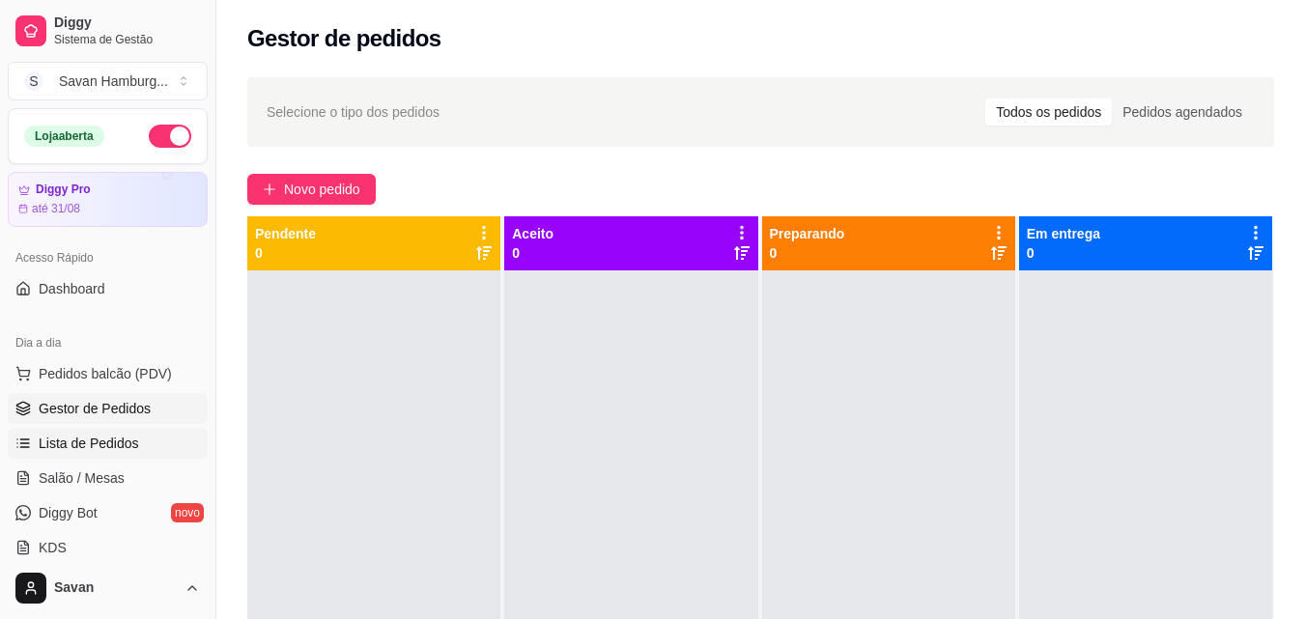
click at [118, 435] on span "Lista de Pedidos" at bounding box center [89, 443] width 100 height 19
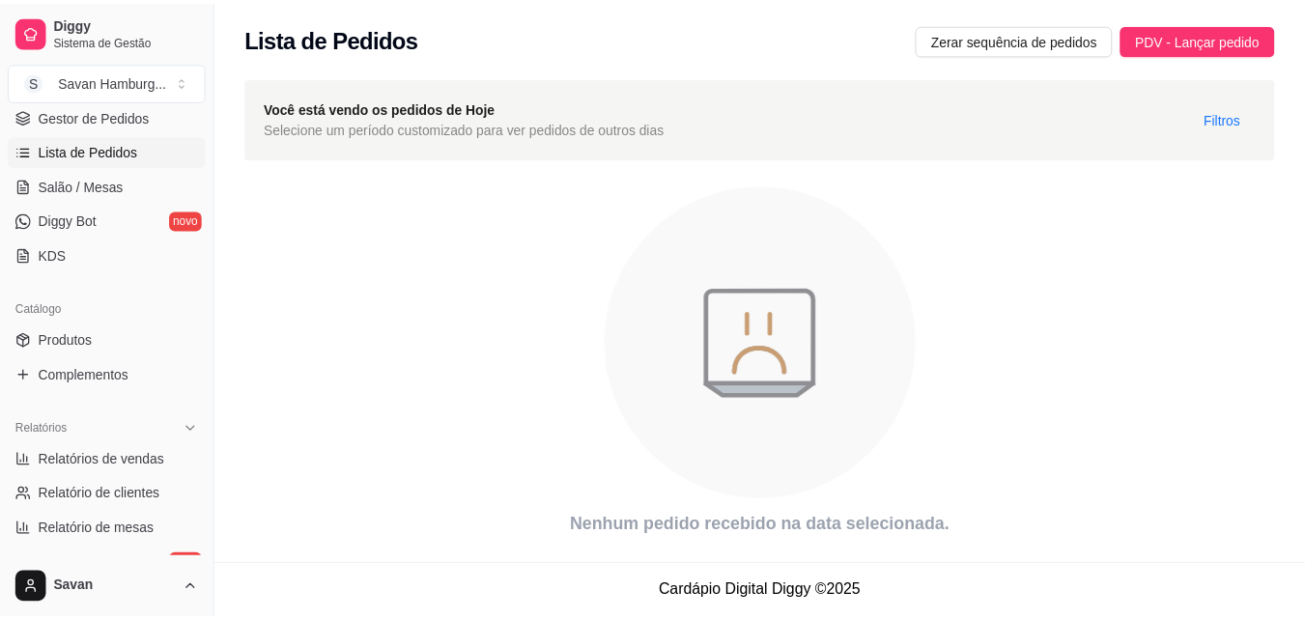
scroll to position [364, 0]
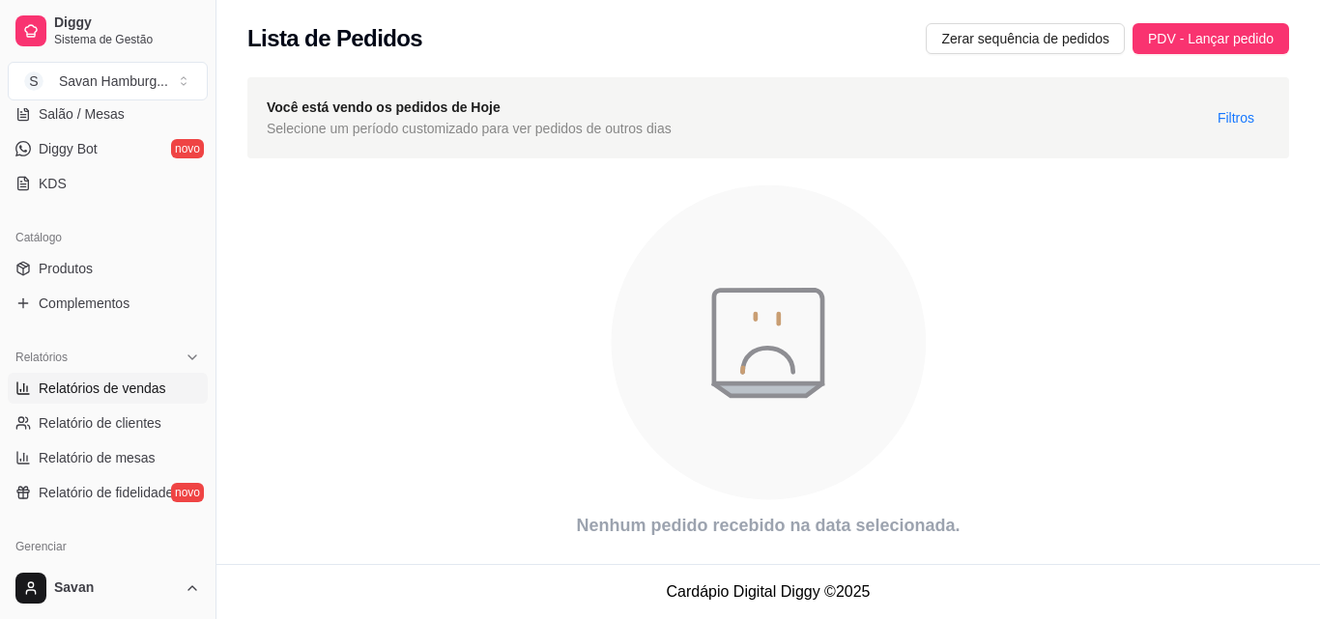
click at [165, 388] on link "Relatórios de vendas" at bounding box center [108, 388] width 200 height 31
select select "ALL"
select select "0"
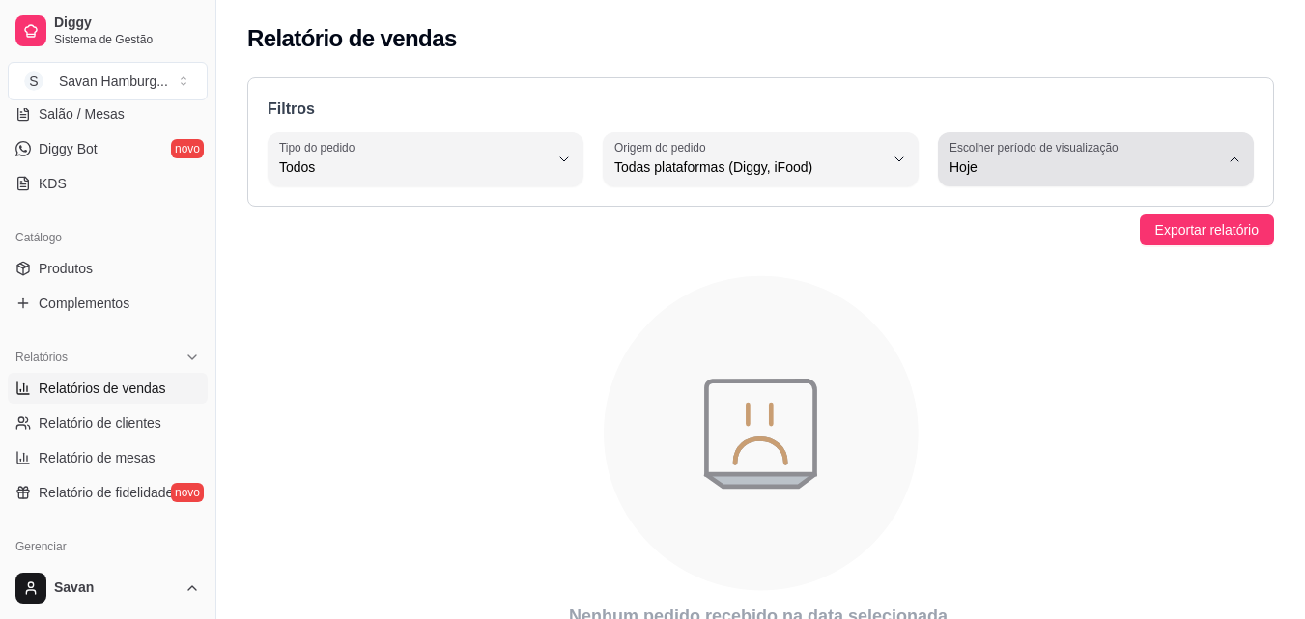
click at [1033, 185] on button "Escolher período de visualização Hoje" at bounding box center [1096, 159] width 316 height 54
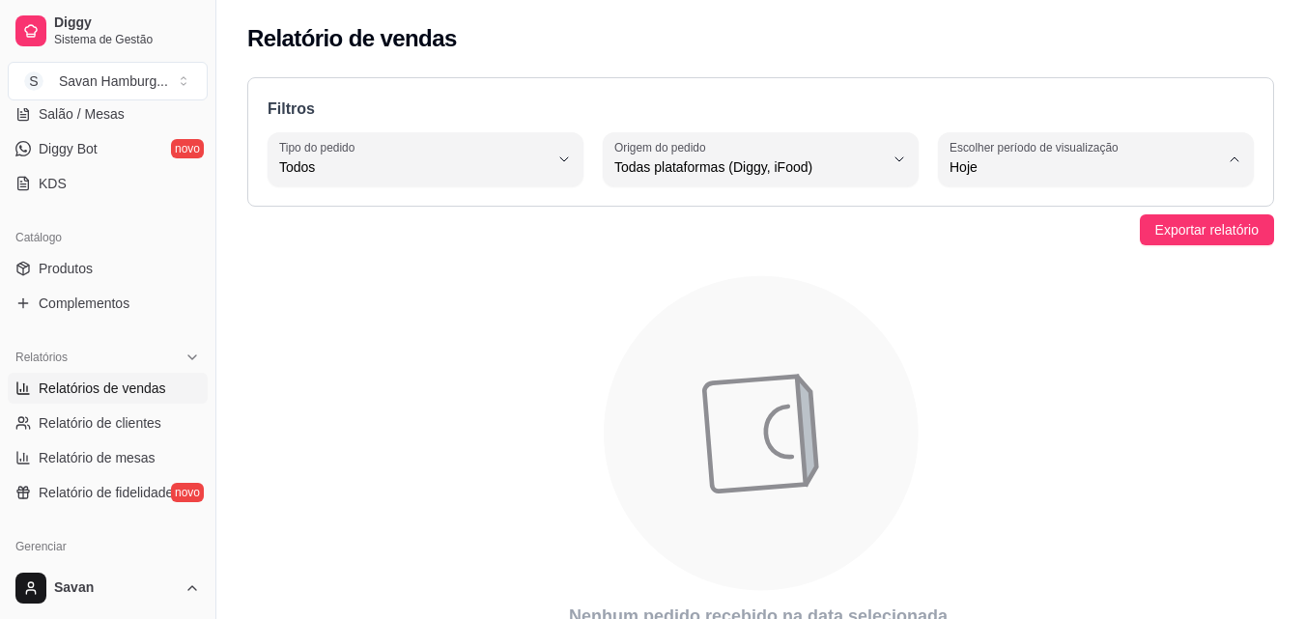
click at [1011, 247] on span "Ontem" at bounding box center [1086, 245] width 255 height 18
type input "1"
select select "1"
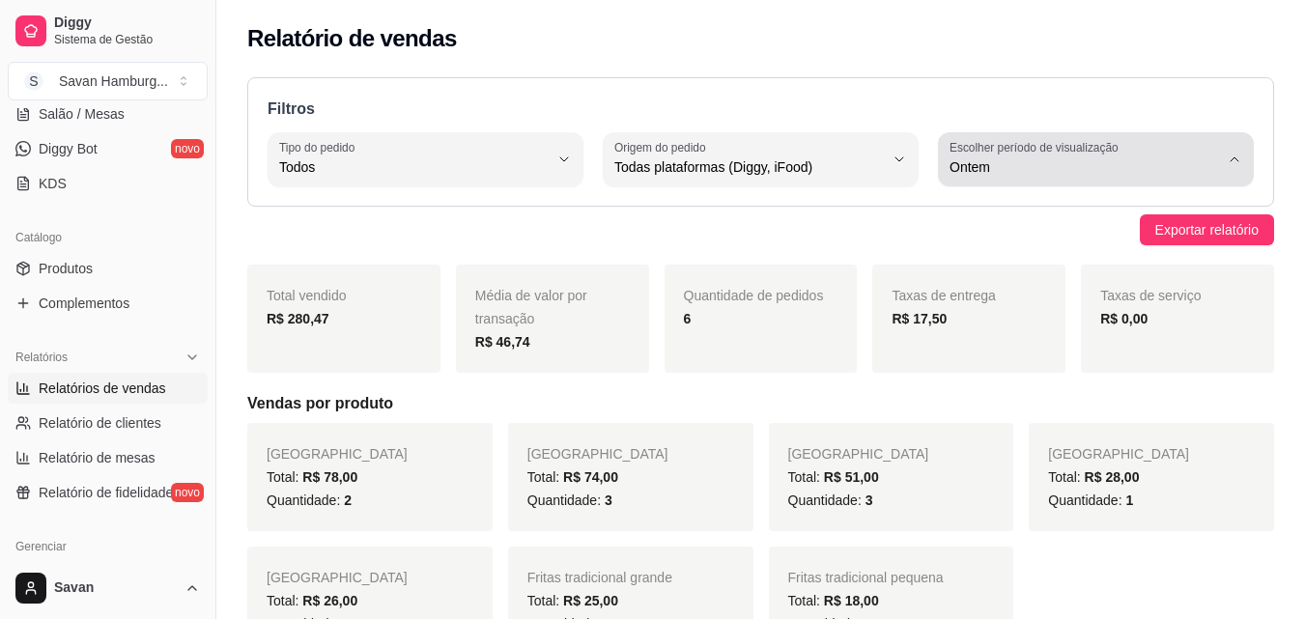
click at [1035, 174] on span "Ontem" at bounding box center [1085, 166] width 270 height 19
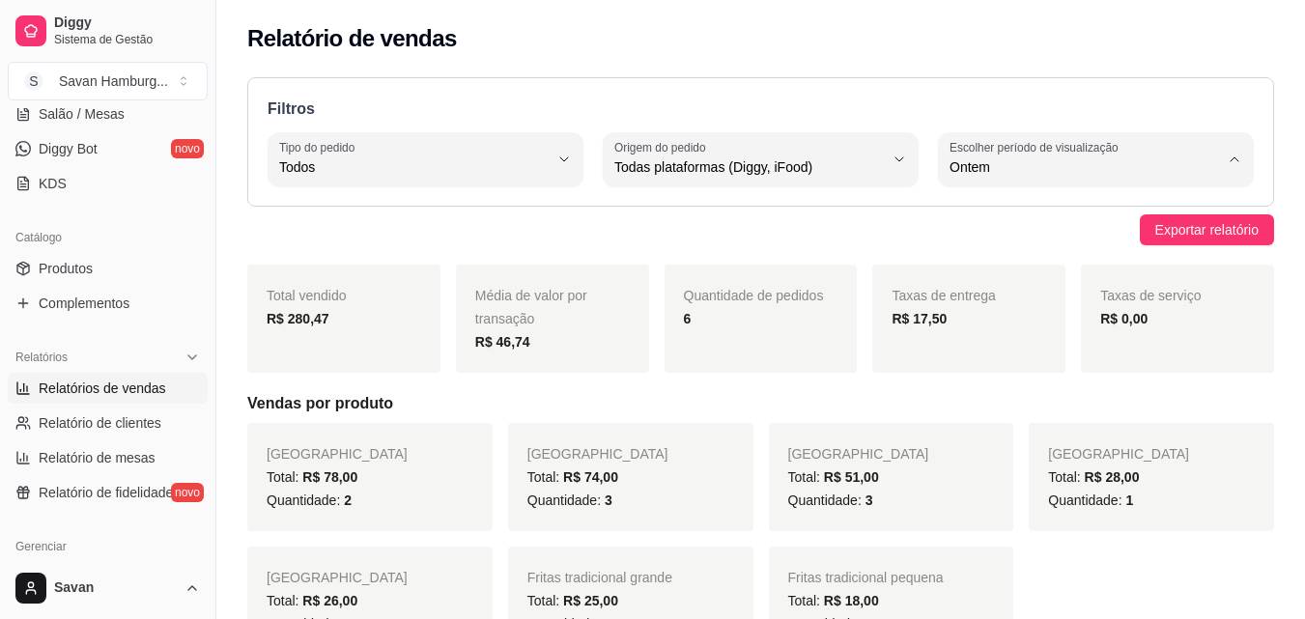
click at [975, 410] on span "Customizado" at bounding box center [1086, 402] width 255 height 18
type input "-1"
select select "-1"
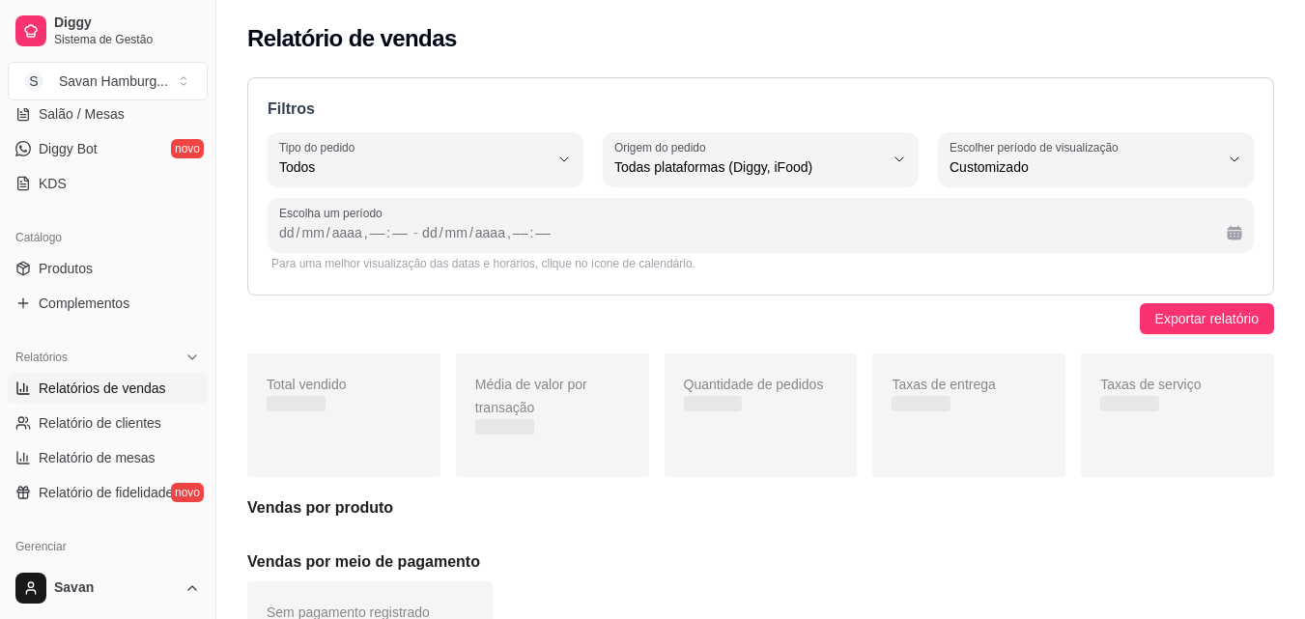
scroll to position [18, 0]
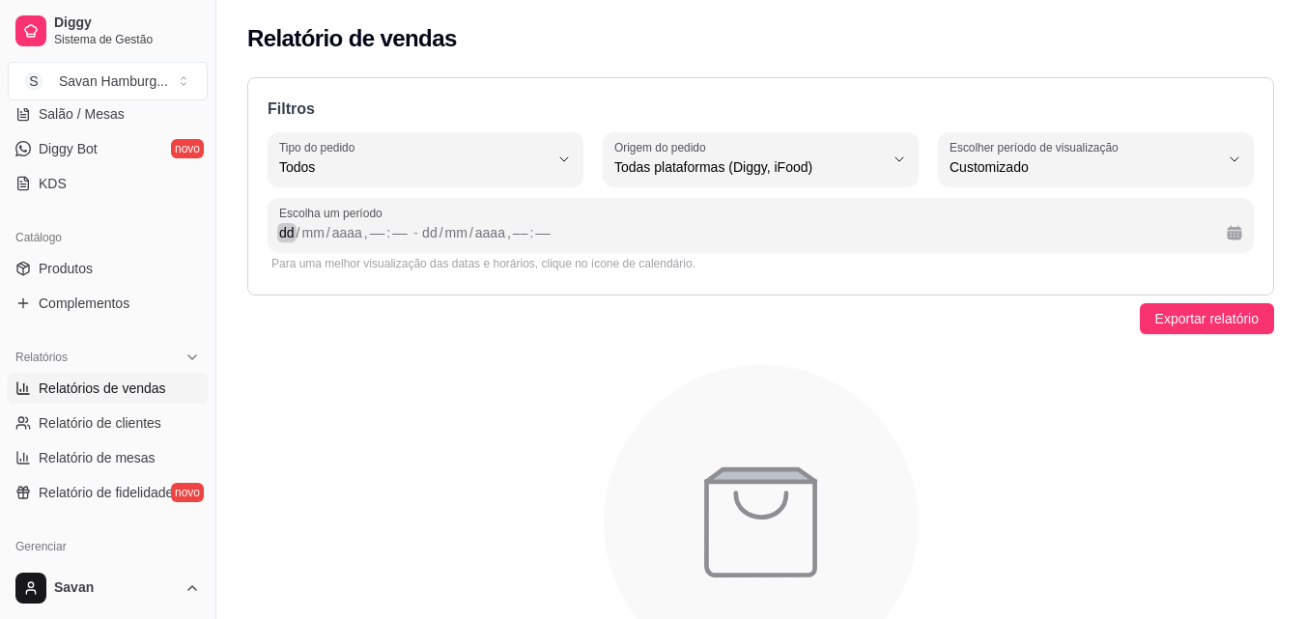
click at [291, 235] on div "dd" at bounding box center [286, 232] width 19 height 19
click at [422, 232] on div "dd" at bounding box center [422, 232] width 19 height 19
click at [362, 226] on div "––" at bounding box center [369, 232] width 19 height 19
click at [501, 228] on div "––" at bounding box center [505, 232] width 19 height 19
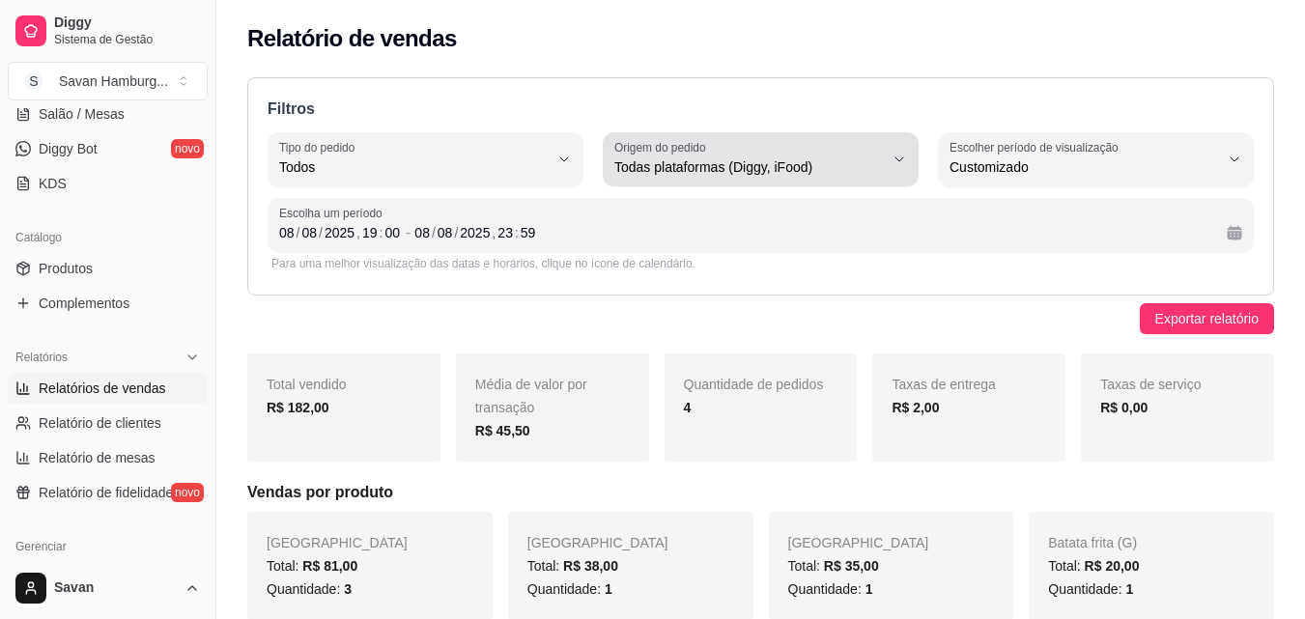
click at [832, 156] on div "Todas plataformas (Diggy, iFood)" at bounding box center [750, 159] width 270 height 39
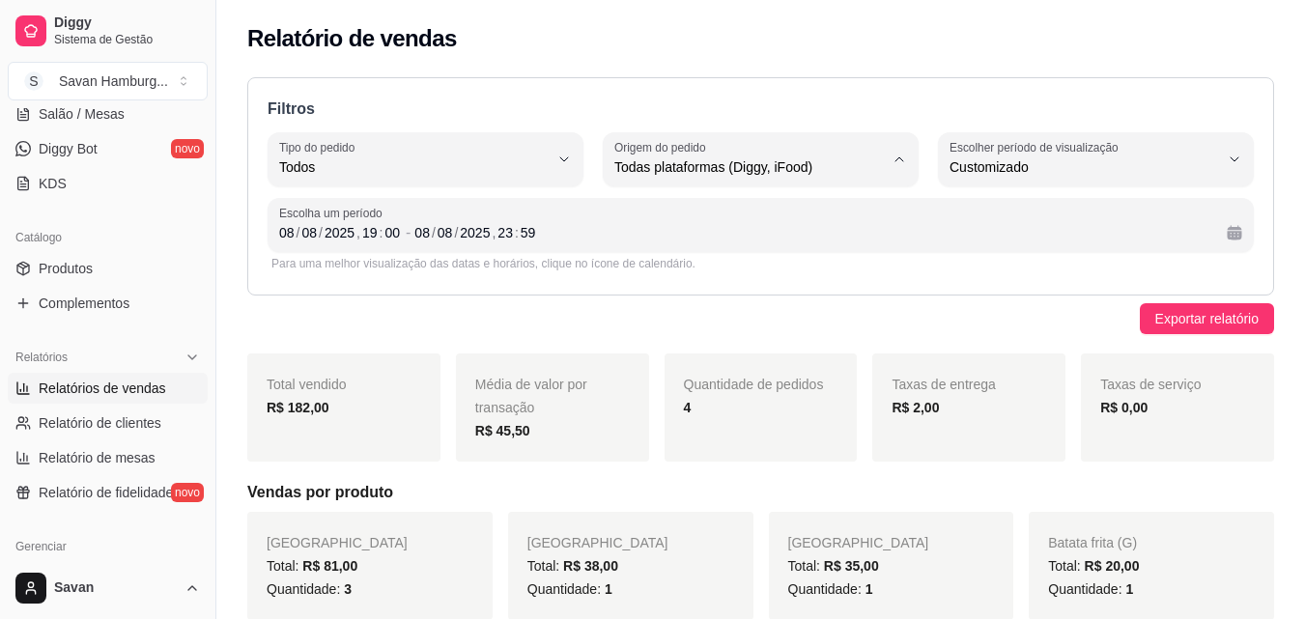
click at [682, 279] on span "iFood" at bounding box center [751, 277] width 255 height 18
type input "IFOOD"
select select "IFOOD"
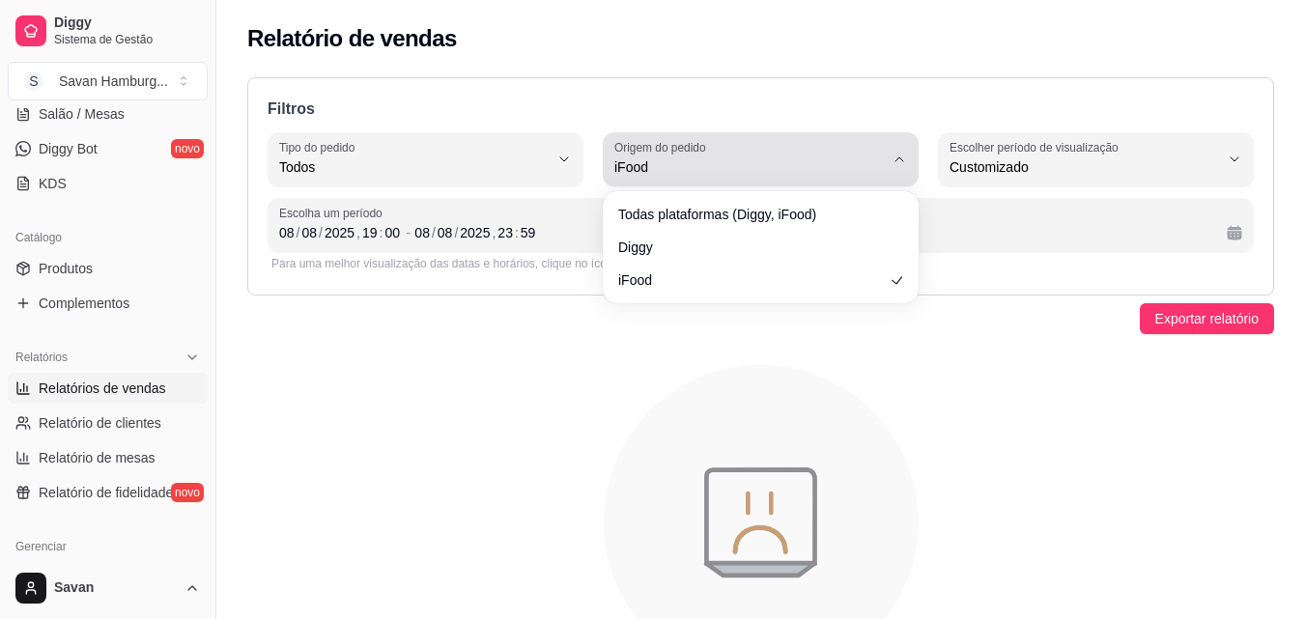
click at [712, 142] on label "Origem do pedido" at bounding box center [664, 147] width 98 height 16
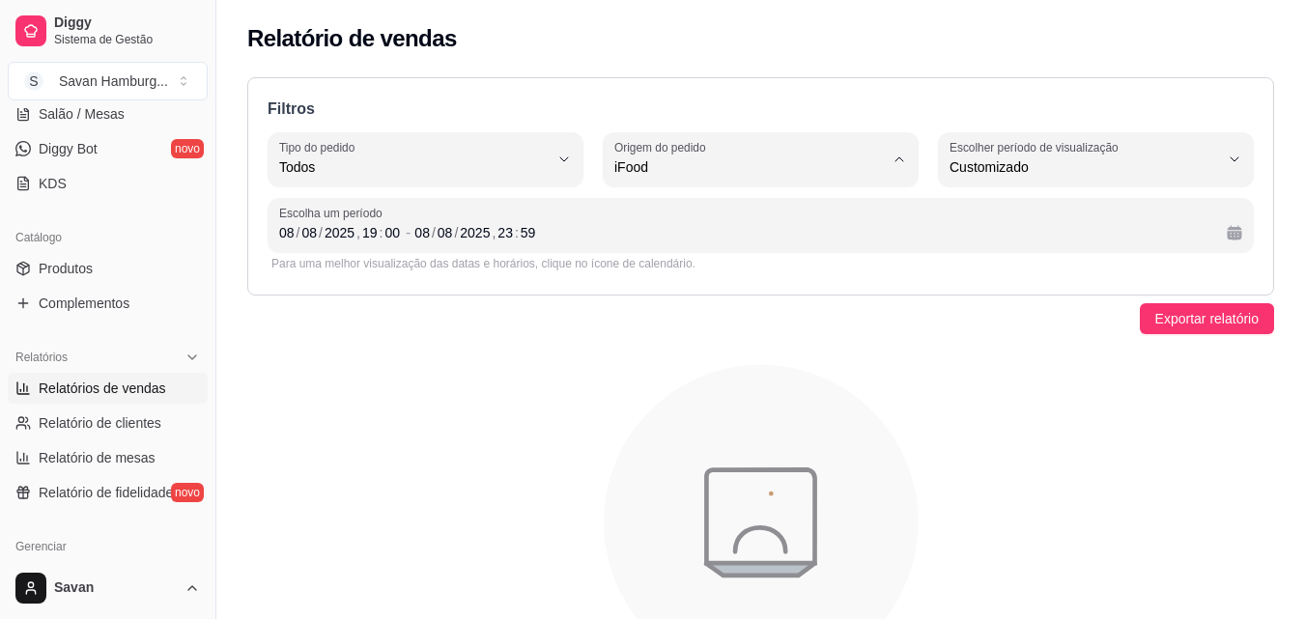
click at [662, 239] on span "Diggy" at bounding box center [751, 245] width 255 height 18
type input "DIGGY"
select select "DIGGY"
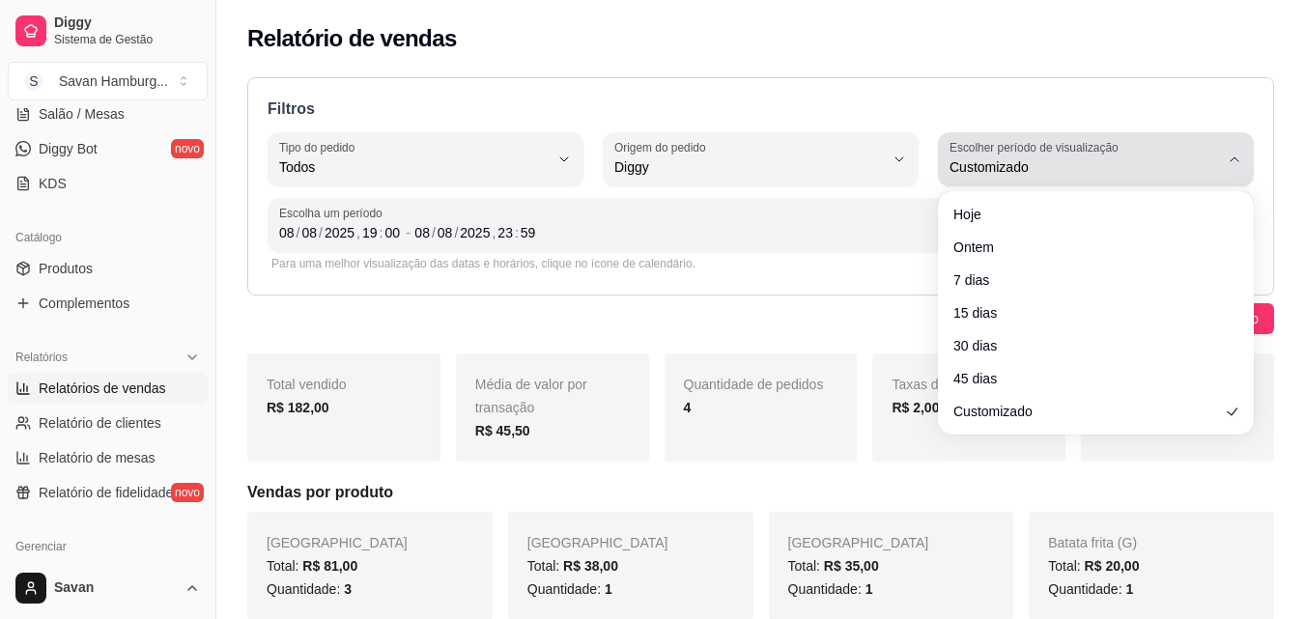
click at [1222, 164] on button "Escolher período de visualização Customizado" at bounding box center [1096, 159] width 316 height 54
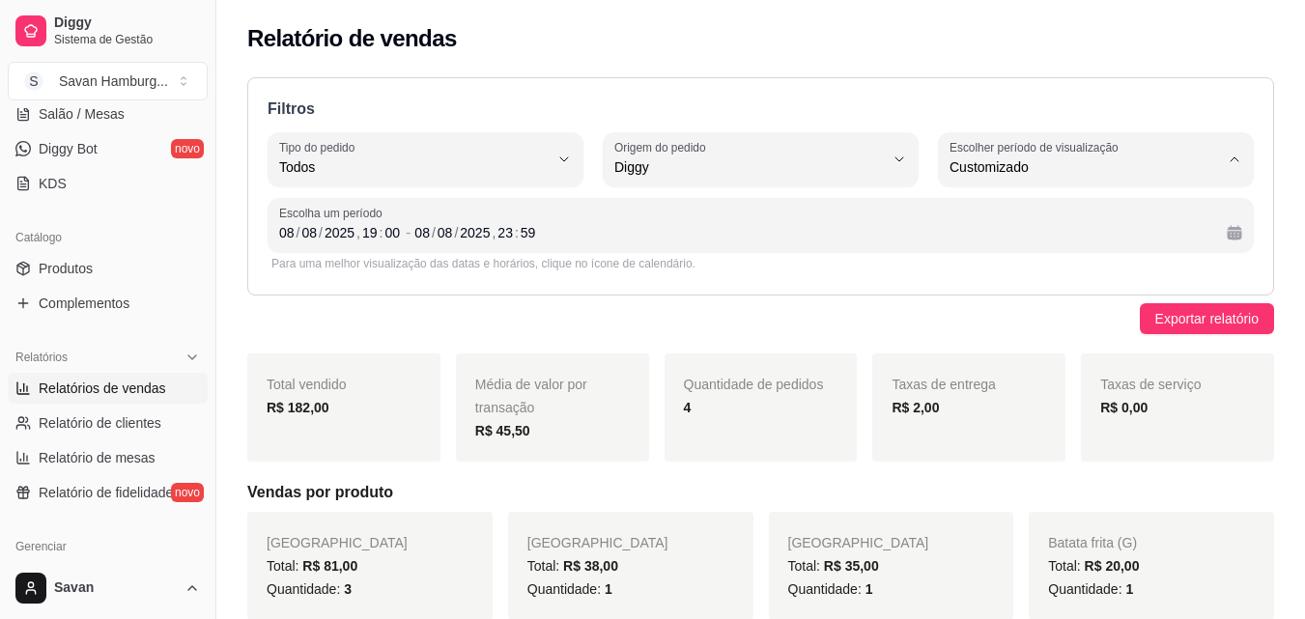
click at [1016, 260] on li "Ontem" at bounding box center [1096, 245] width 289 height 30
type input "1"
select select "1"
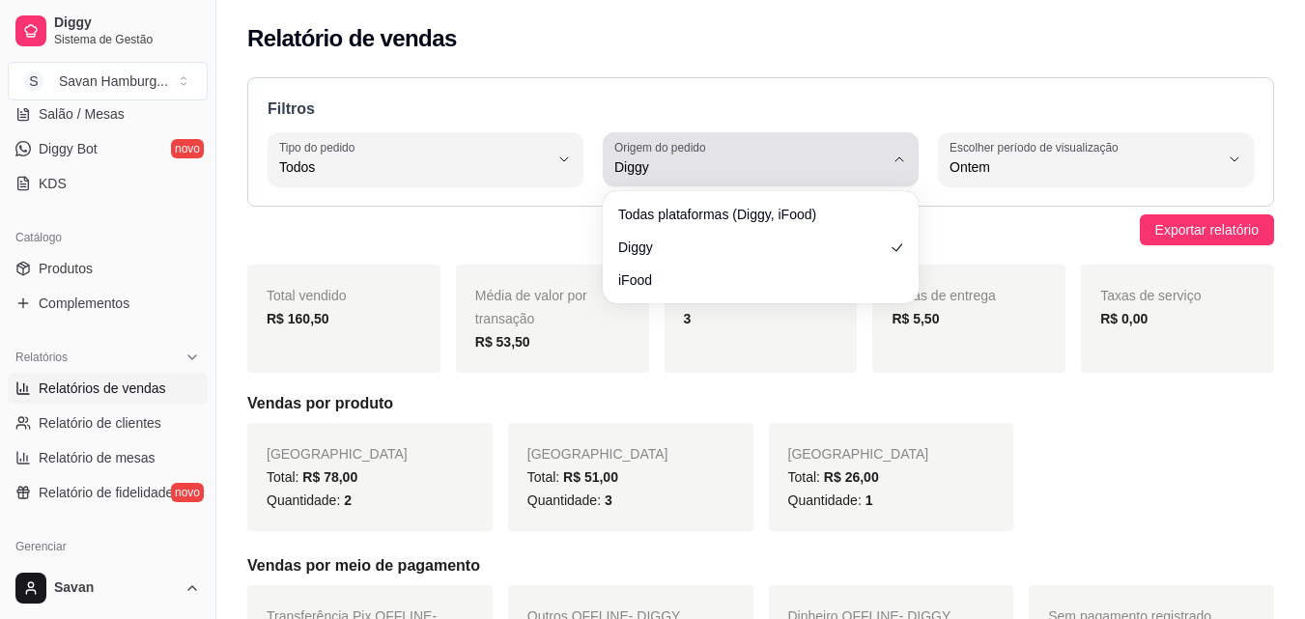
click at [815, 171] on span "Diggy" at bounding box center [750, 166] width 270 height 19
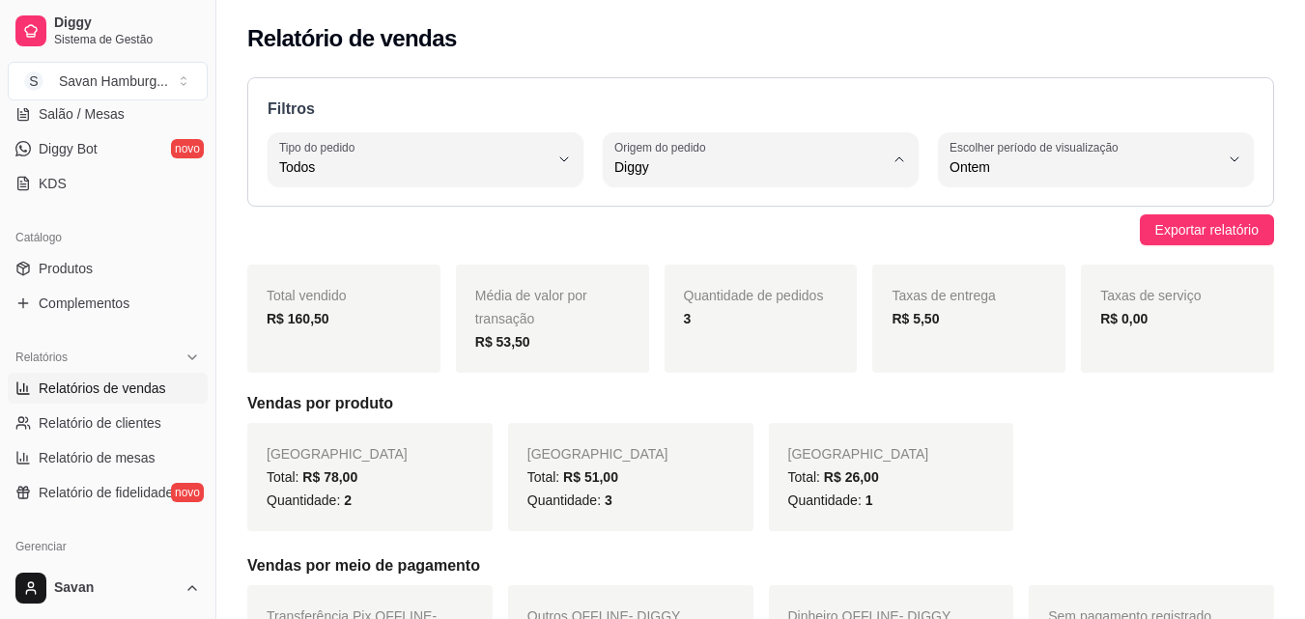
click at [706, 286] on span "iFood" at bounding box center [751, 277] width 255 height 18
type input "IFOOD"
select select "IFOOD"
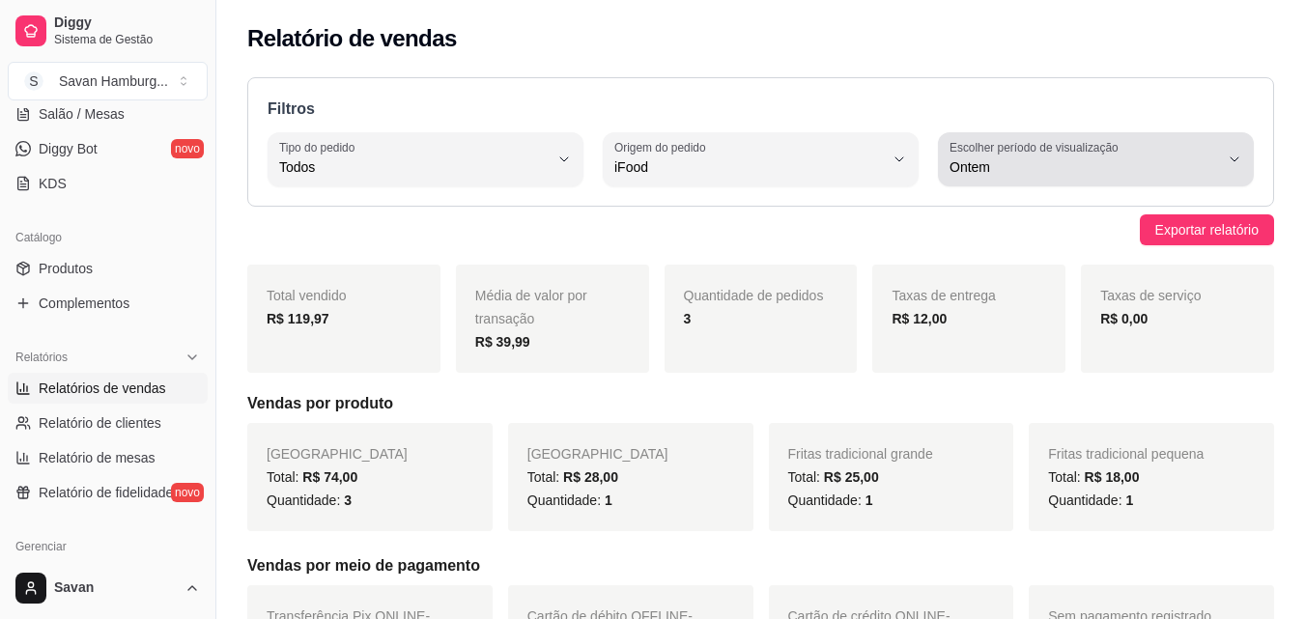
click at [1040, 147] on label "Escolher período de visualização" at bounding box center [1037, 147] width 175 height 16
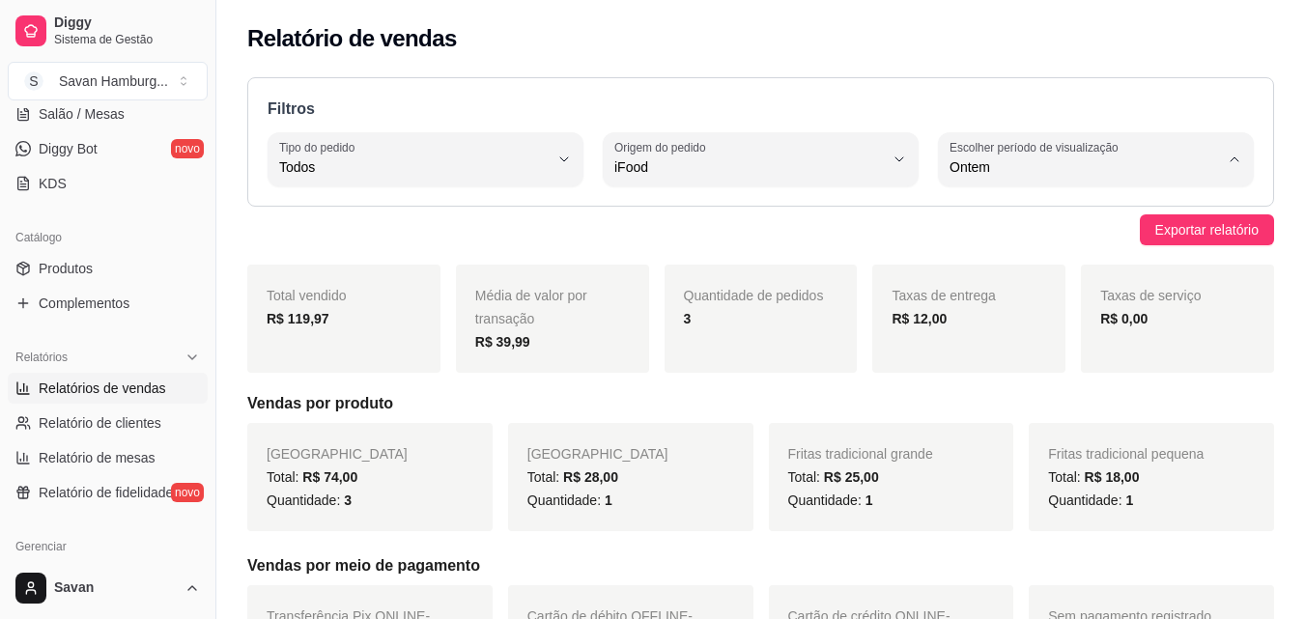
click at [993, 283] on span "7 dias" at bounding box center [1086, 277] width 255 height 18
type input "7"
select select "7"
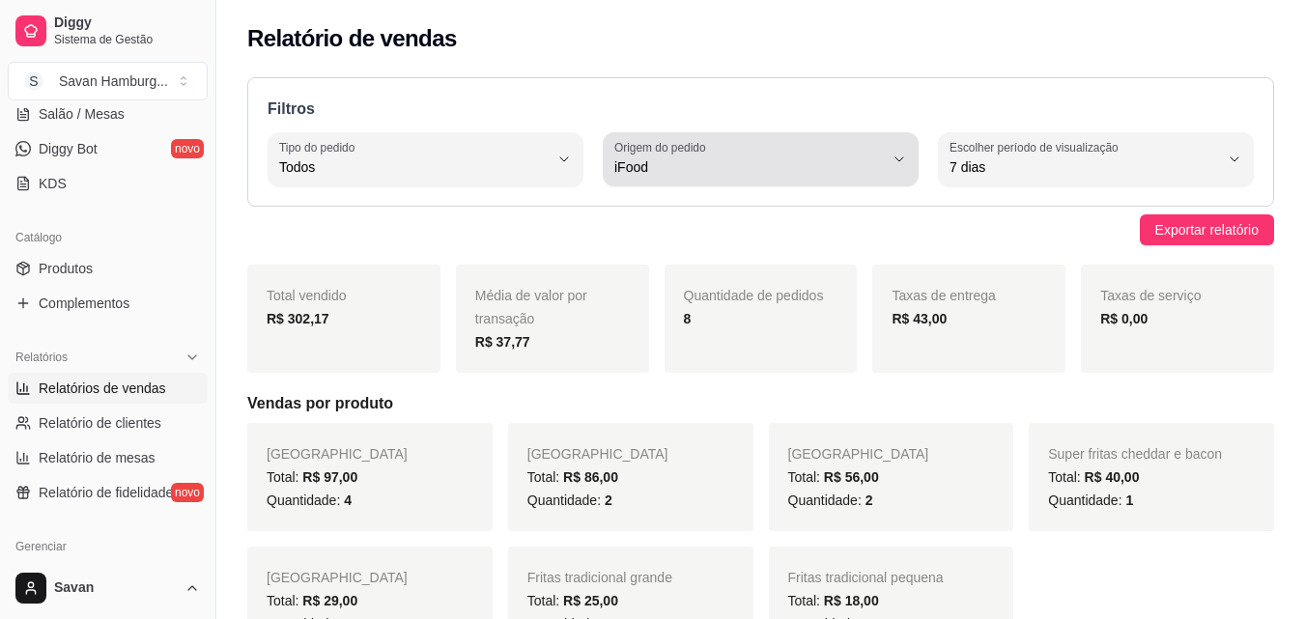
click at [751, 170] on span "iFood" at bounding box center [750, 166] width 270 height 19
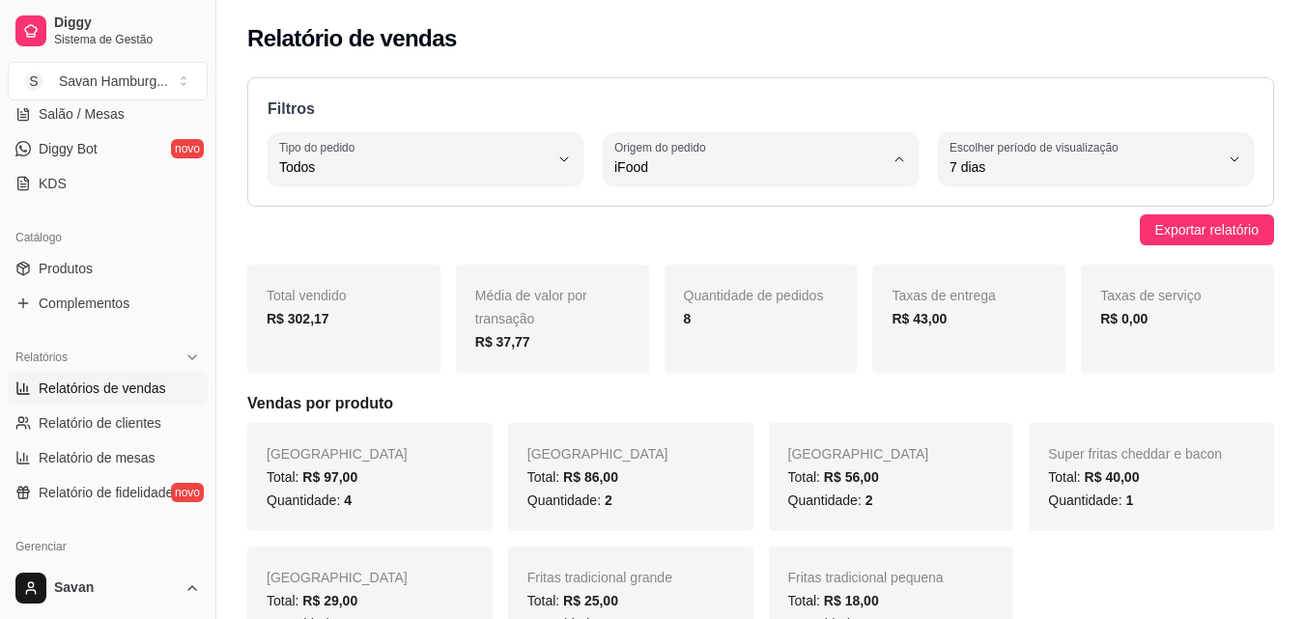
click at [677, 244] on span "Diggy" at bounding box center [751, 245] width 255 height 18
type input "DIGGY"
select select "DIGGY"
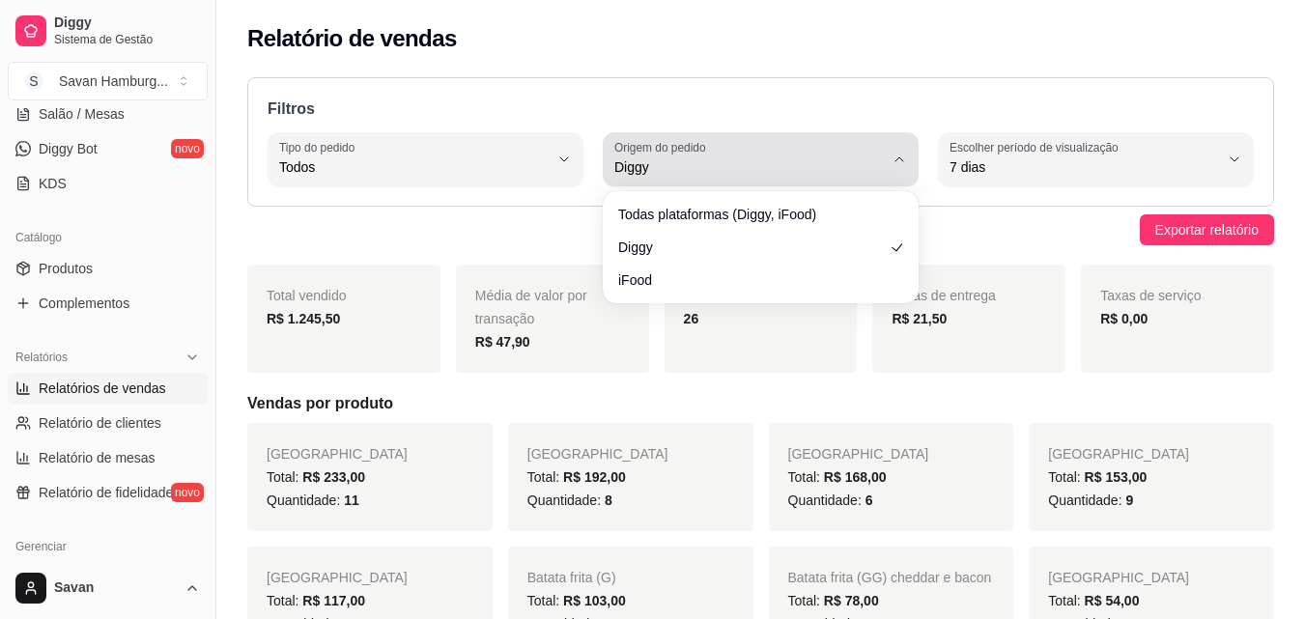
click at [727, 175] on span "Diggy" at bounding box center [750, 166] width 270 height 19
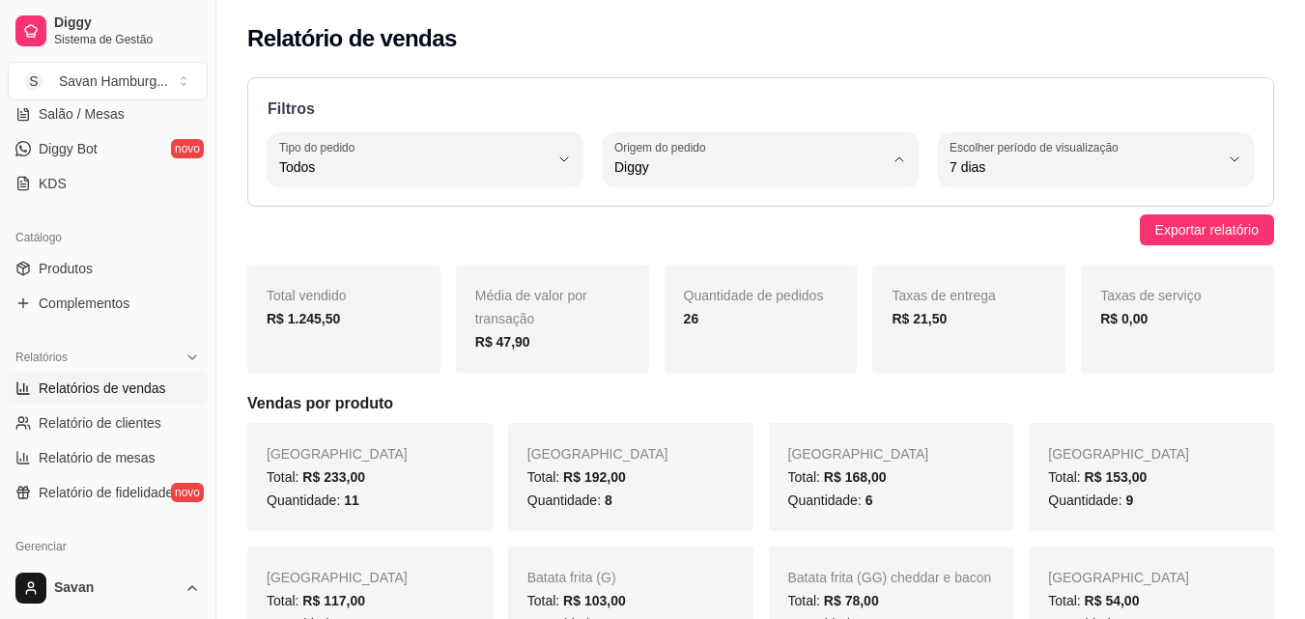
click at [719, 204] on li "Todas plataformas (Diggy, iFood)" at bounding box center [760, 214] width 289 height 30
type input "ALL"
select select "ALL"
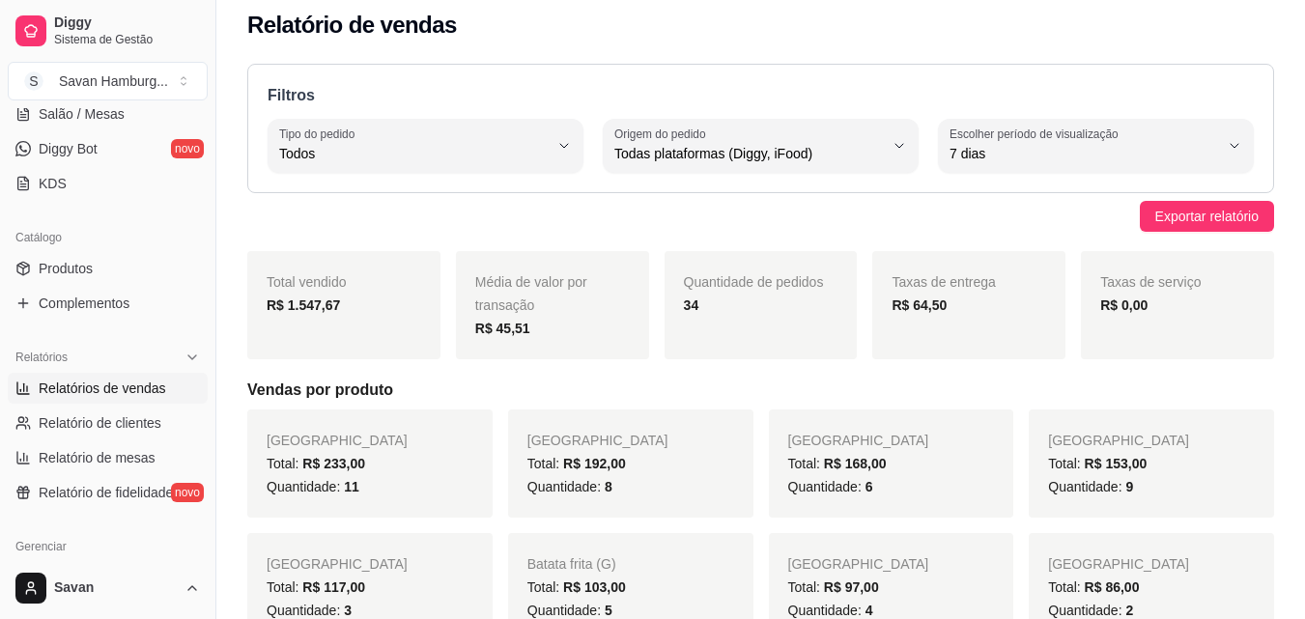
scroll to position [0, 0]
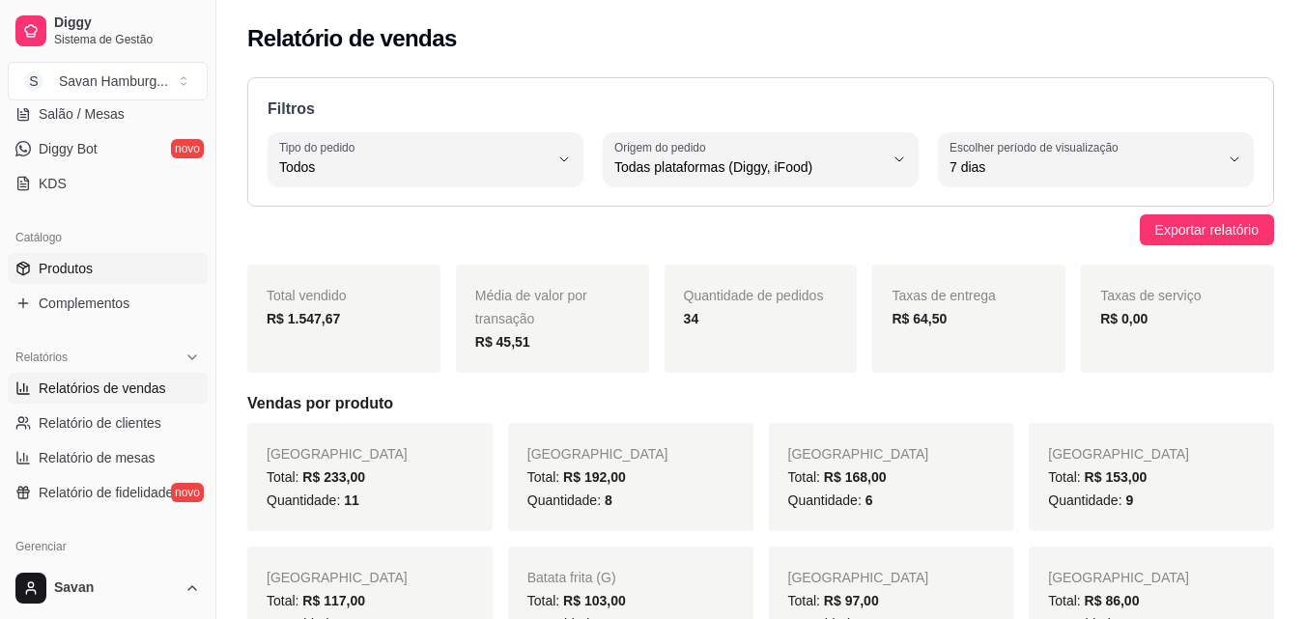
click at [98, 278] on link "Produtos" at bounding box center [108, 268] width 200 height 31
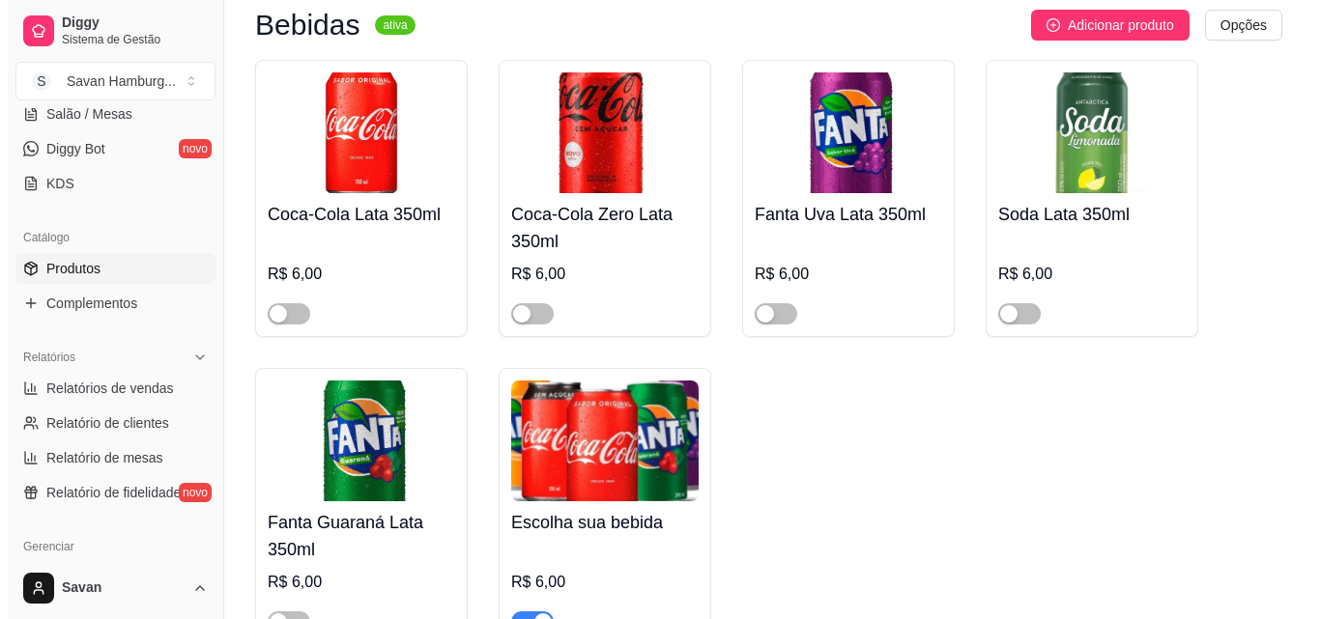
scroll to position [880, 0]
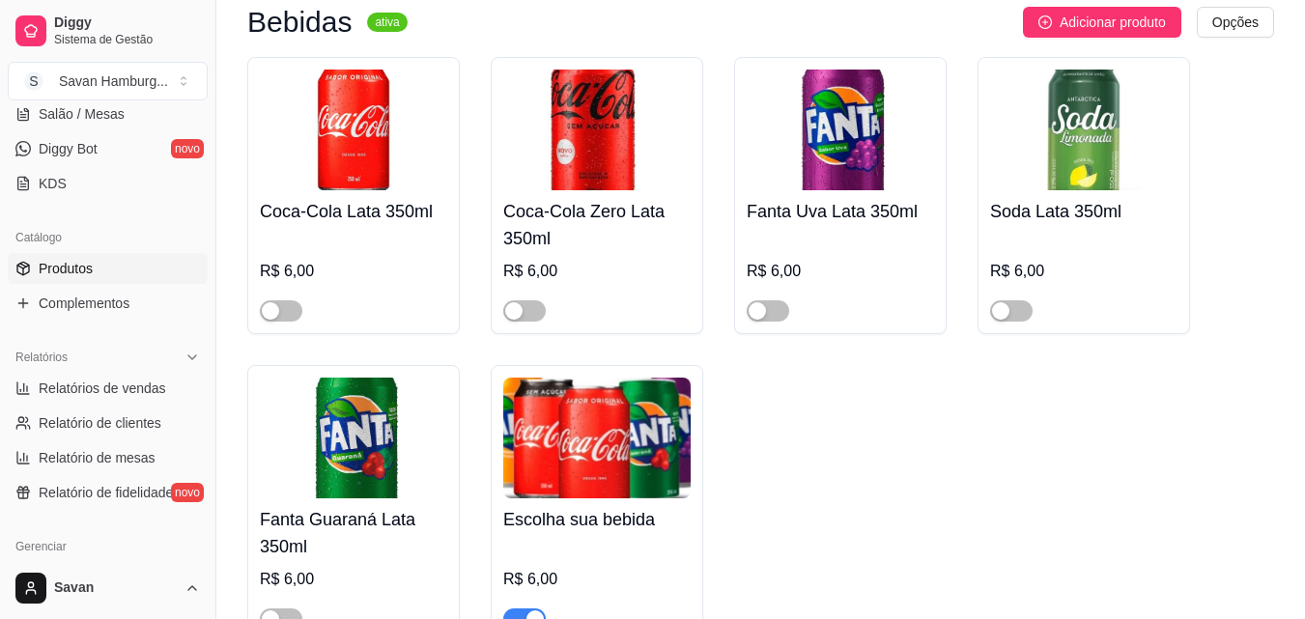
click at [580, 378] on img at bounding box center [596, 438] width 187 height 121
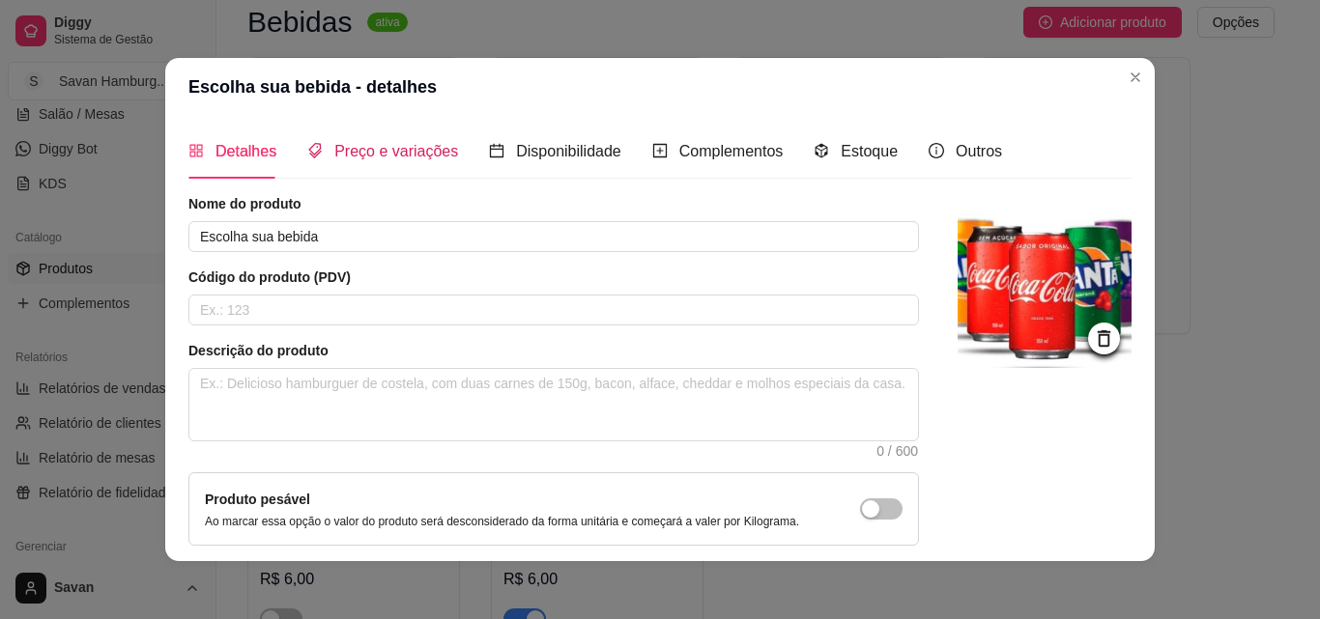
click at [415, 144] on span "Preço e variações" at bounding box center [396, 151] width 124 height 16
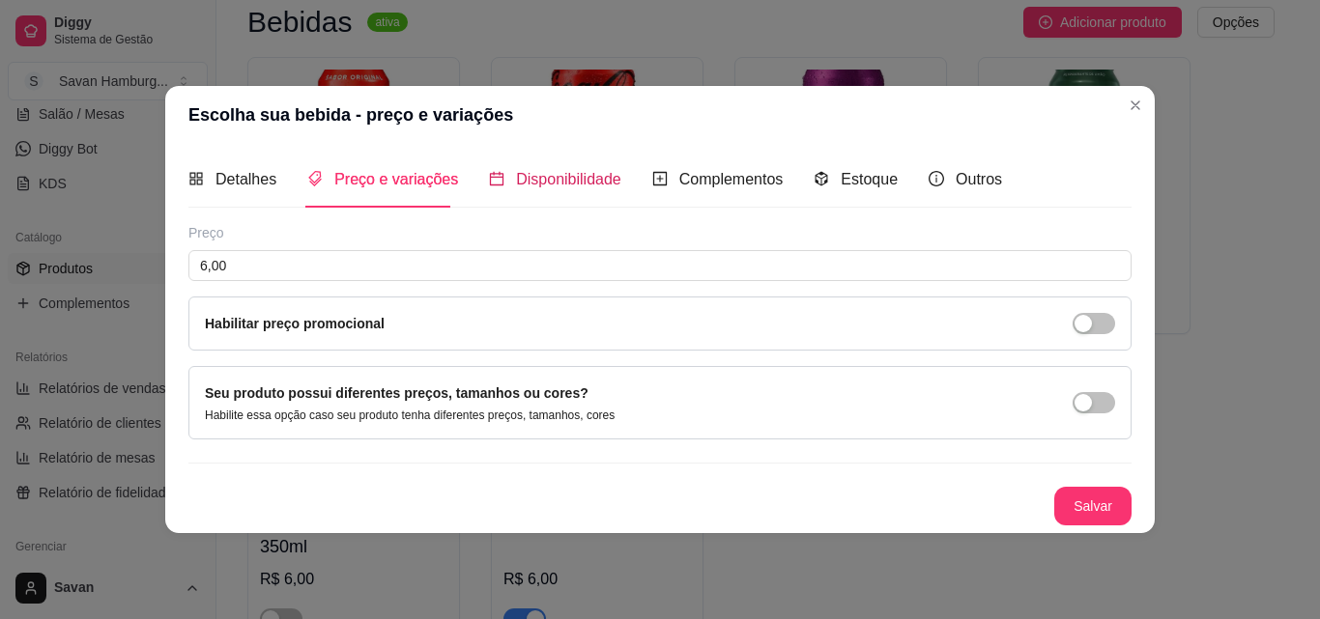
click at [520, 171] on span "Disponibilidade" at bounding box center [568, 179] width 105 height 16
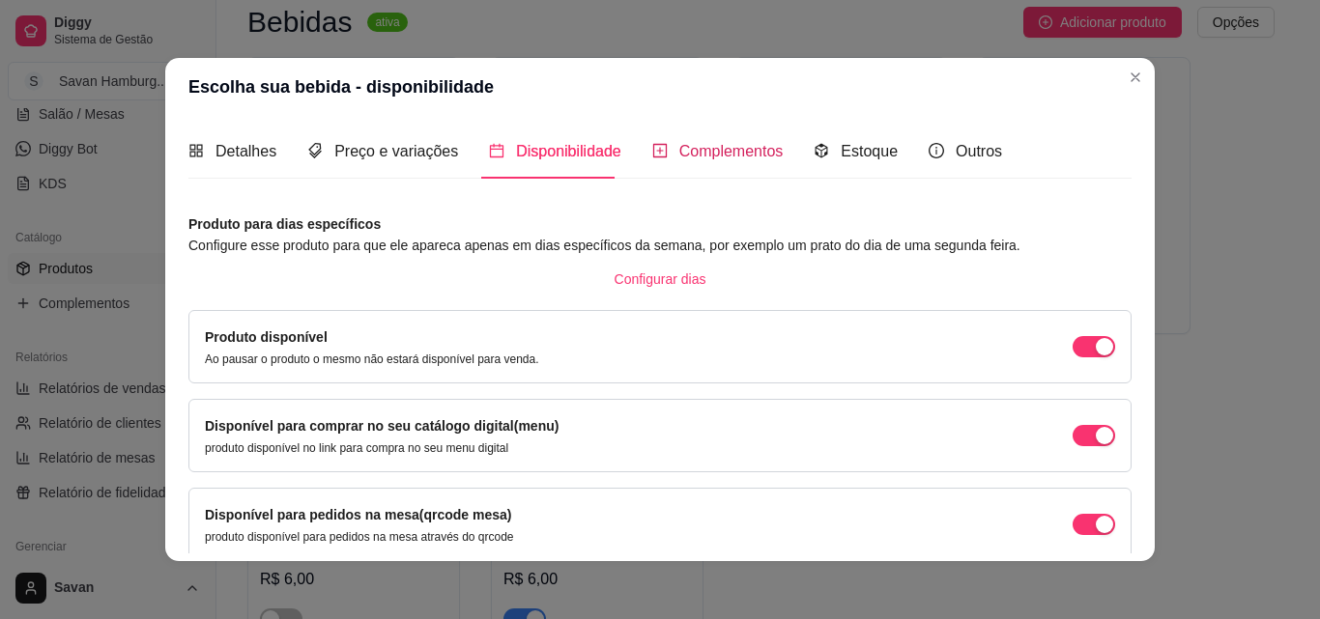
click at [686, 151] on span "Complementos" at bounding box center [731, 151] width 104 height 16
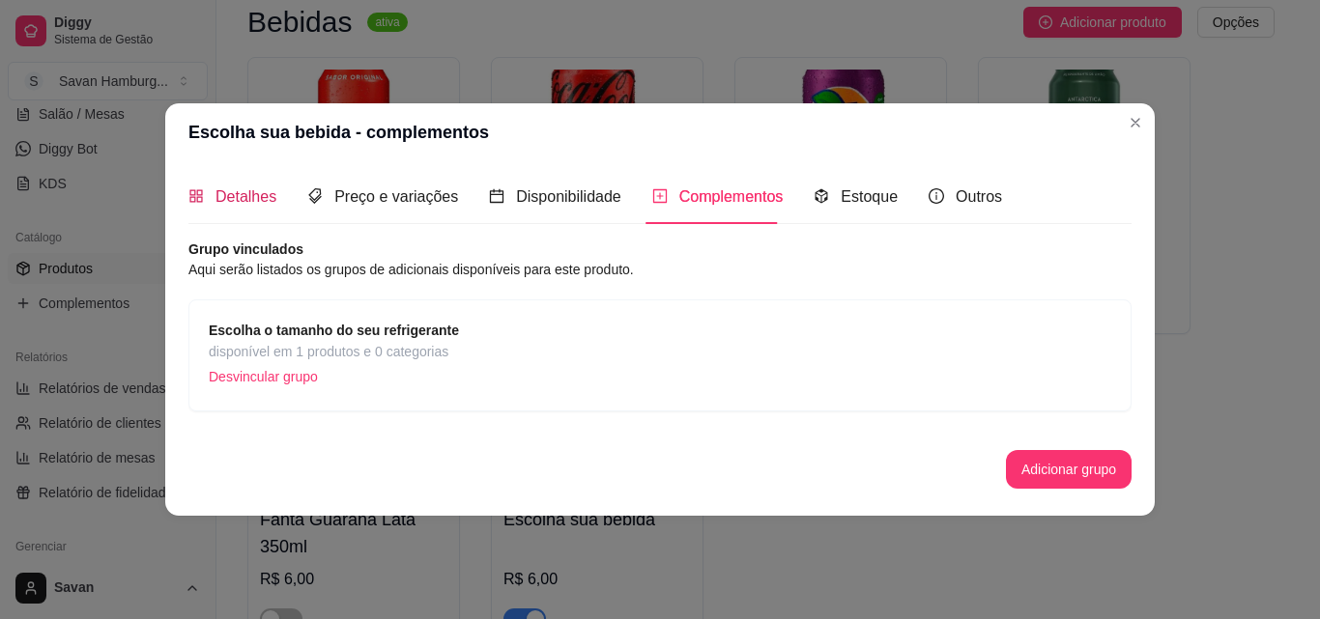
click at [269, 207] on div "Detalhes" at bounding box center [232, 197] width 88 height 24
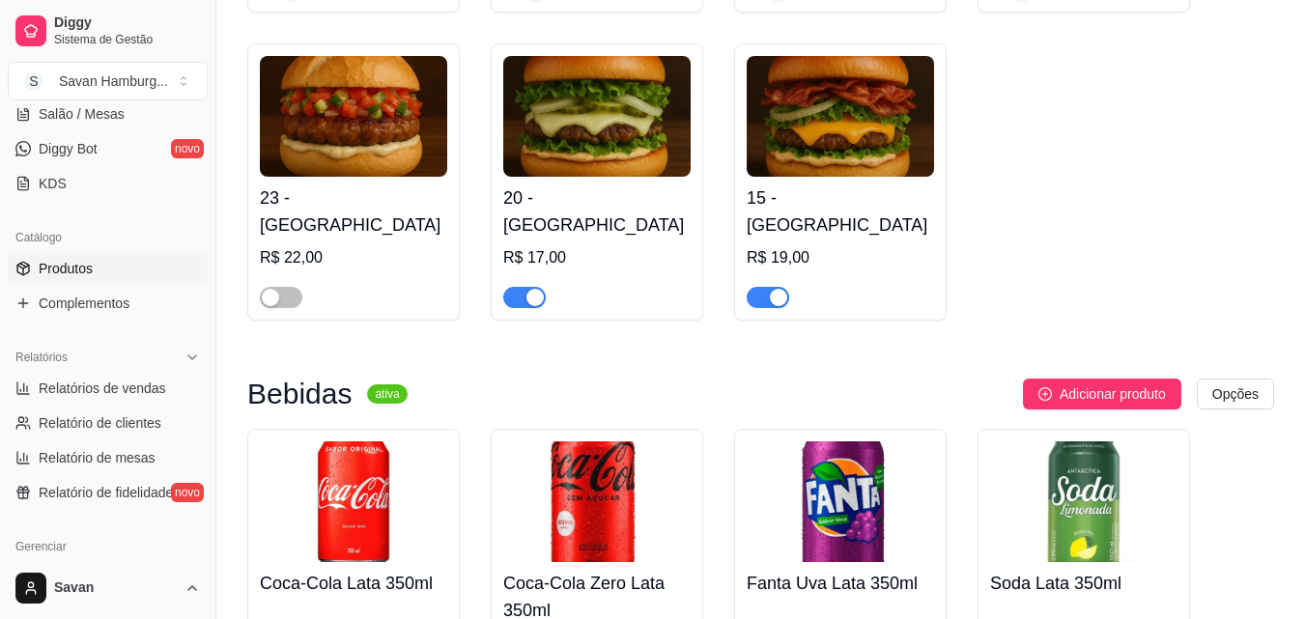
scroll to position [0, 0]
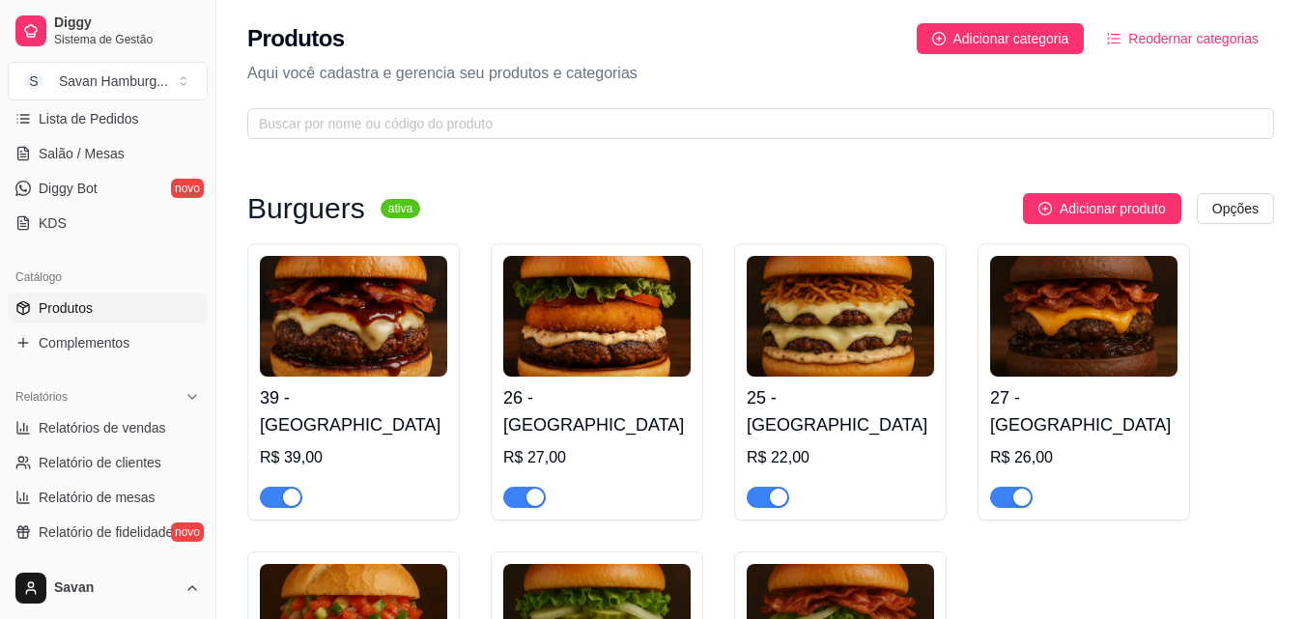
scroll to position [356, 0]
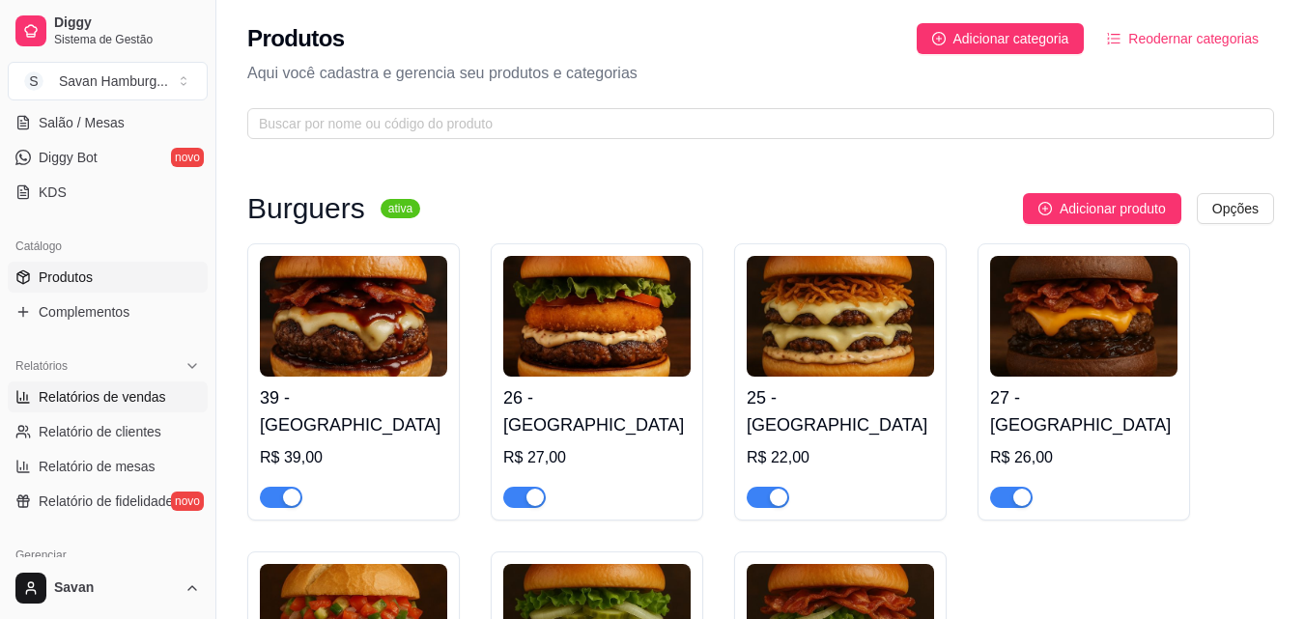
click at [115, 408] on link "Relatórios de vendas" at bounding box center [108, 397] width 200 height 31
select select "ALL"
select select "0"
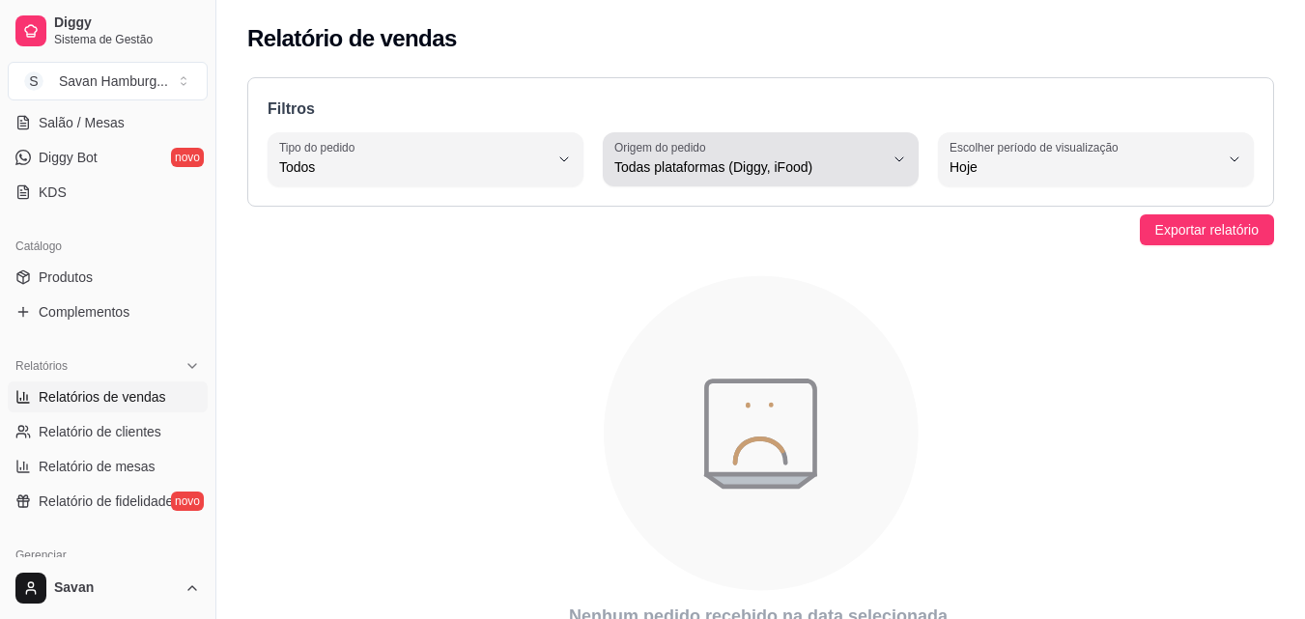
click at [661, 149] on label "Origem do pedido" at bounding box center [664, 147] width 98 height 16
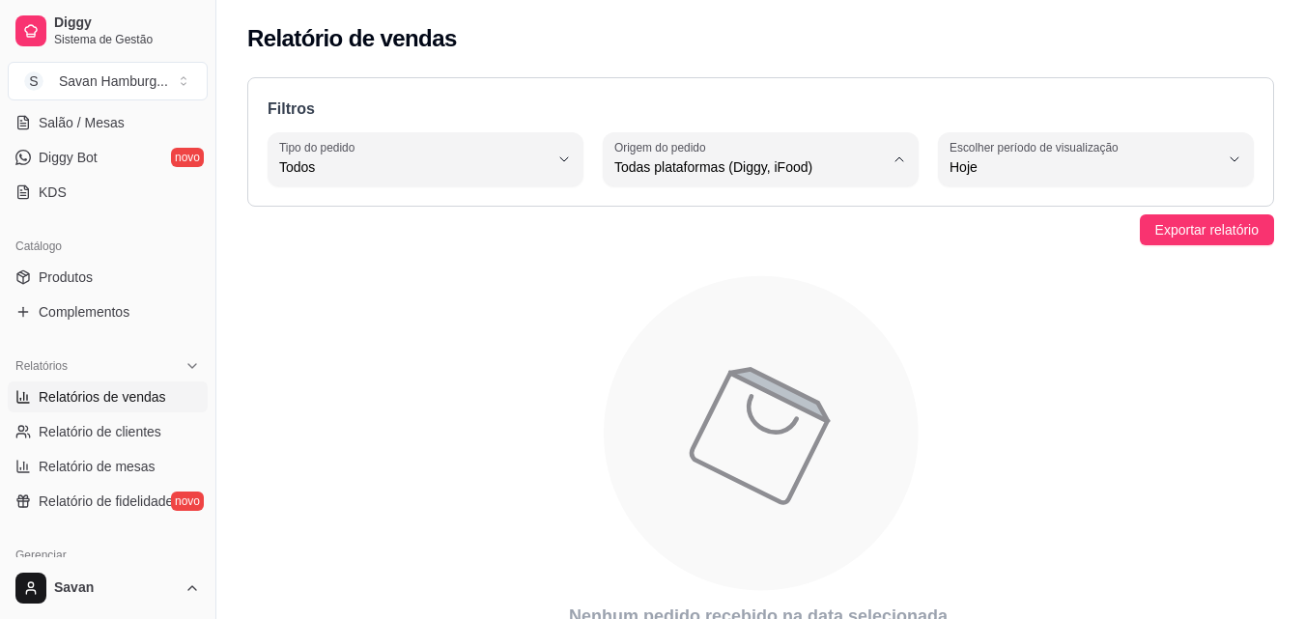
click at [643, 252] on span "Diggy" at bounding box center [751, 245] width 255 height 18
type input "DIGGY"
select select "DIGGY"
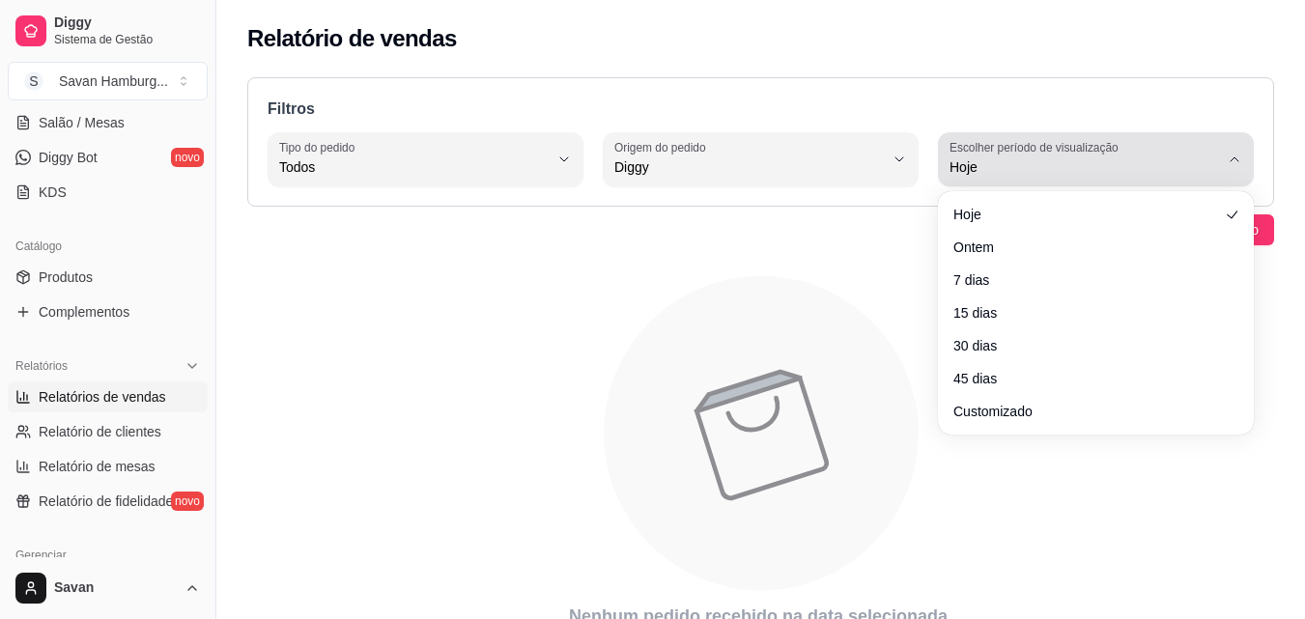
click at [980, 152] on label "Escolher período de visualização" at bounding box center [1037, 147] width 175 height 16
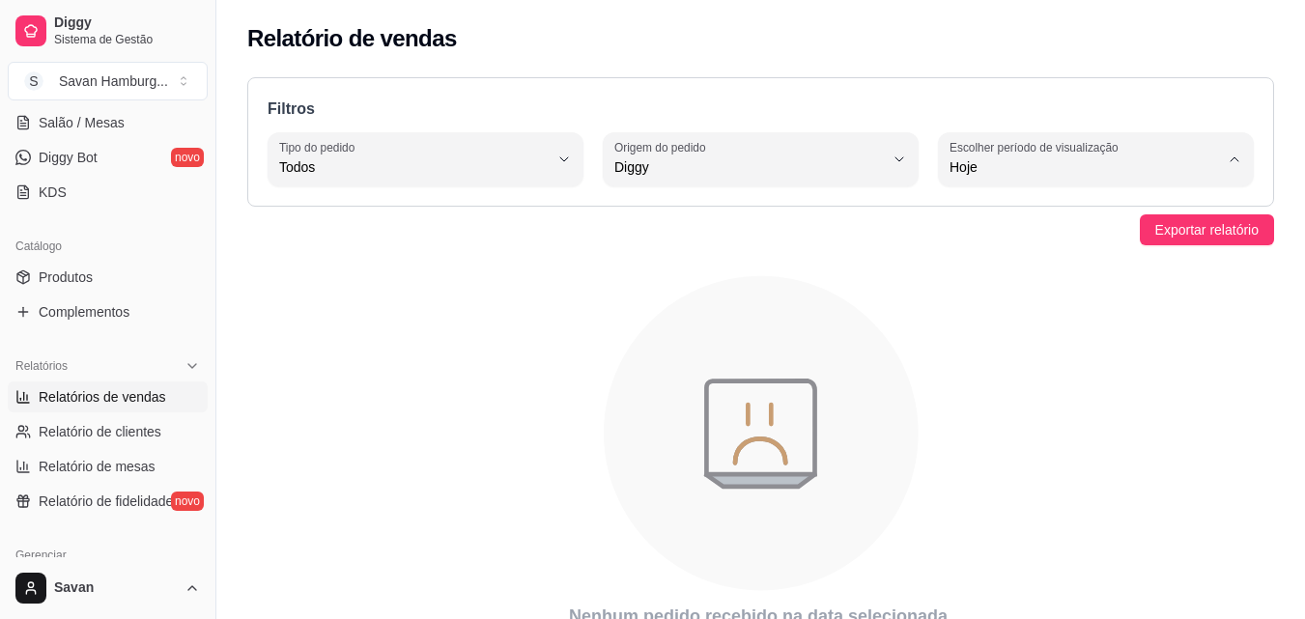
click at [981, 303] on span "15 dias" at bounding box center [1086, 308] width 255 height 18
type input "15"
select select "15"
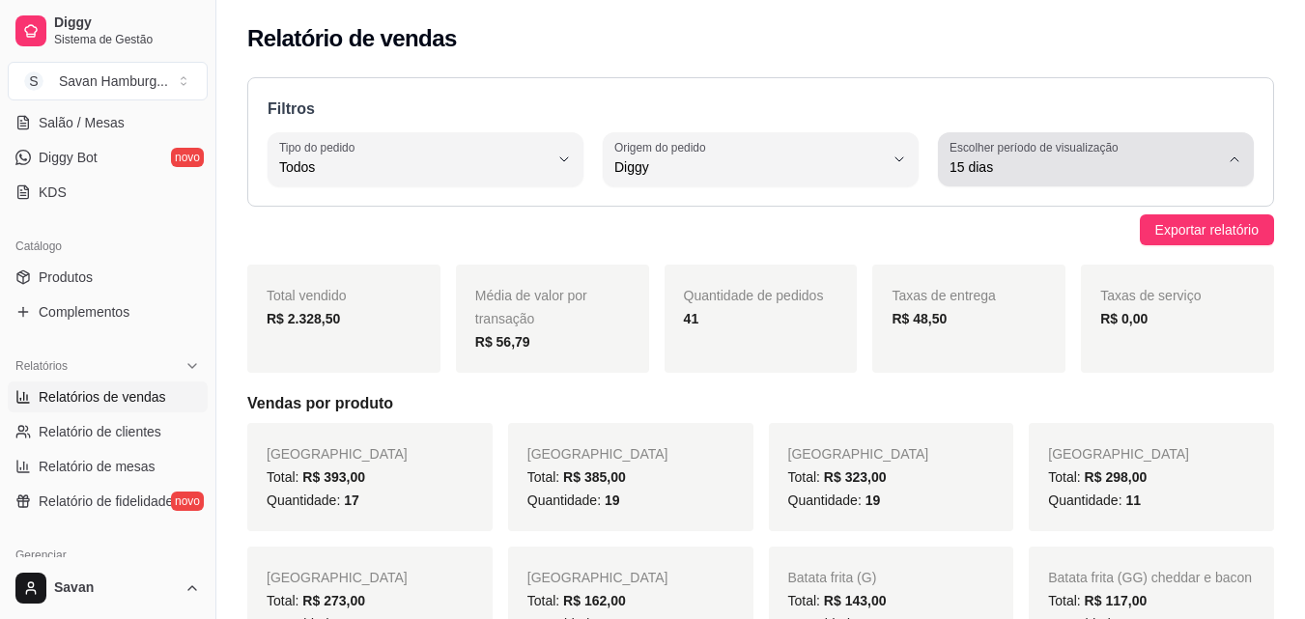
click at [1034, 143] on label "Escolher período de visualização" at bounding box center [1037, 147] width 175 height 16
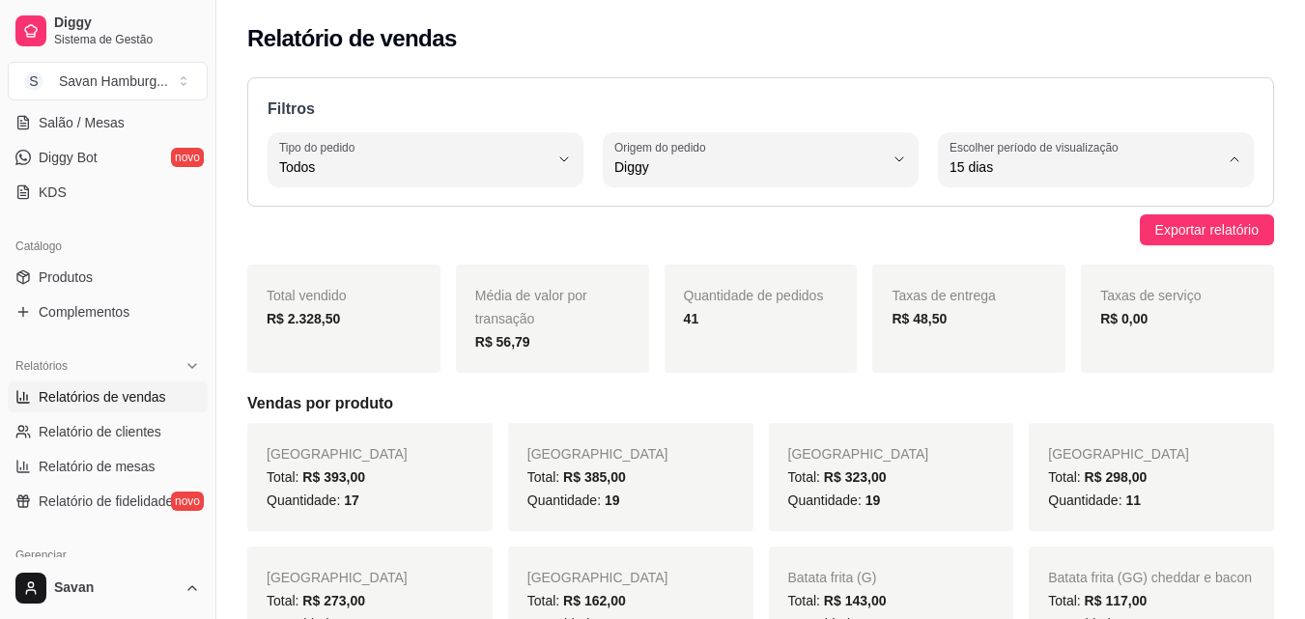
click at [1001, 349] on span "30 dias" at bounding box center [1086, 339] width 255 height 18
type input "30"
select select "30"
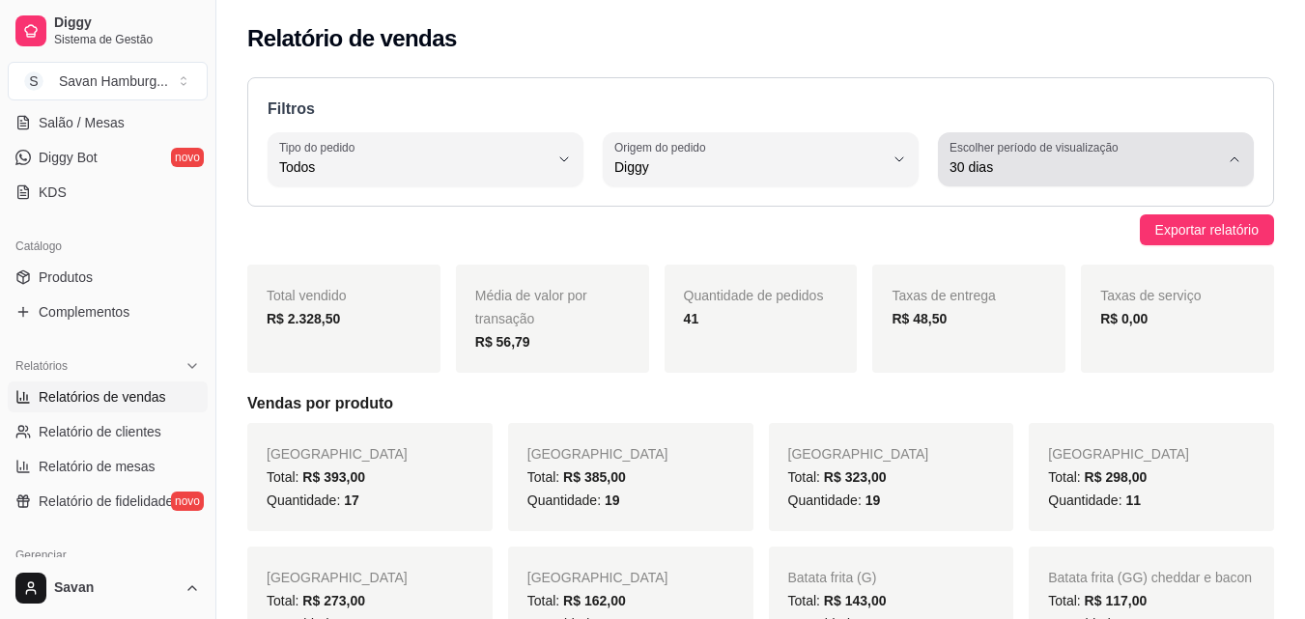
click at [969, 167] on span "30 dias" at bounding box center [1085, 166] width 270 height 19
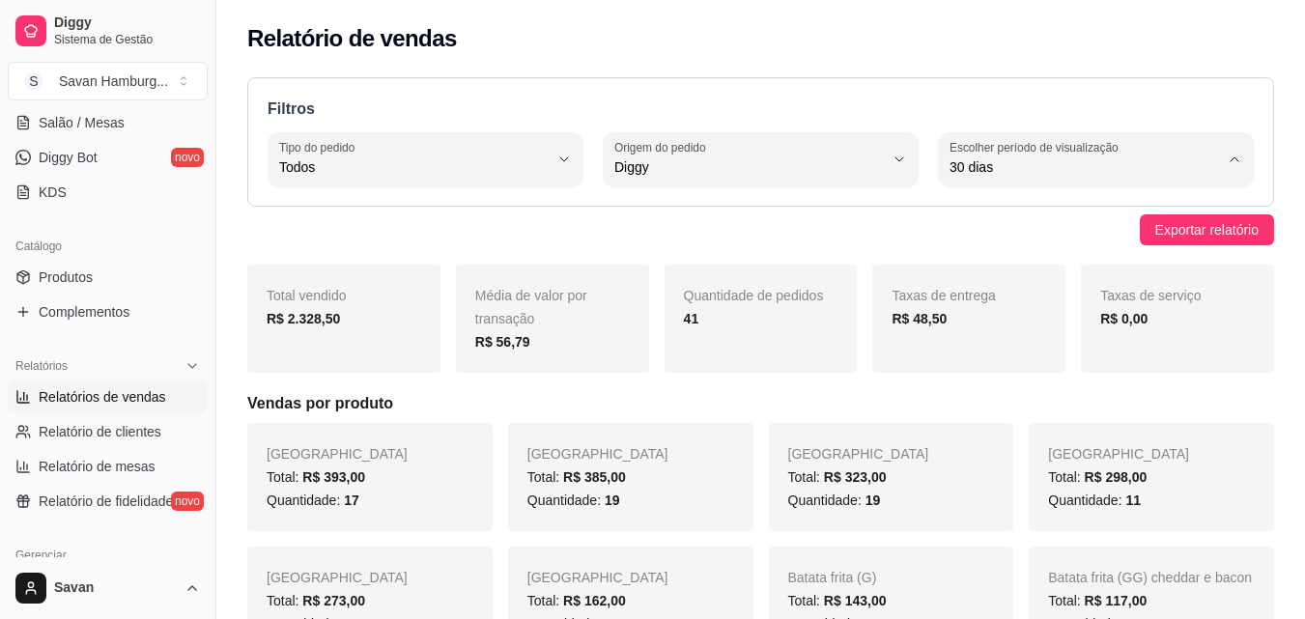
click at [983, 246] on span "Ontem" at bounding box center [1086, 245] width 255 height 18
type input "1"
select select "1"
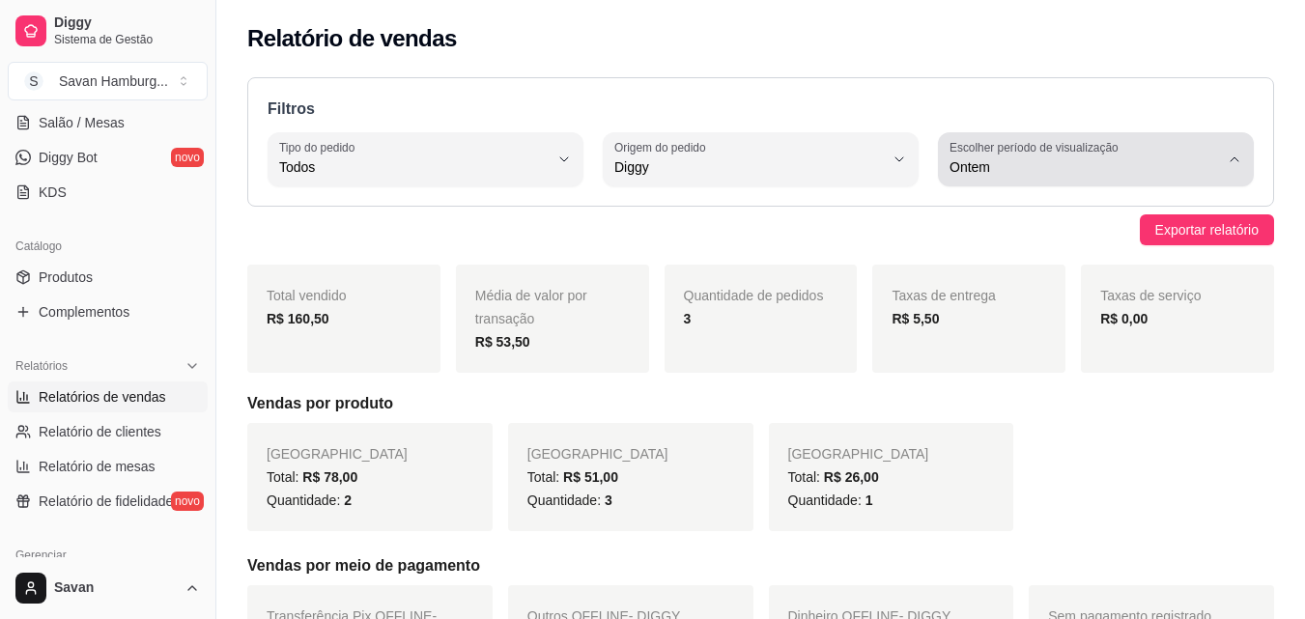
click at [1087, 164] on span "Ontem" at bounding box center [1085, 166] width 270 height 19
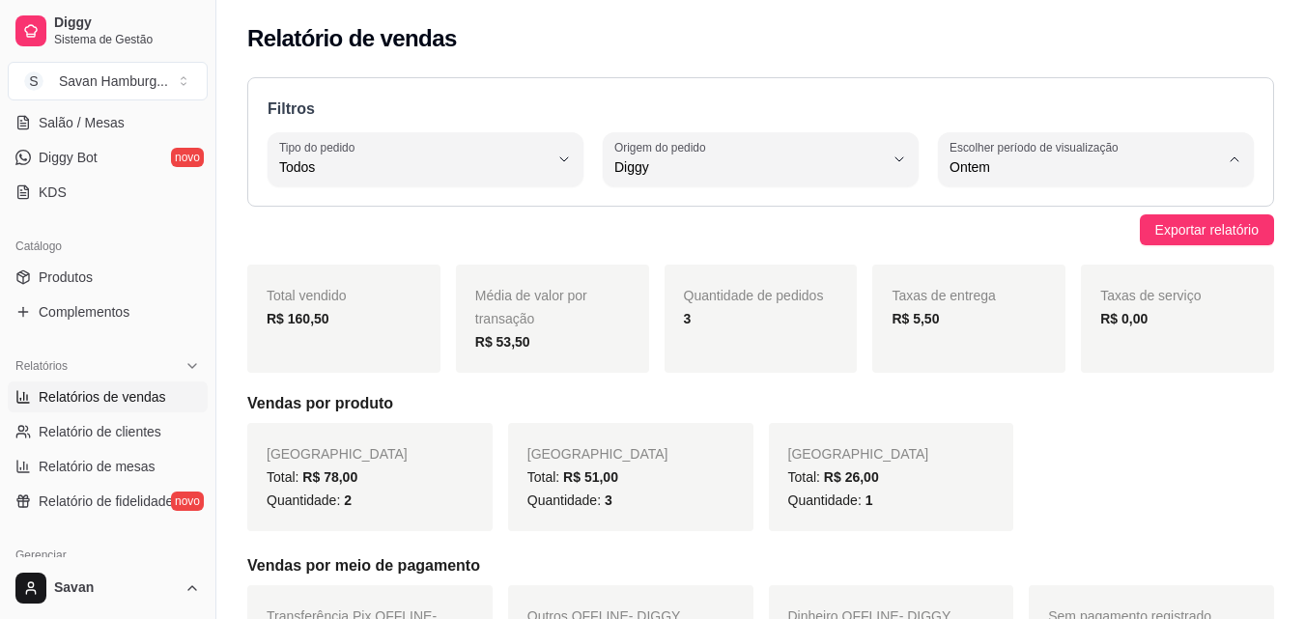
click at [1007, 401] on li "Customizado" at bounding box center [1096, 403] width 289 height 30
type input "-1"
select select "-1"
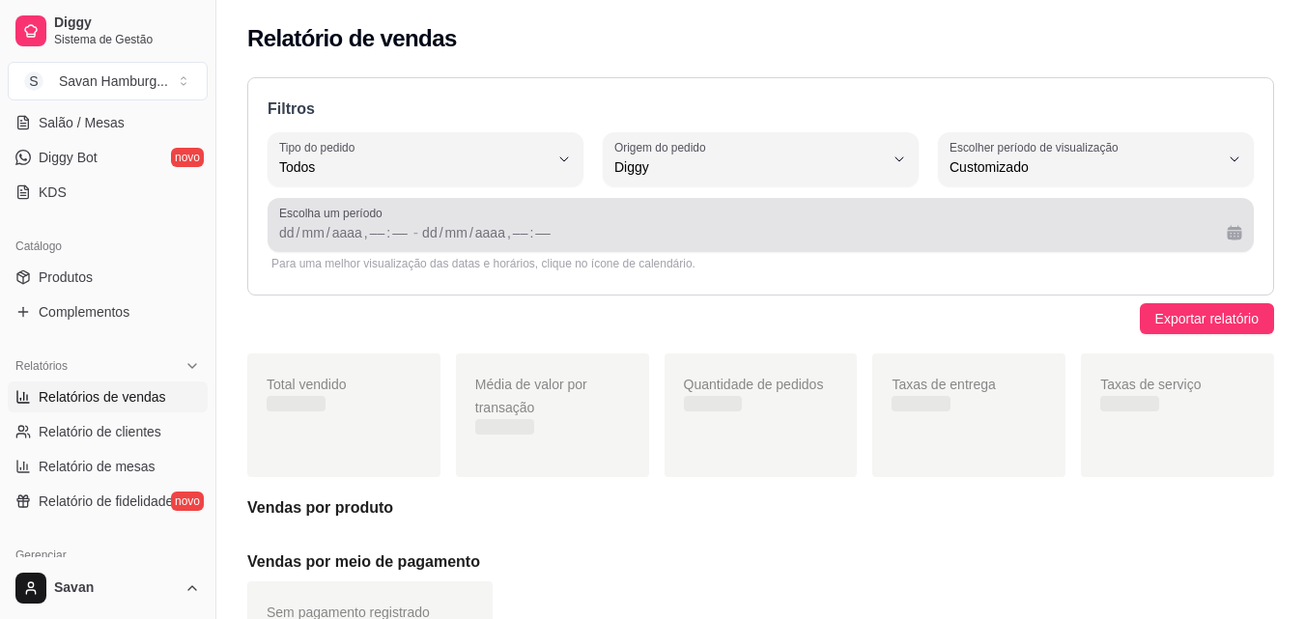
scroll to position [18, 0]
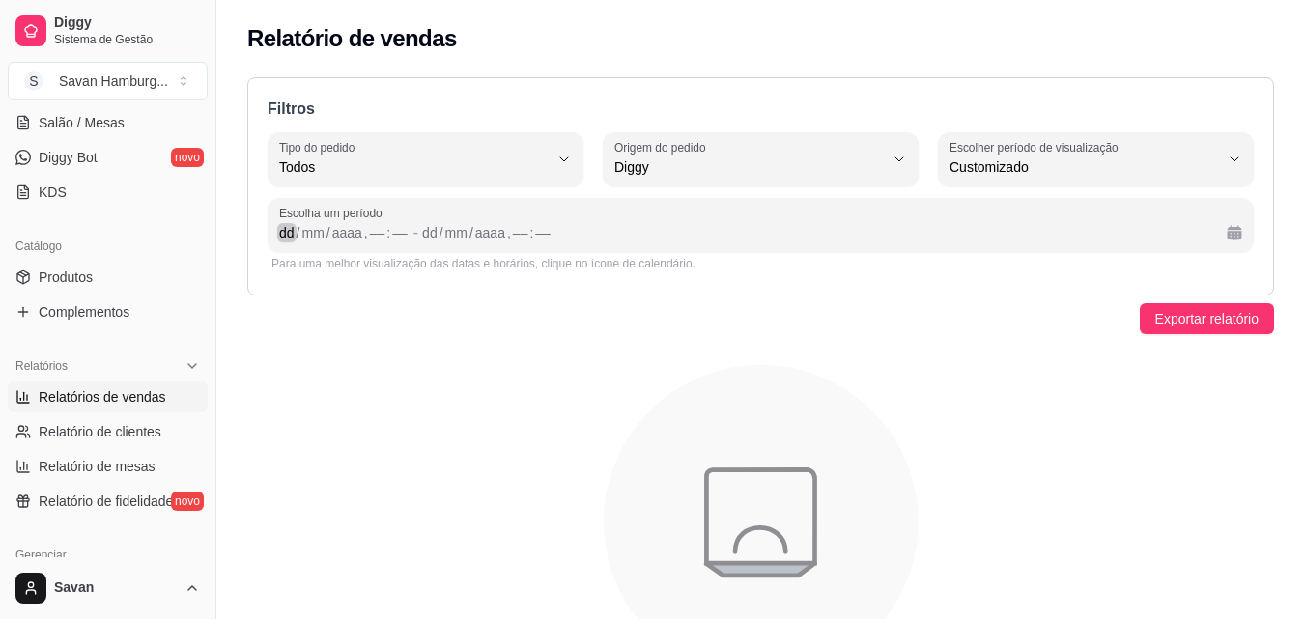
click at [291, 227] on div "dd" at bounding box center [286, 232] width 19 height 19
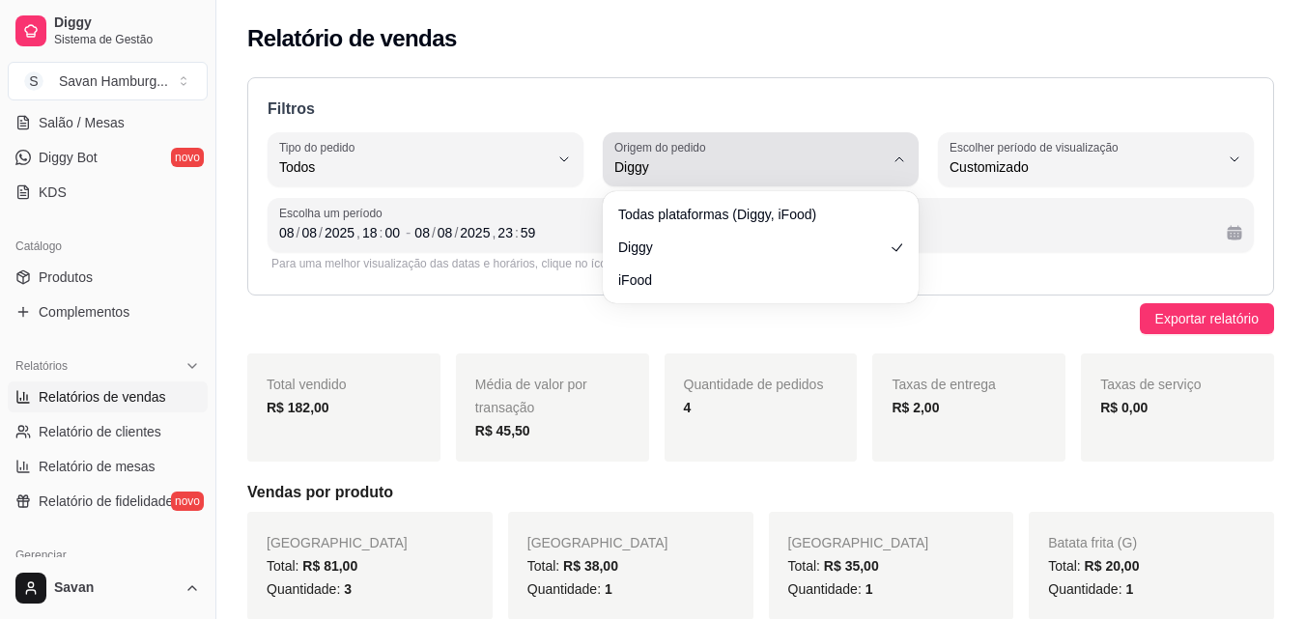
click at [757, 169] on span "Diggy" at bounding box center [750, 166] width 270 height 19
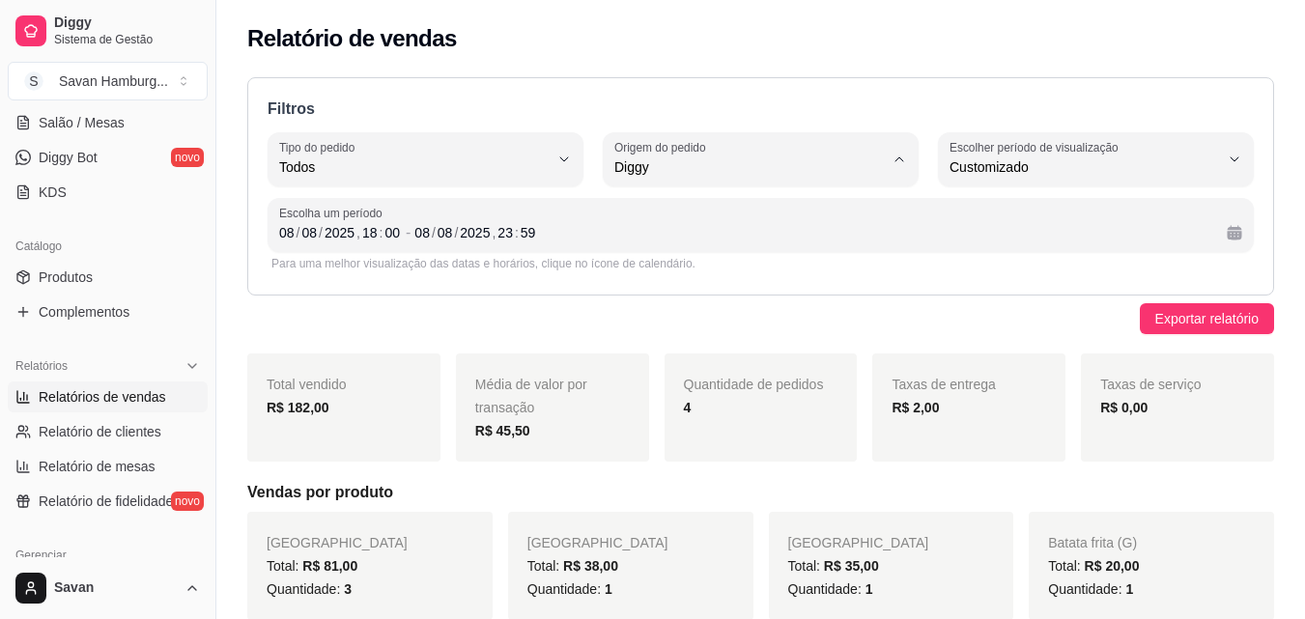
click at [693, 278] on span "iFood" at bounding box center [751, 277] width 255 height 18
type input "IFOOD"
select select "IFOOD"
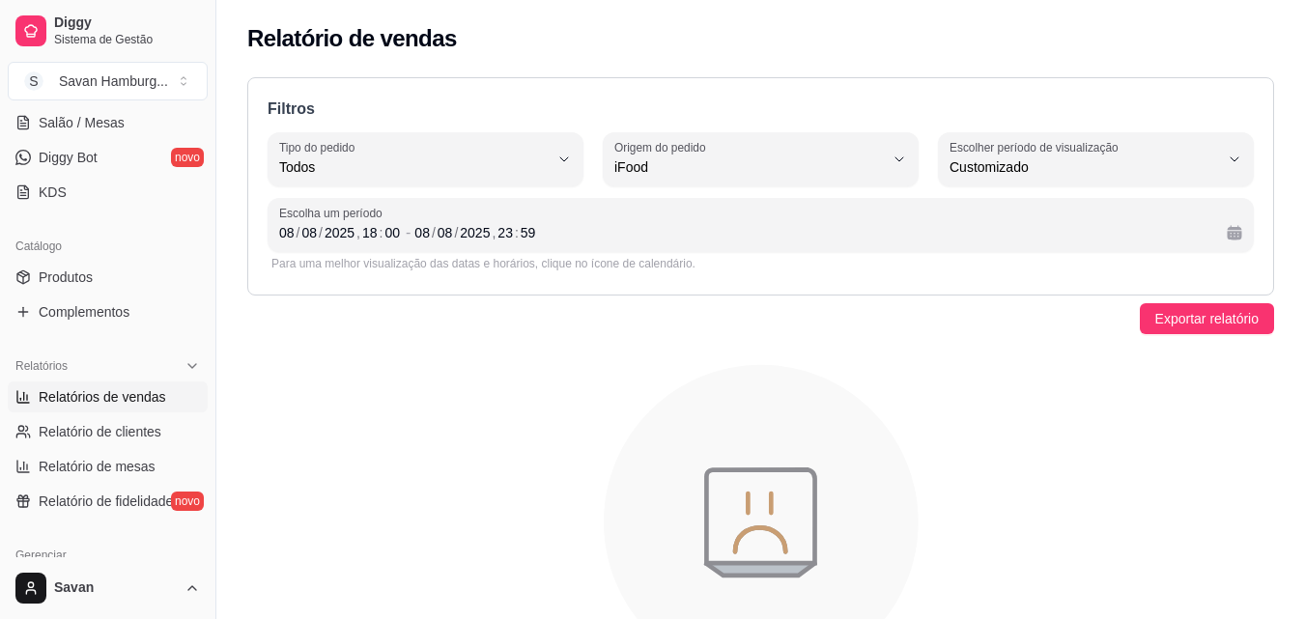
click at [629, 374] on icon "animation" at bounding box center [760, 523] width 1027 height 338
click at [288, 229] on div "08" at bounding box center [286, 232] width 19 height 19
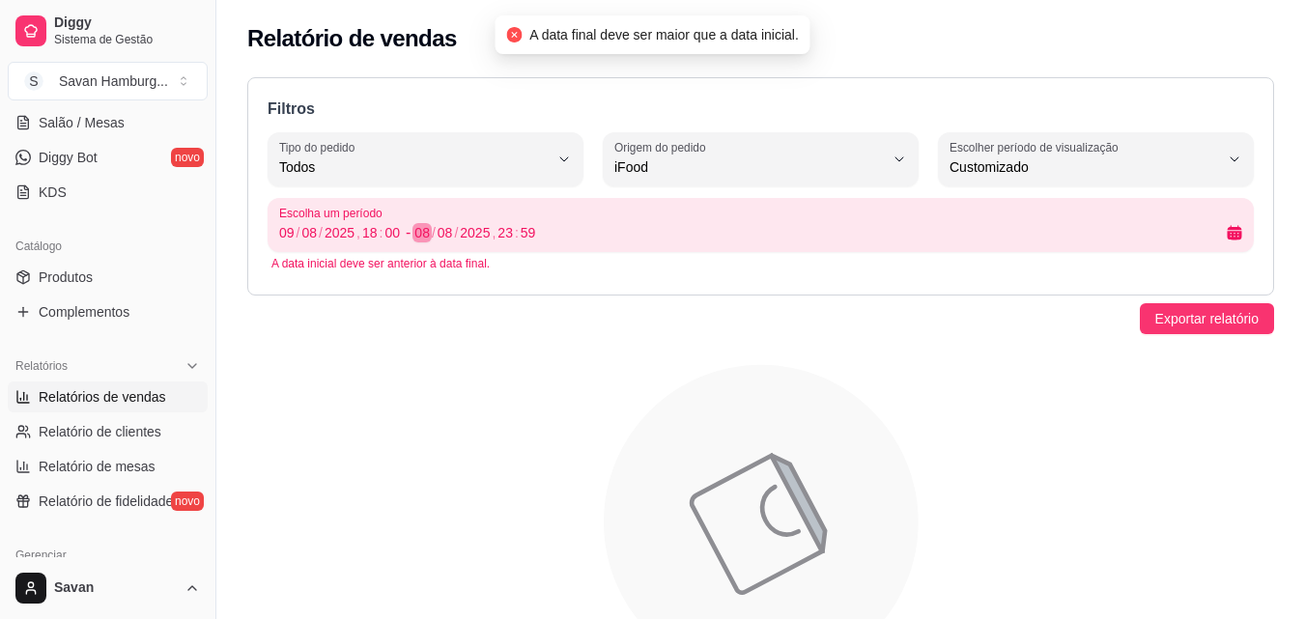
click at [420, 230] on div "08" at bounding box center [422, 232] width 19 height 19
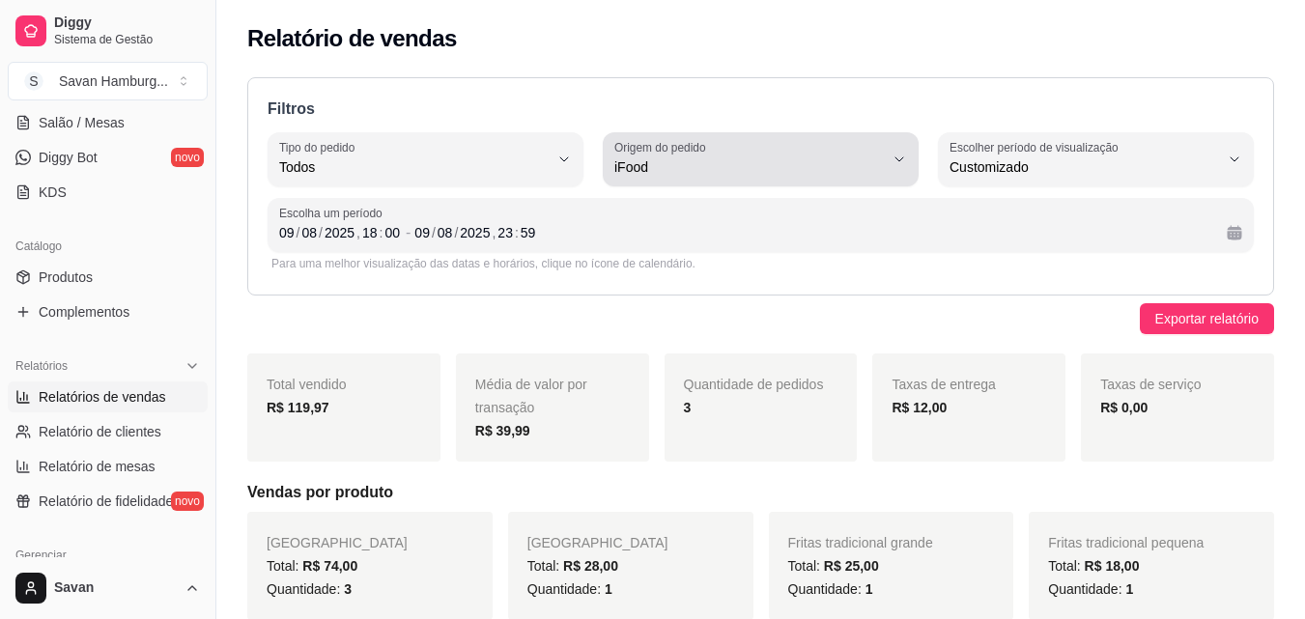
click at [772, 155] on div "iFood" at bounding box center [750, 159] width 270 height 39
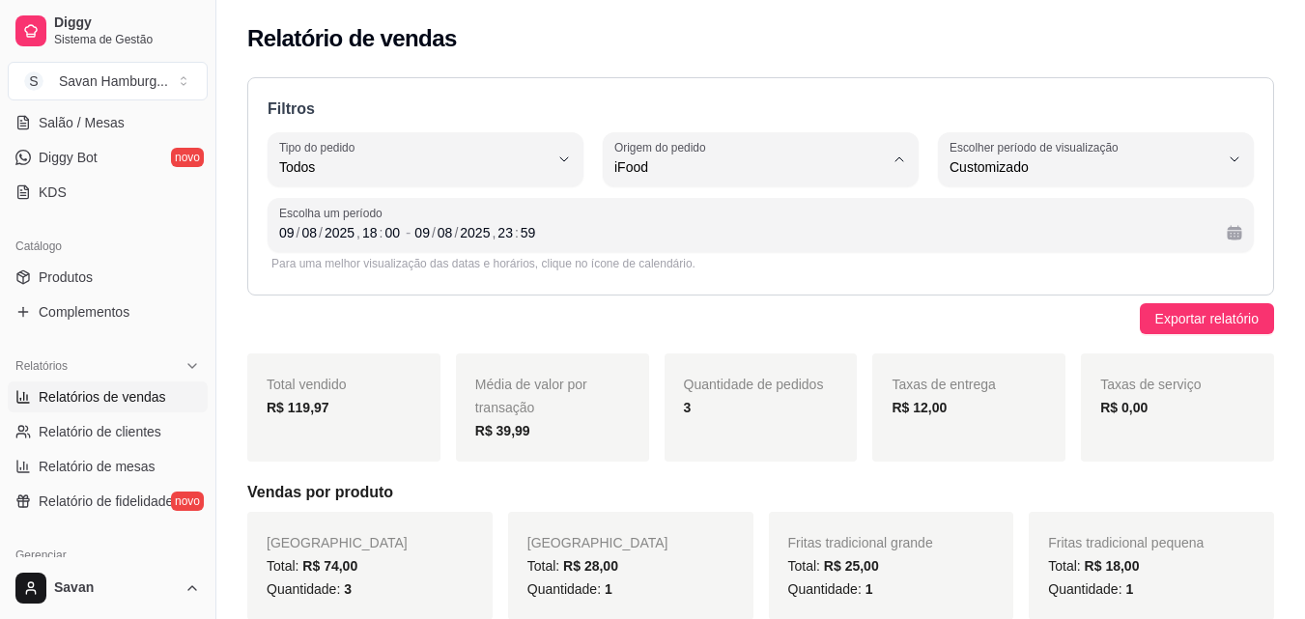
click at [682, 246] on span "Diggy" at bounding box center [751, 245] width 255 height 18
type input "DIGGY"
select select "DIGGY"
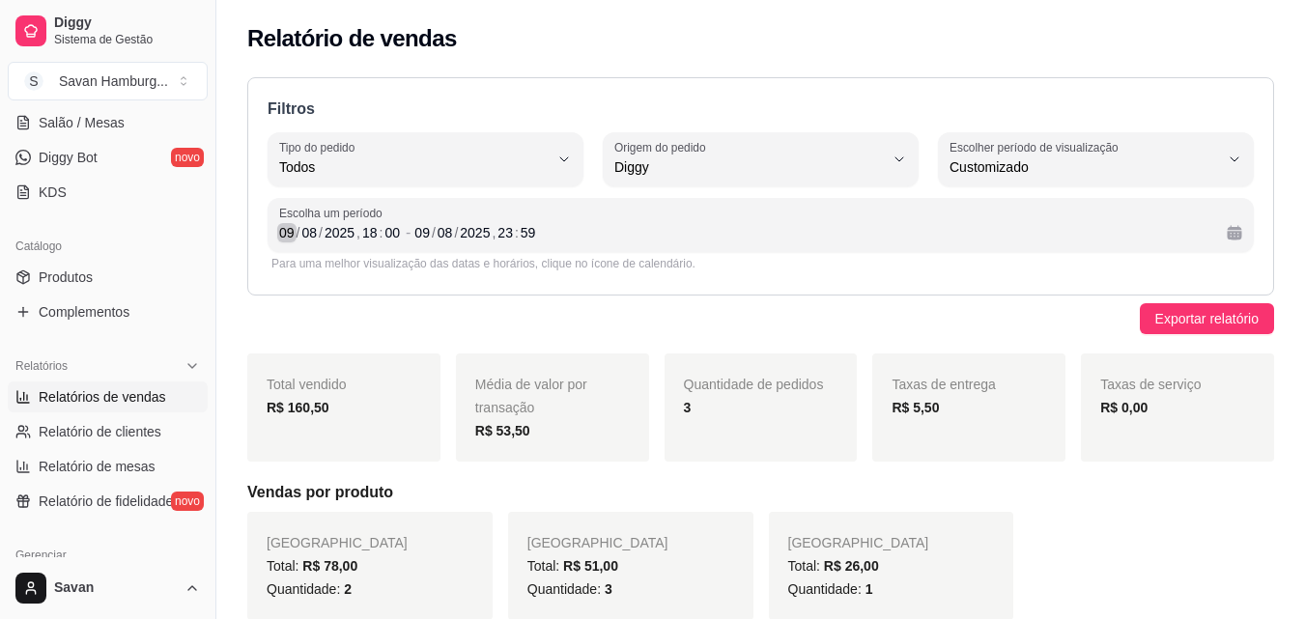
click at [295, 227] on div "/" at bounding box center [299, 232] width 8 height 19
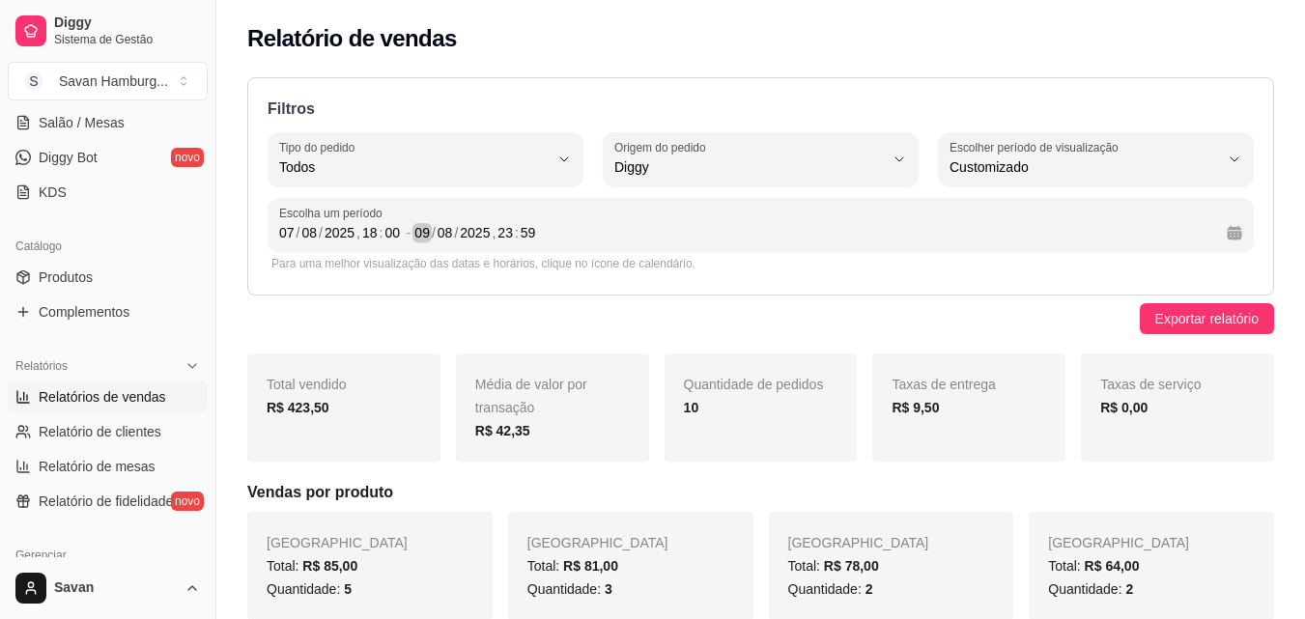
click at [425, 236] on div "09" at bounding box center [422, 232] width 19 height 19
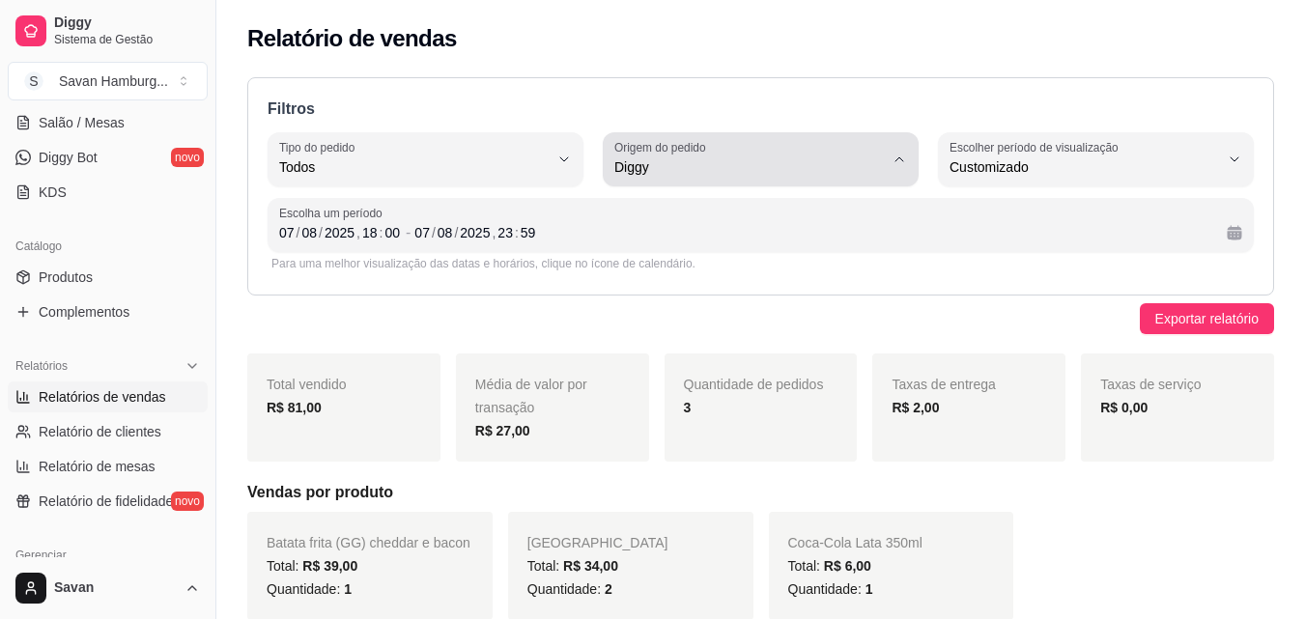
click at [636, 159] on span "Diggy" at bounding box center [750, 166] width 270 height 19
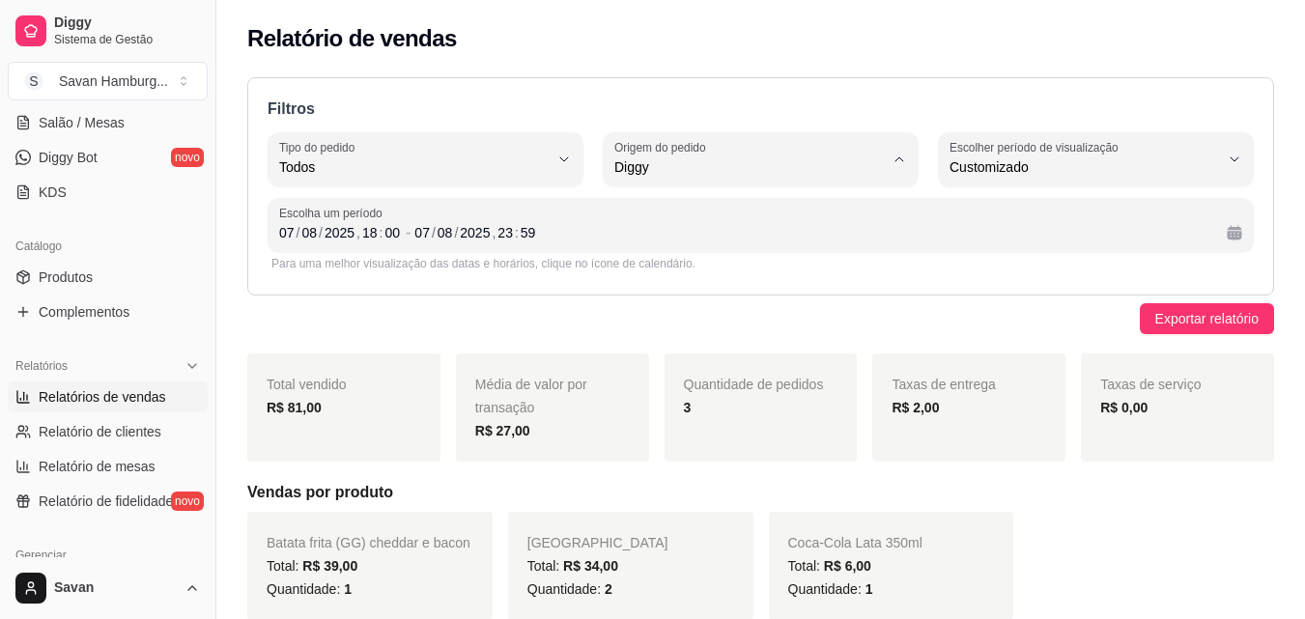
click at [642, 279] on span "iFood" at bounding box center [751, 277] width 255 height 18
type input "IFOOD"
select select "IFOOD"
click at [291, 229] on div "07" at bounding box center [286, 232] width 19 height 19
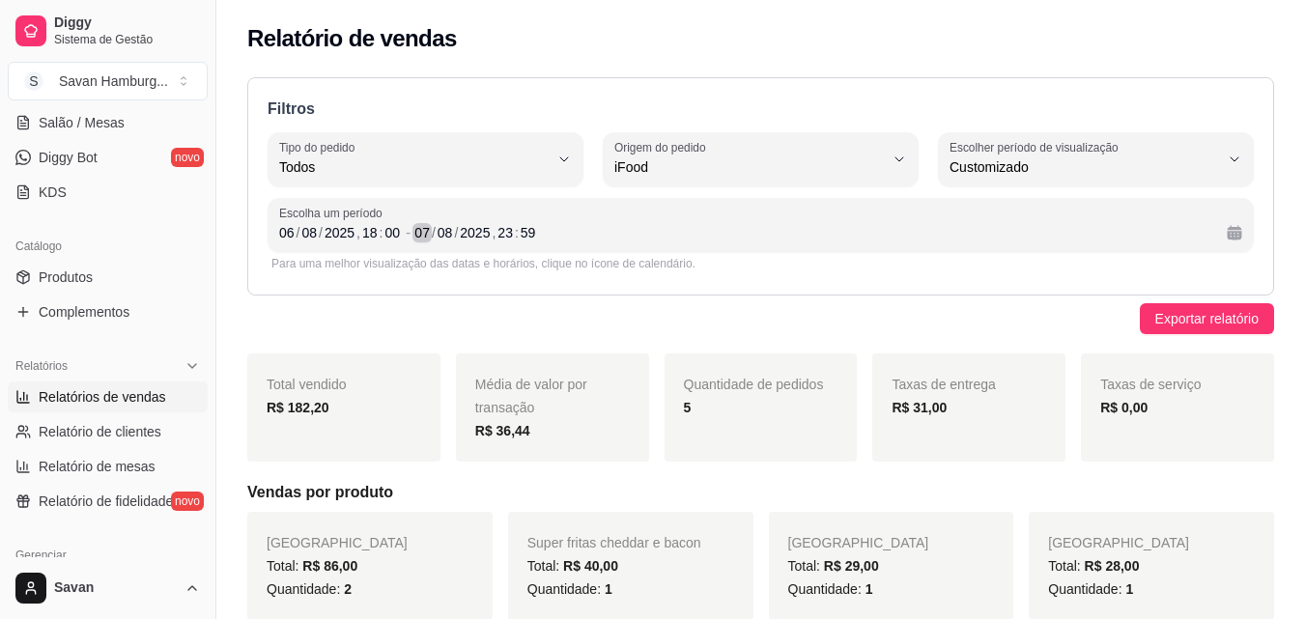
click at [427, 232] on div "07" at bounding box center [422, 232] width 19 height 19
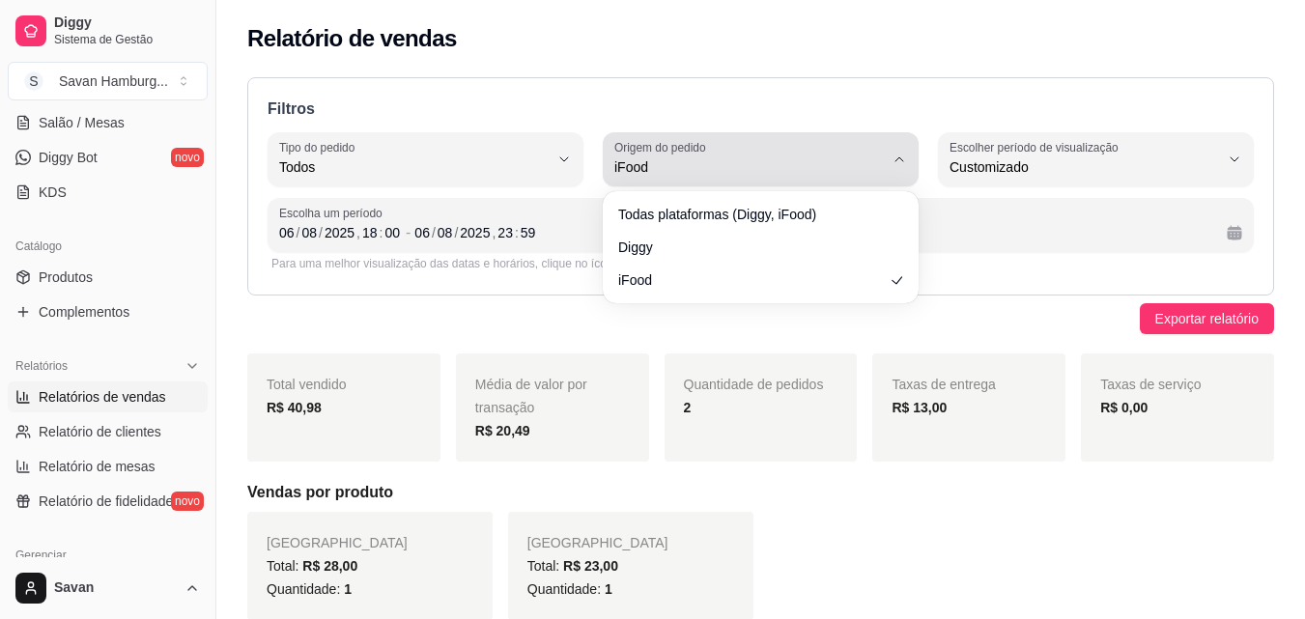
click at [707, 182] on button "Origem do pedido iFood" at bounding box center [761, 159] width 316 height 54
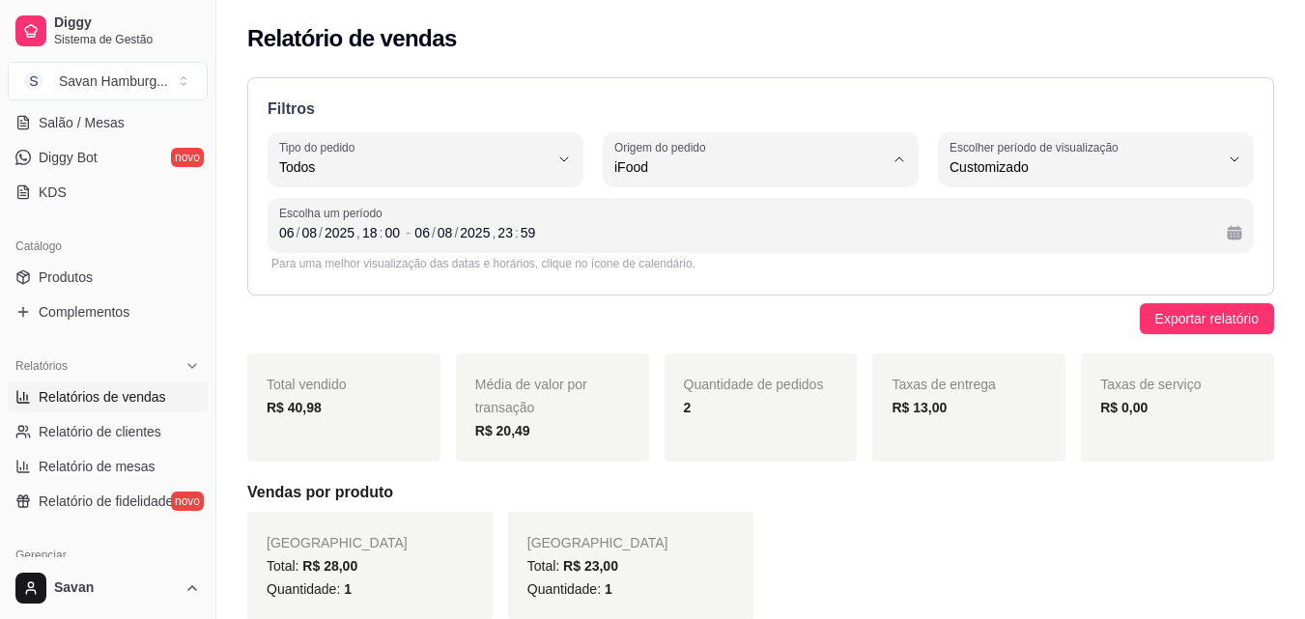
click at [680, 244] on span "Diggy" at bounding box center [751, 245] width 255 height 18
type input "DIGGY"
select select "DIGGY"
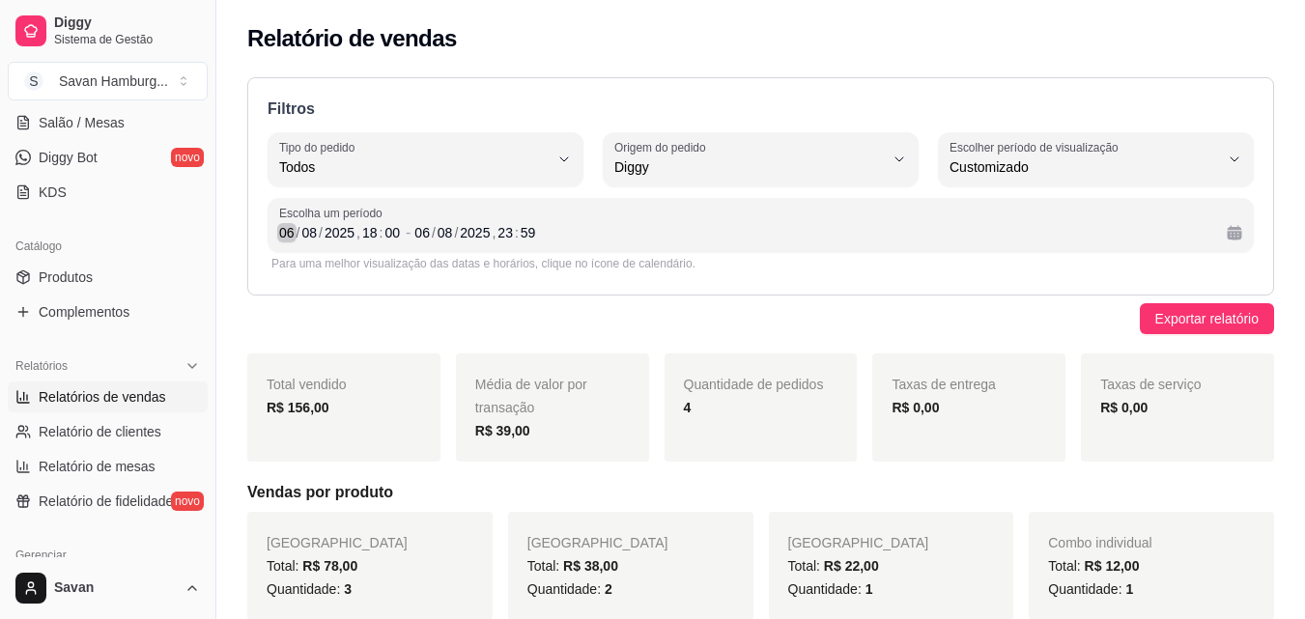
click at [291, 237] on div "06" at bounding box center [286, 232] width 19 height 19
click at [420, 236] on div "06" at bounding box center [422, 232] width 19 height 19
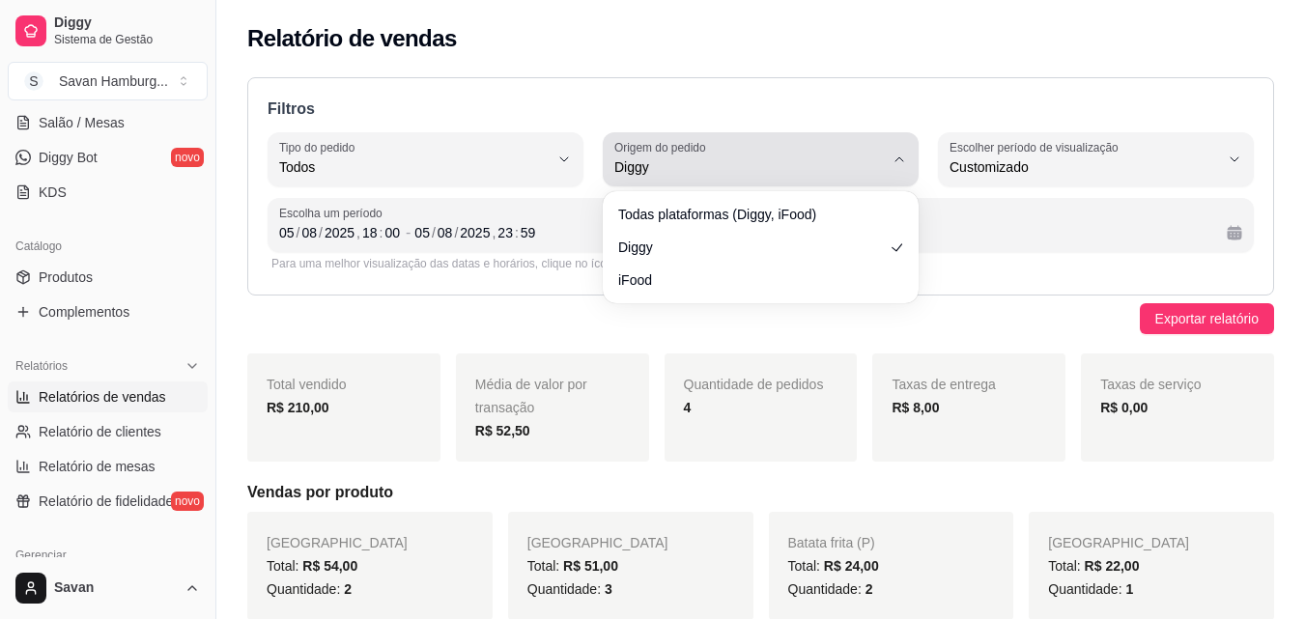
click at [737, 147] on div "Diggy" at bounding box center [750, 159] width 270 height 39
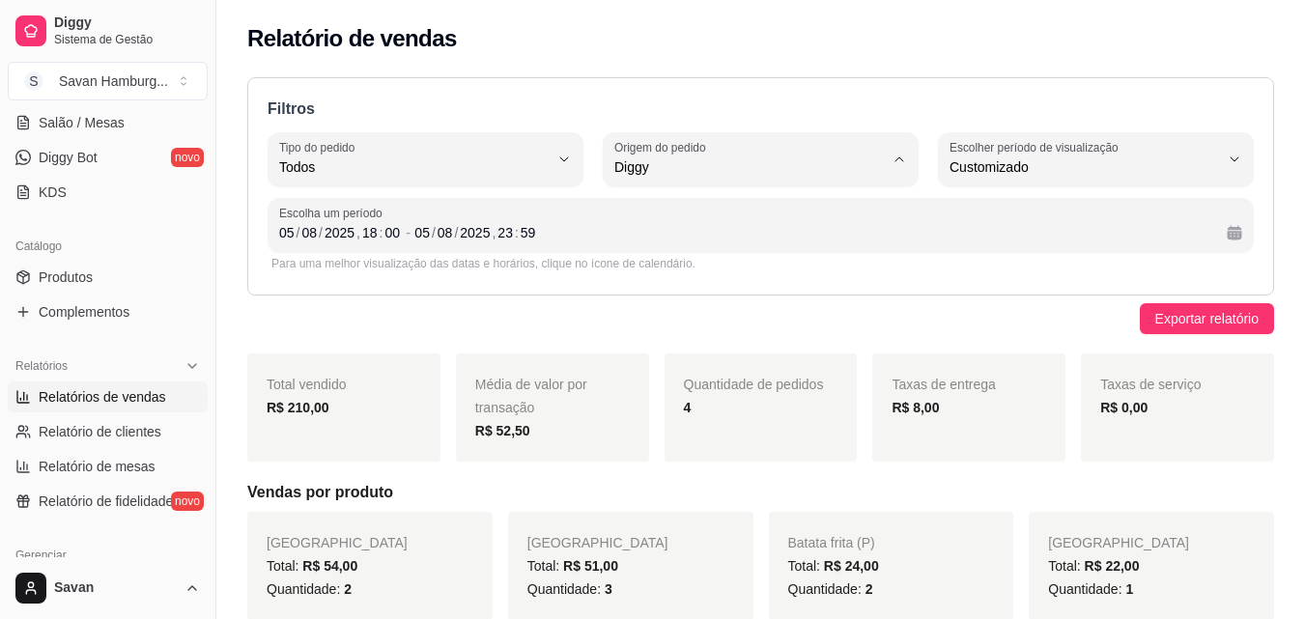
click at [656, 270] on li "iFood" at bounding box center [760, 277] width 289 height 30
type input "IFOOD"
select select "IFOOD"
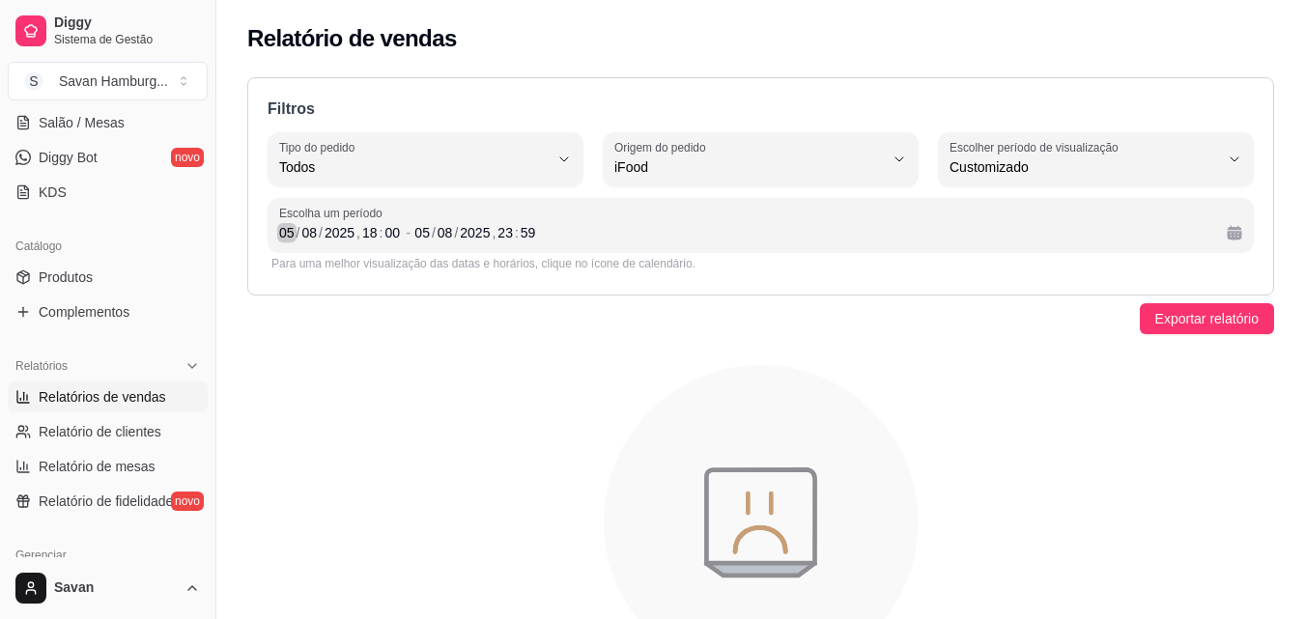
click at [286, 227] on div "05" at bounding box center [286, 232] width 19 height 19
click at [425, 238] on div "05" at bounding box center [422, 232] width 19 height 19
click at [549, 357] on icon "animation" at bounding box center [760, 523] width 1027 height 338
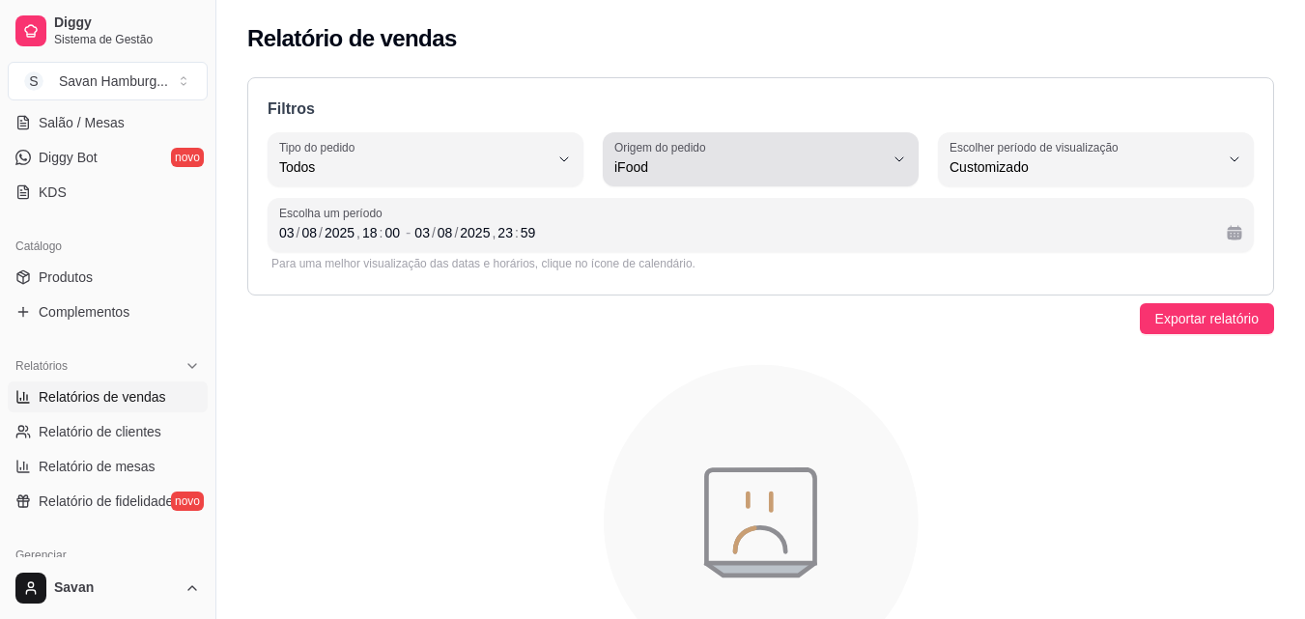
click at [688, 167] on span "iFood" at bounding box center [750, 166] width 270 height 19
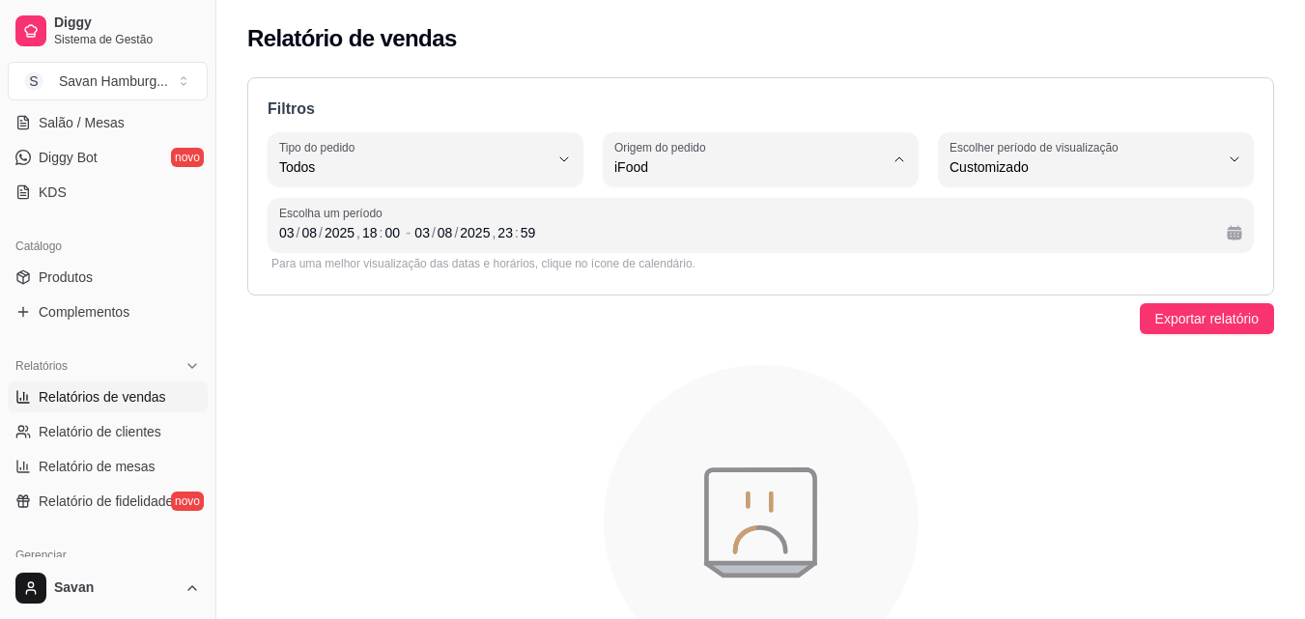
click at [651, 252] on span "Diggy" at bounding box center [751, 245] width 255 height 18
type input "DIGGY"
select select "DIGGY"
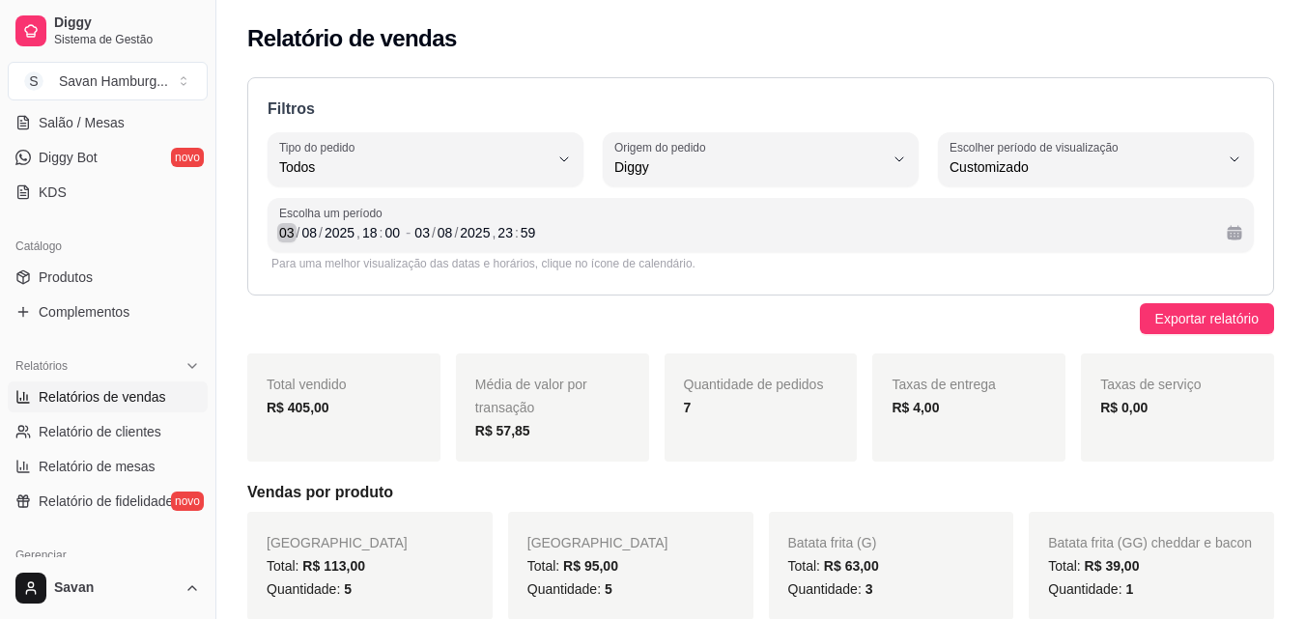
click at [296, 231] on div "/" at bounding box center [299, 232] width 8 height 19
click at [421, 236] on div "03" at bounding box center [422, 232] width 19 height 19
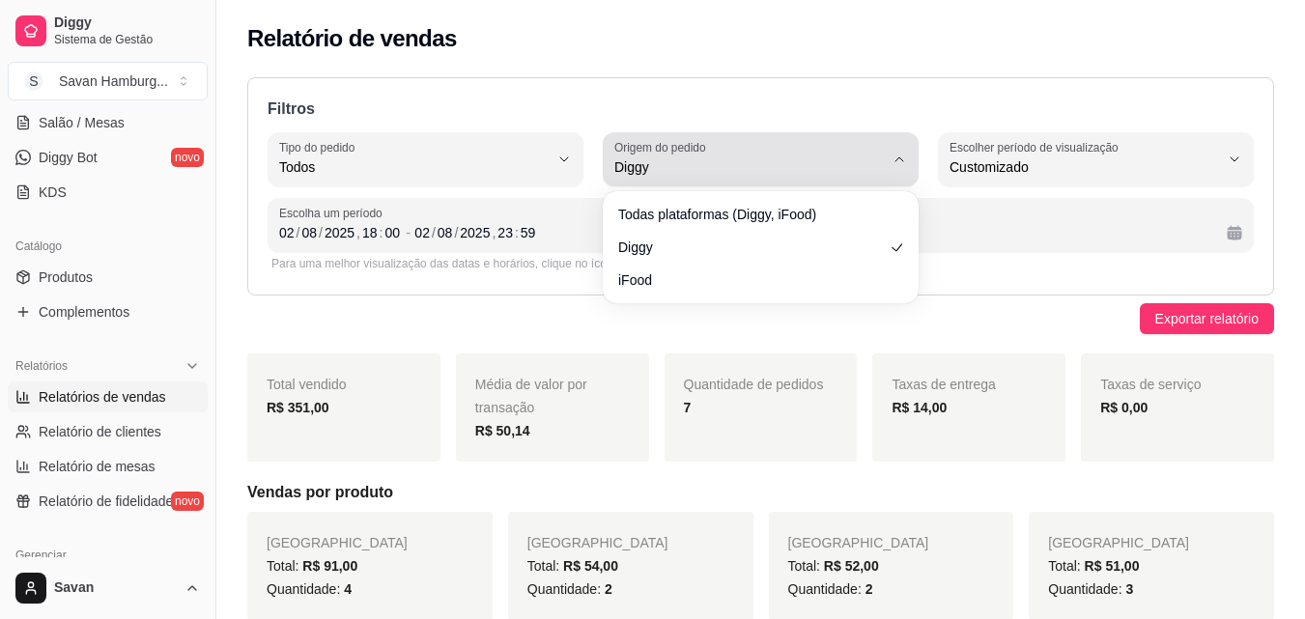
click at [765, 146] on div "Diggy" at bounding box center [750, 159] width 270 height 39
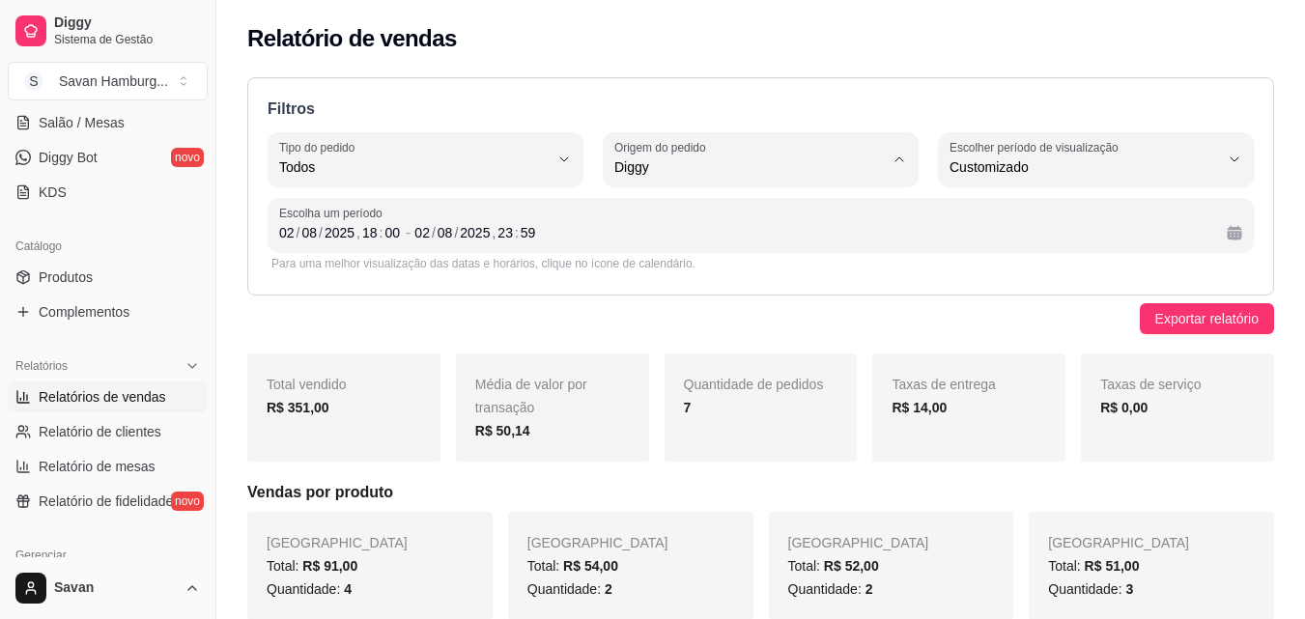
click at [690, 274] on span "iFood" at bounding box center [751, 277] width 255 height 18
type input "IFOOD"
select select "IFOOD"
click at [302, 231] on div "08" at bounding box center [309, 232] width 19 height 19
click at [286, 233] on div "02" at bounding box center [286, 232] width 19 height 19
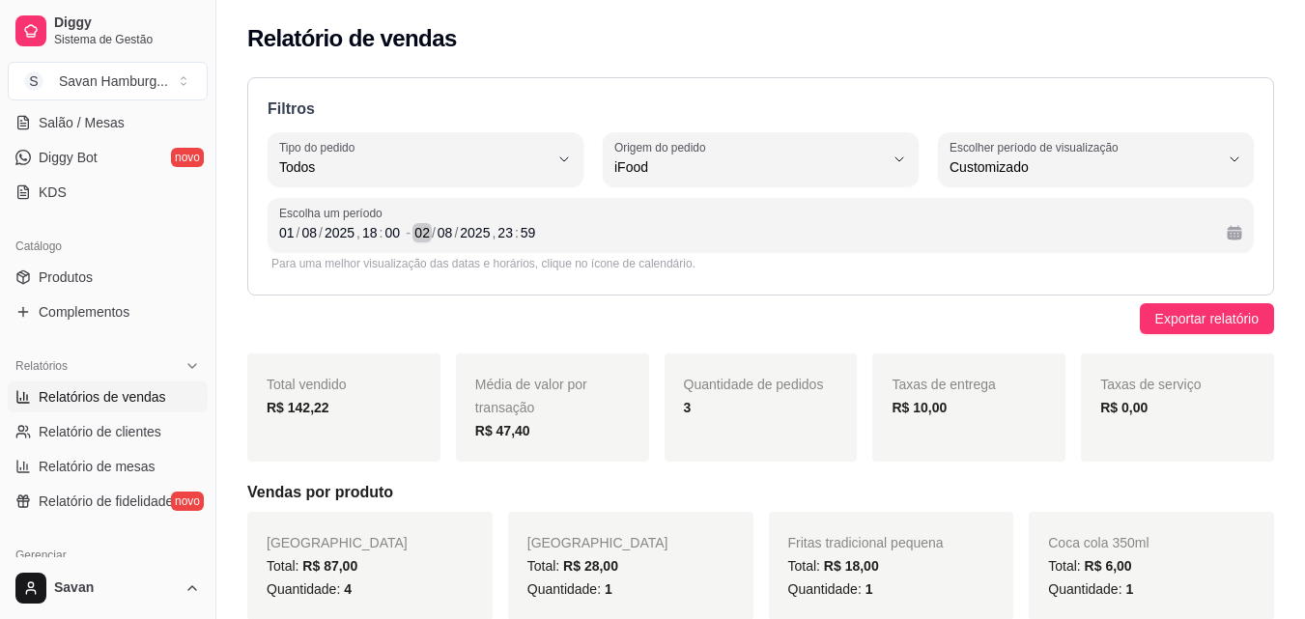
click at [423, 233] on div "02" at bounding box center [422, 232] width 19 height 19
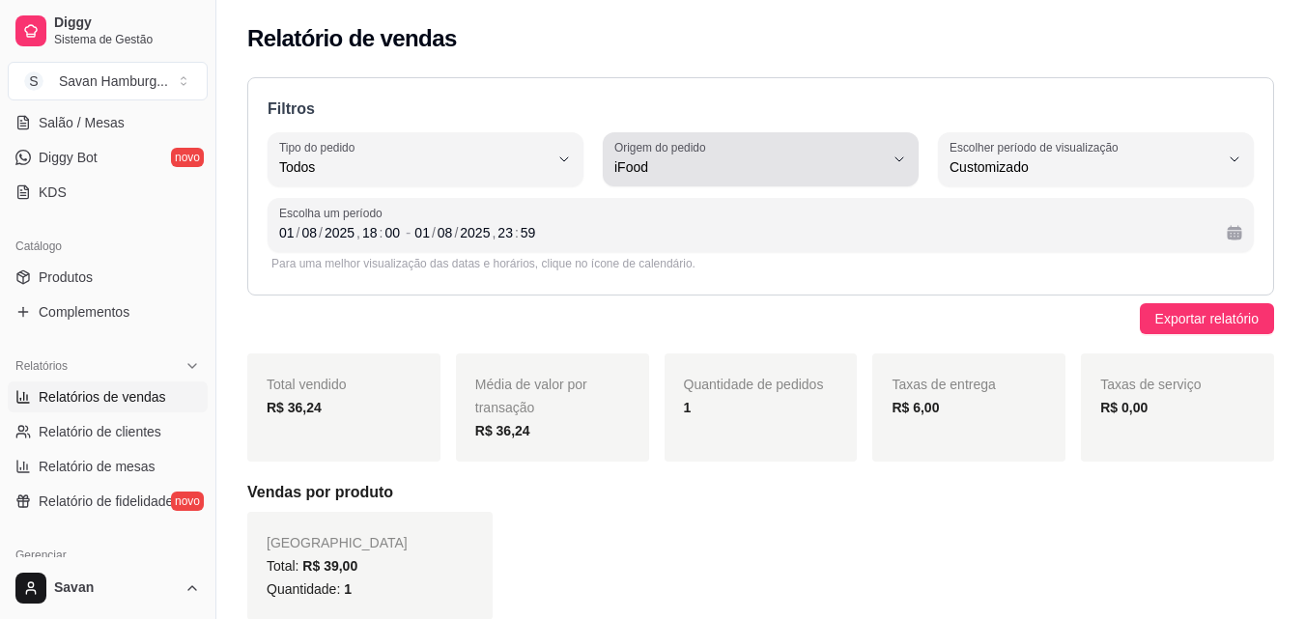
click at [742, 151] on div "iFood" at bounding box center [750, 159] width 270 height 39
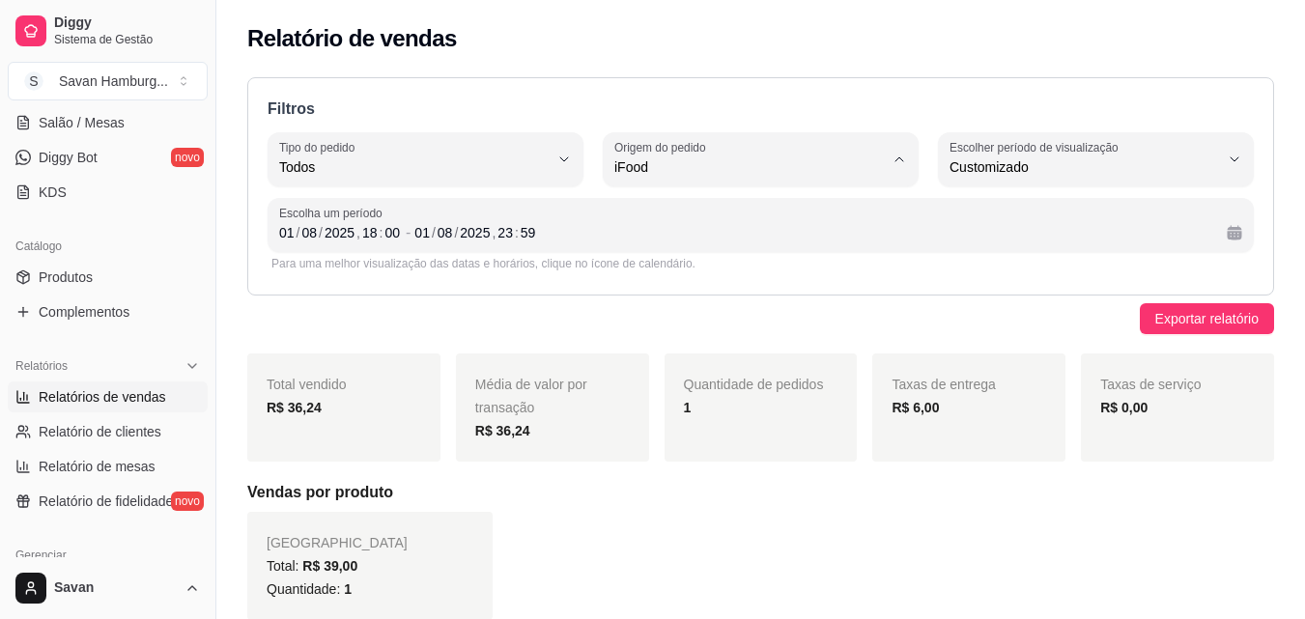
click at [683, 249] on span "Diggy" at bounding box center [751, 245] width 255 height 18
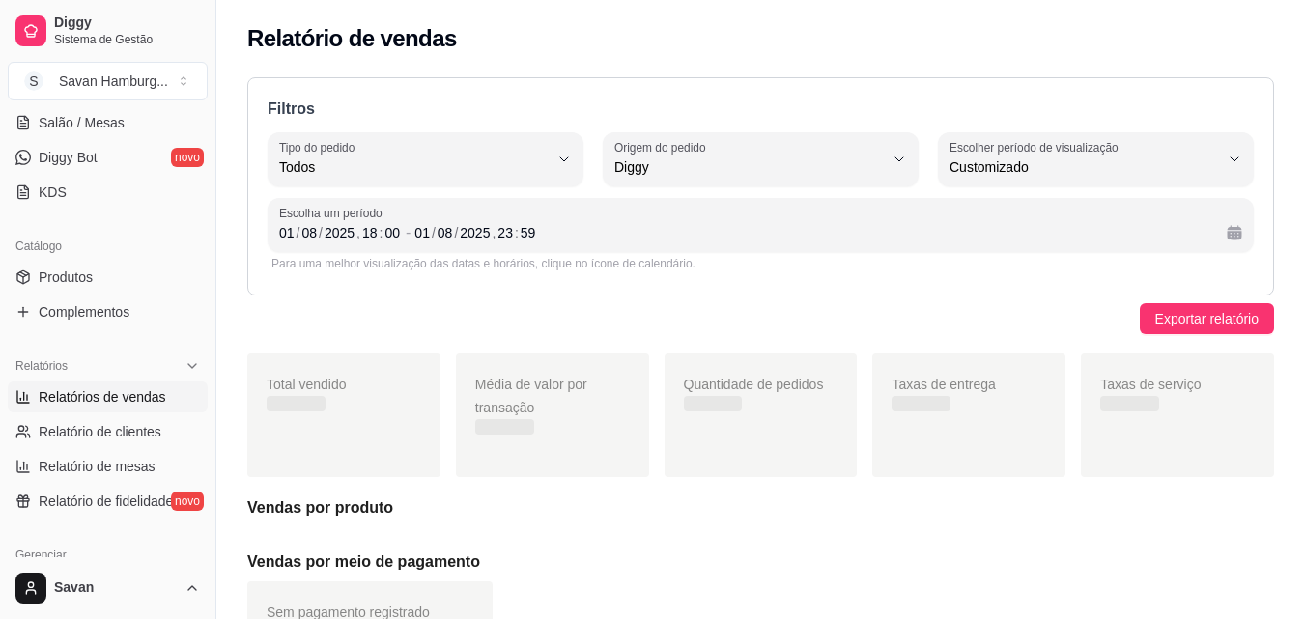
type input "DIGGY"
select select "DIGGY"
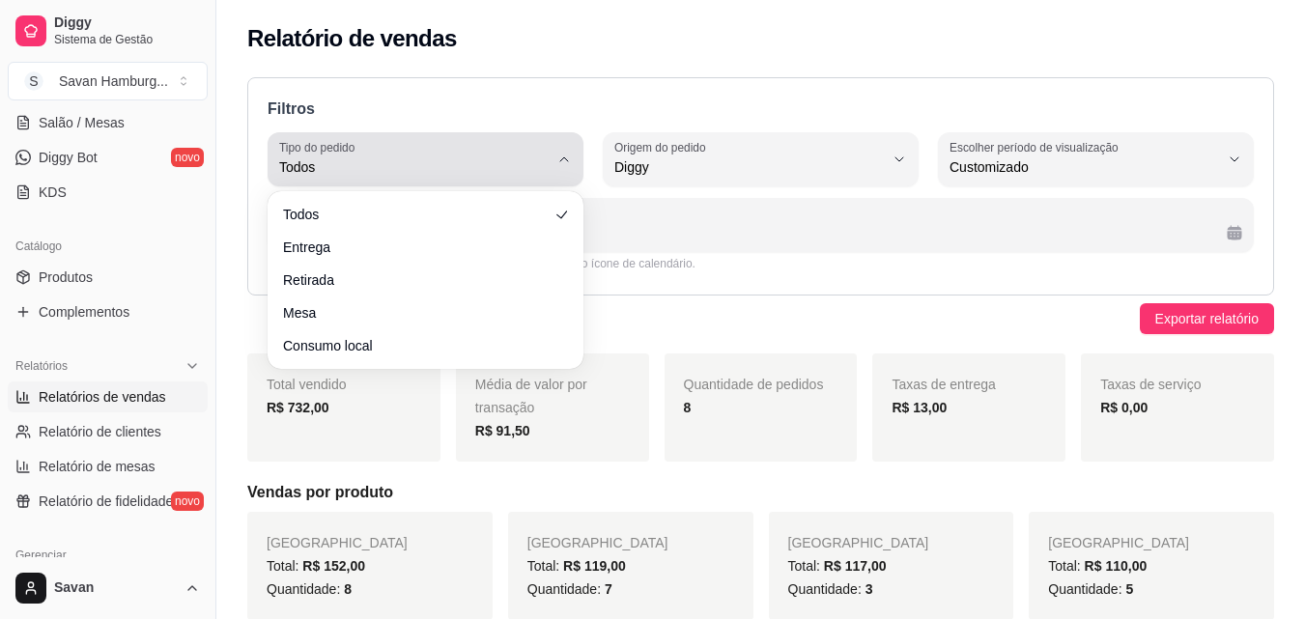
click at [560, 159] on icon "button" at bounding box center [564, 159] width 15 height 15
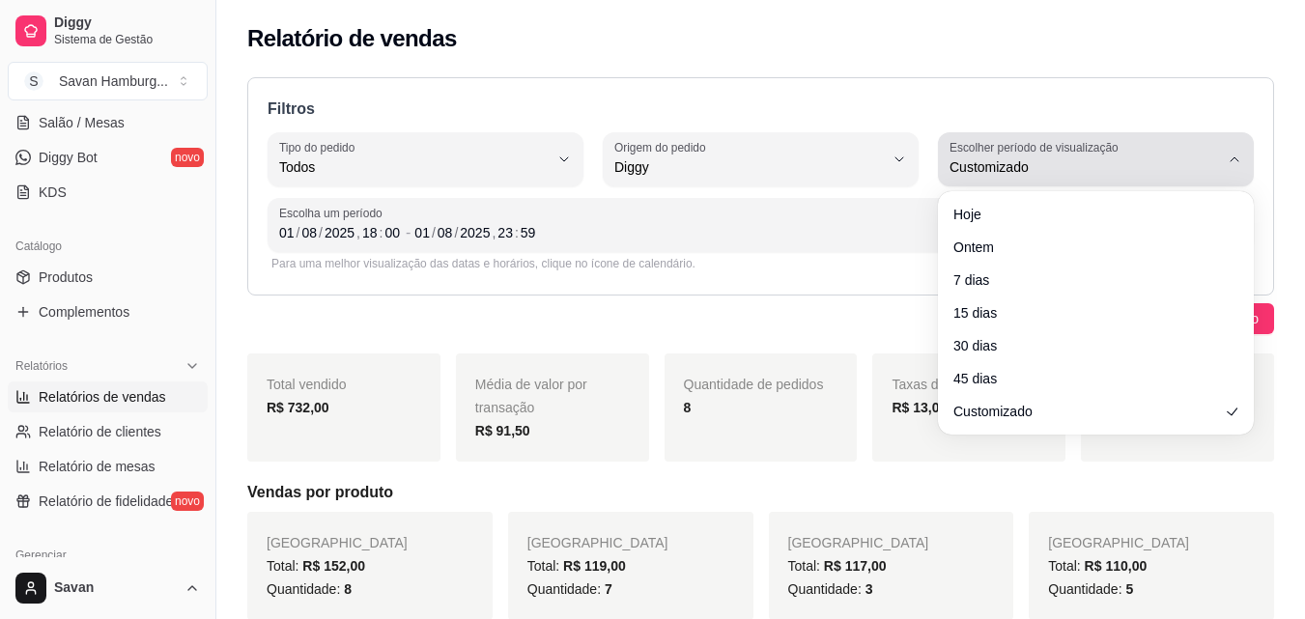
click at [1039, 166] on span "Customizado" at bounding box center [1085, 166] width 270 height 19
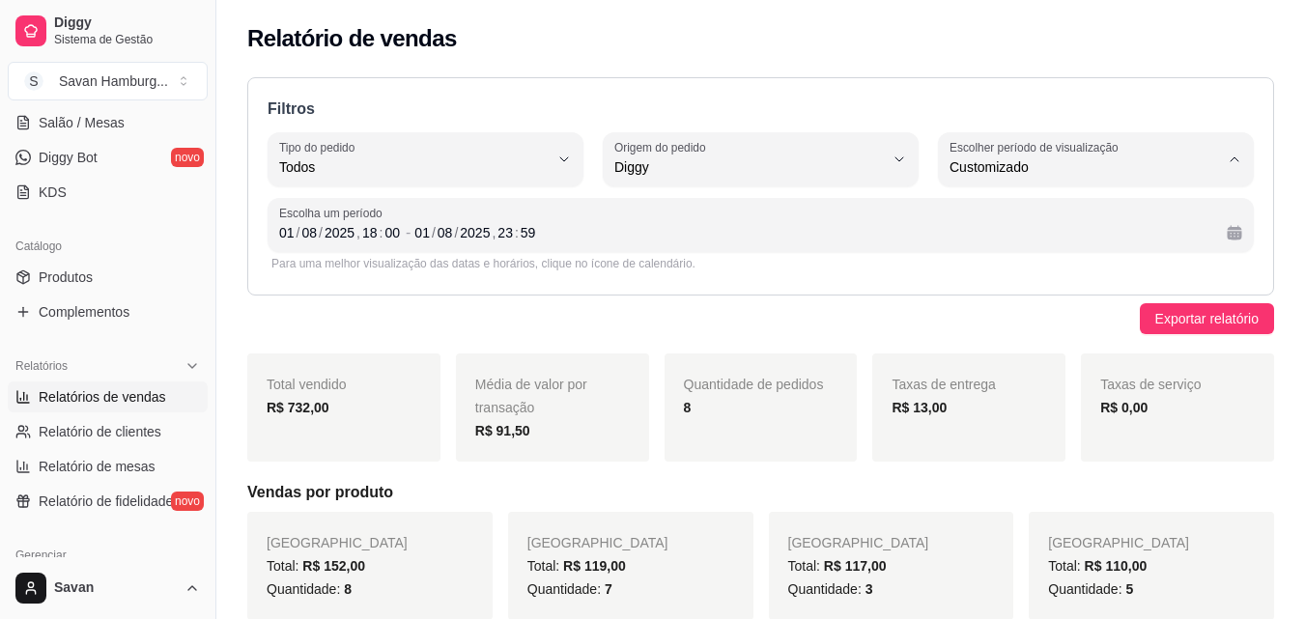
click at [983, 355] on li "30 dias" at bounding box center [1096, 340] width 289 height 30
type input "30"
select select "30"
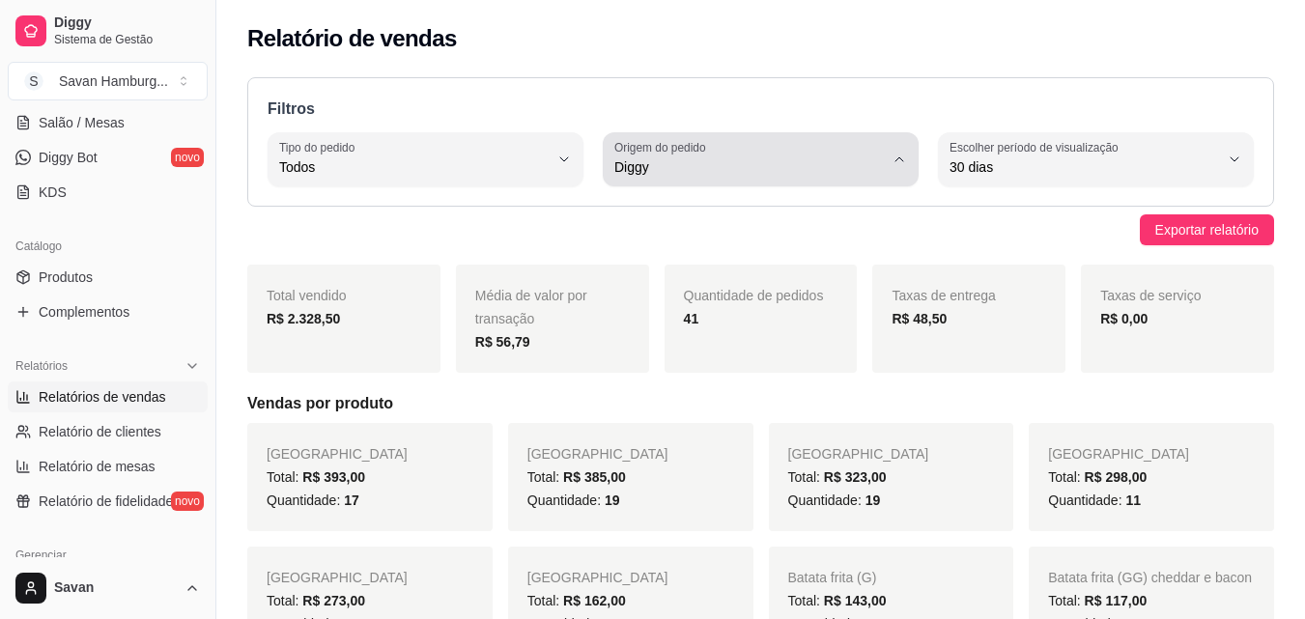
click at [787, 148] on div "Diggy" at bounding box center [750, 159] width 270 height 39
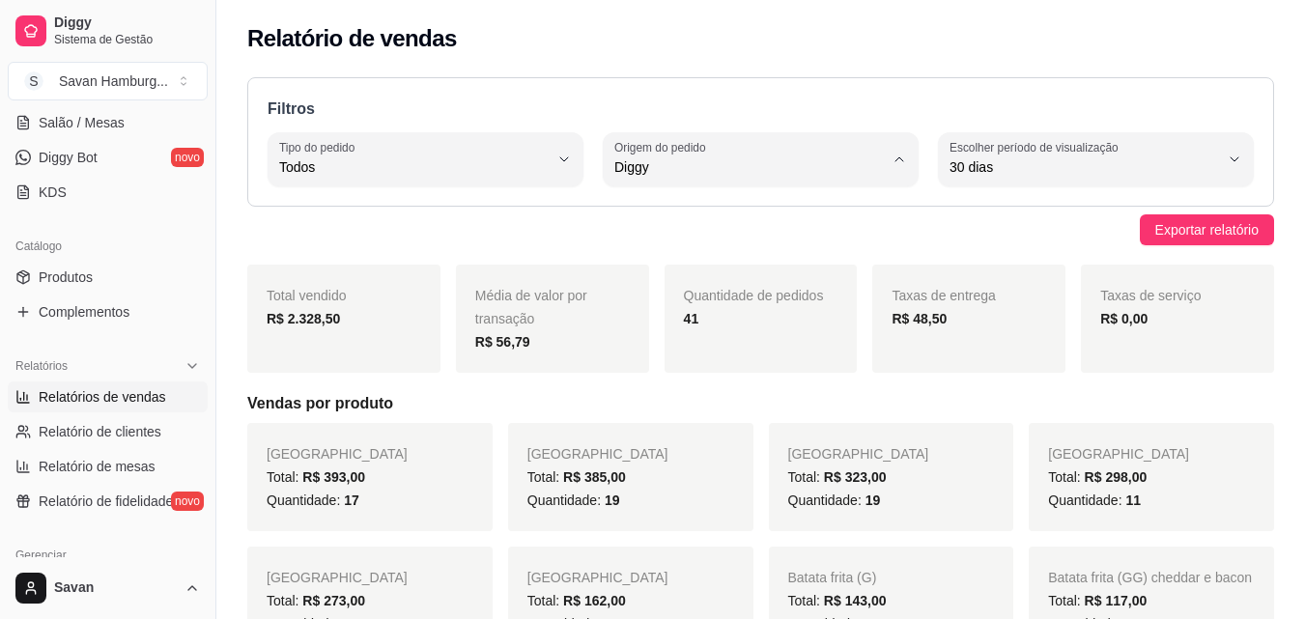
click at [723, 221] on span "Todas plataformas (Diggy, iFood)" at bounding box center [751, 213] width 255 height 18
type input "ALL"
select select "ALL"
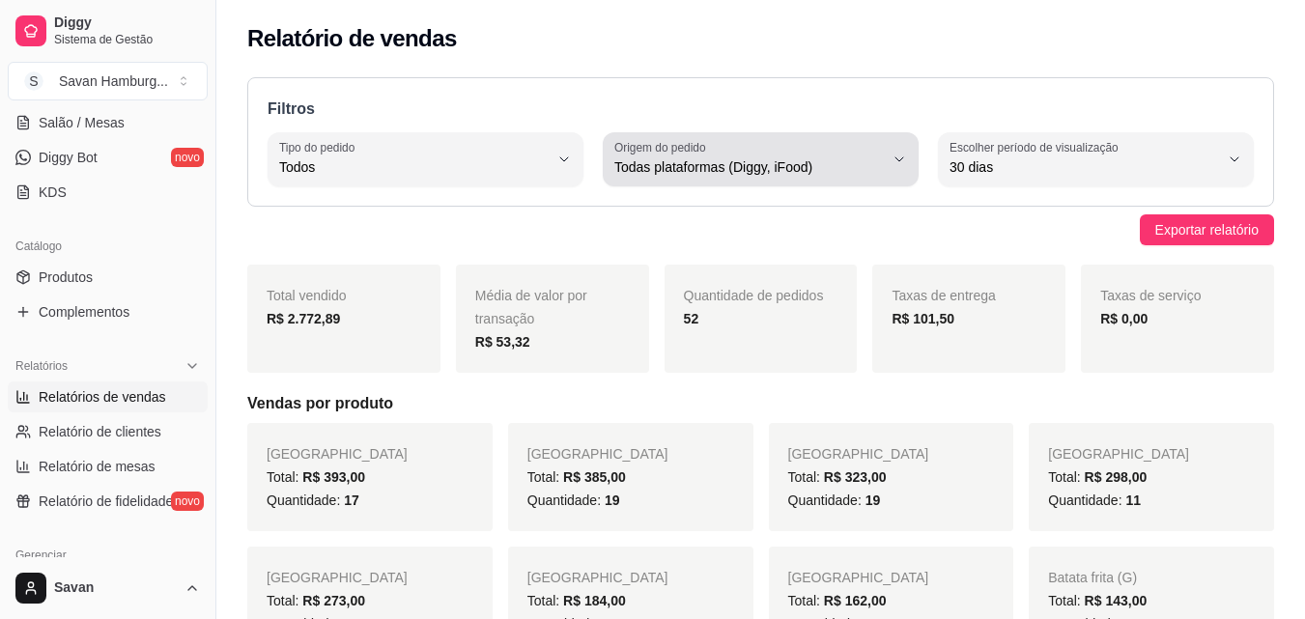
click at [720, 166] on span "Todas plataformas (Diggy, iFood)" at bounding box center [750, 166] width 270 height 19
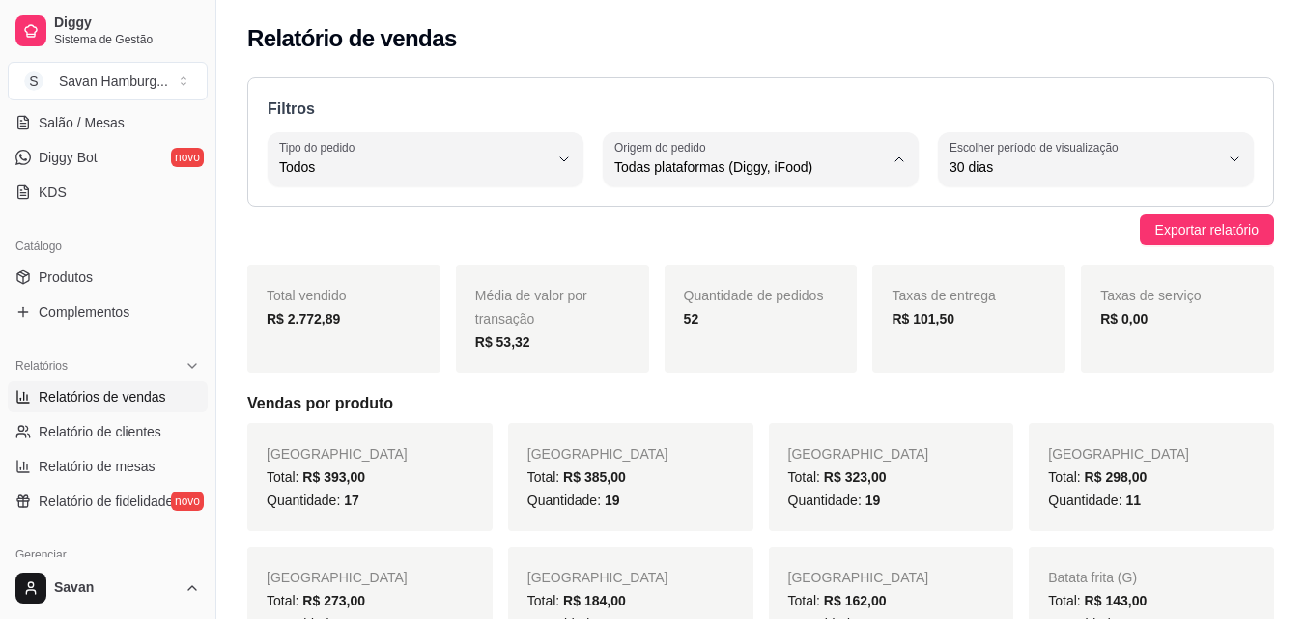
click at [660, 253] on span "Diggy" at bounding box center [751, 245] width 255 height 18
type input "DIGGY"
select select "DIGGY"
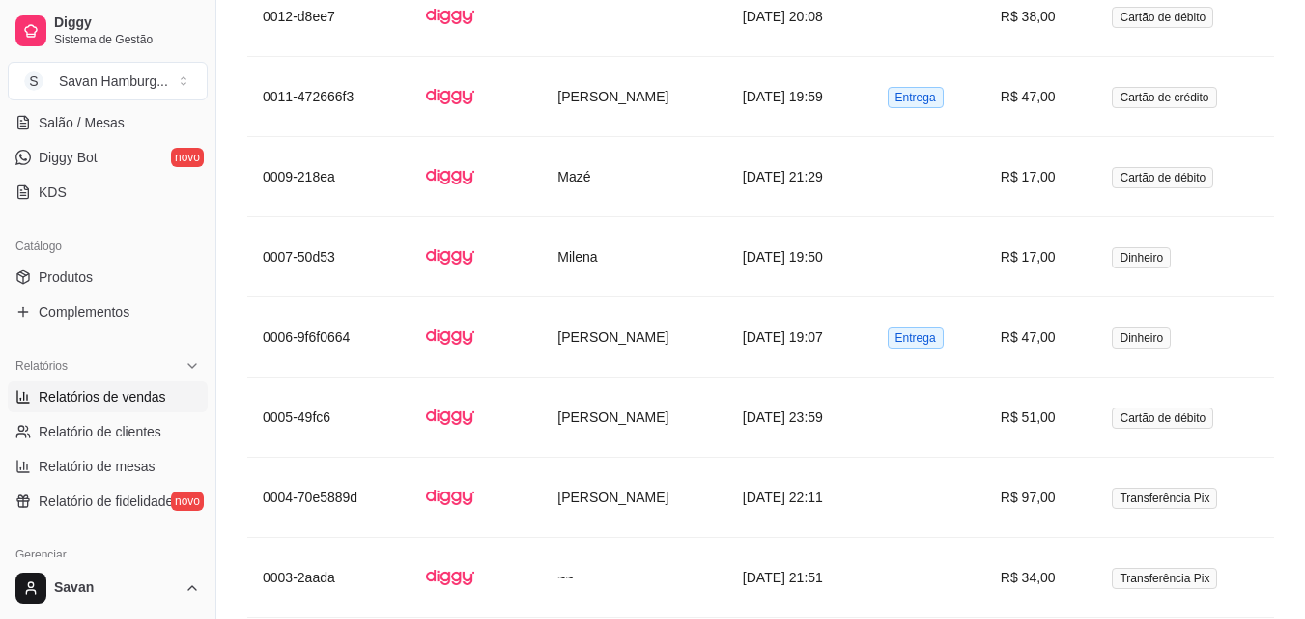
scroll to position [0, 0]
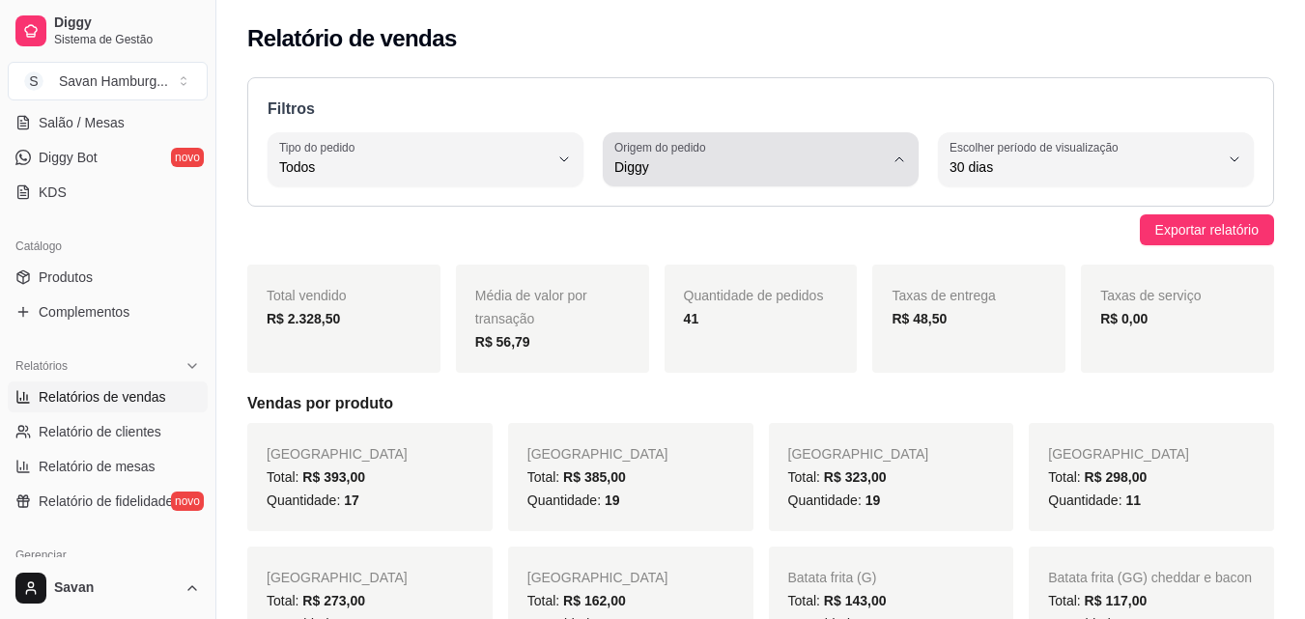
click at [870, 148] on div "Diggy" at bounding box center [750, 159] width 270 height 39
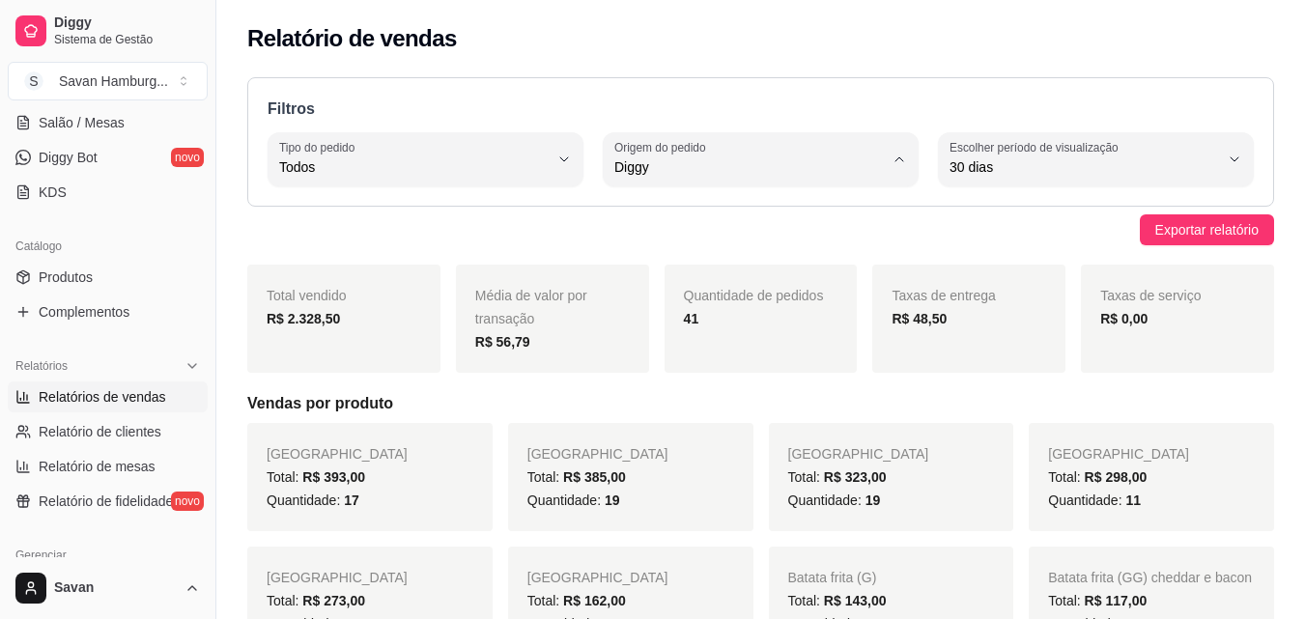
click at [722, 276] on span "iFood" at bounding box center [751, 277] width 255 height 18
type input "IFOOD"
select select "IFOOD"
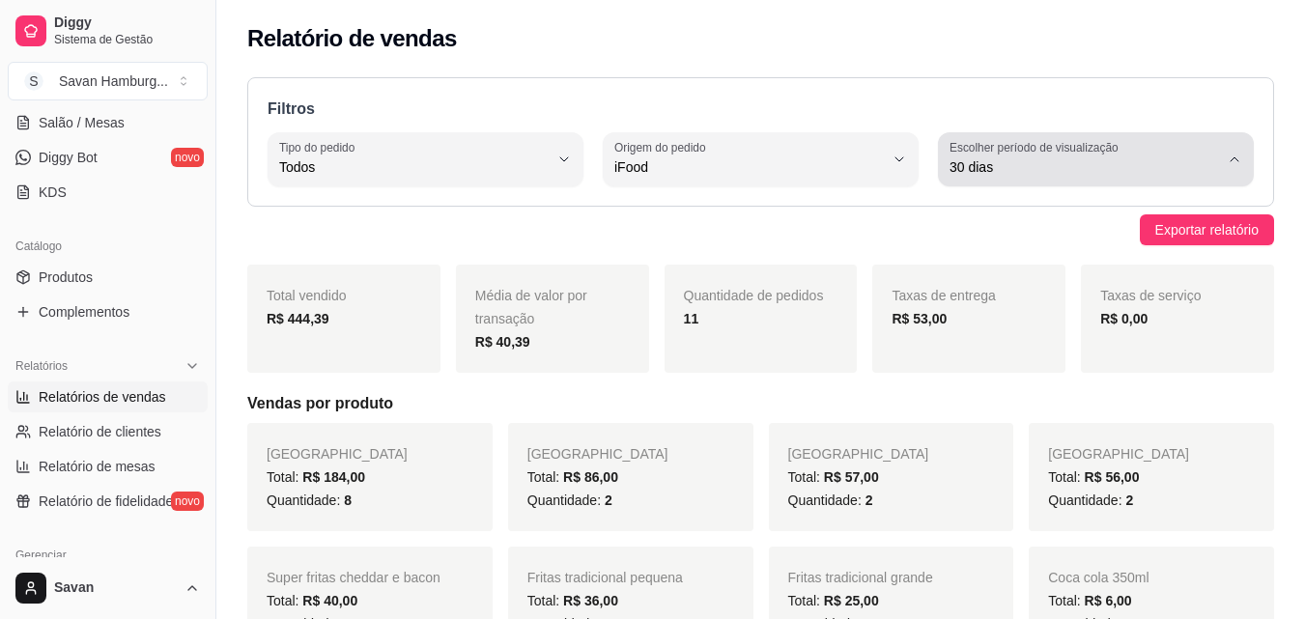
click at [973, 156] on div "30 dias" at bounding box center [1085, 159] width 270 height 39
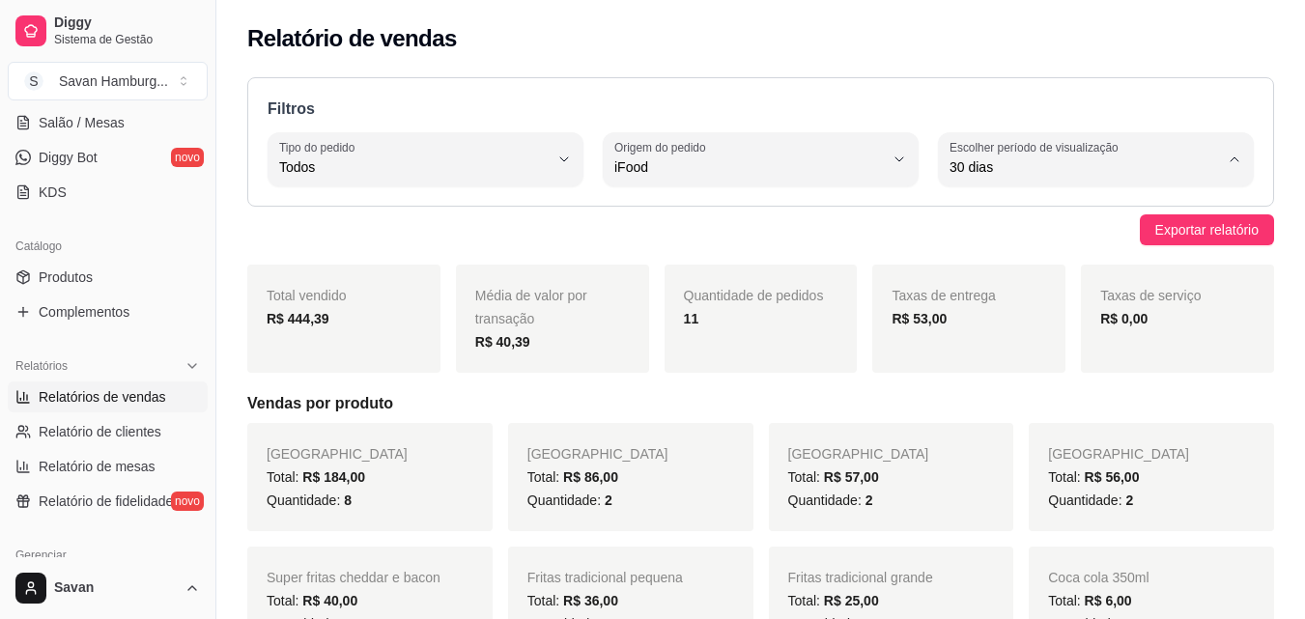
click at [1013, 404] on span "Customizado" at bounding box center [1086, 402] width 255 height 18
type input "-1"
select select "-1"
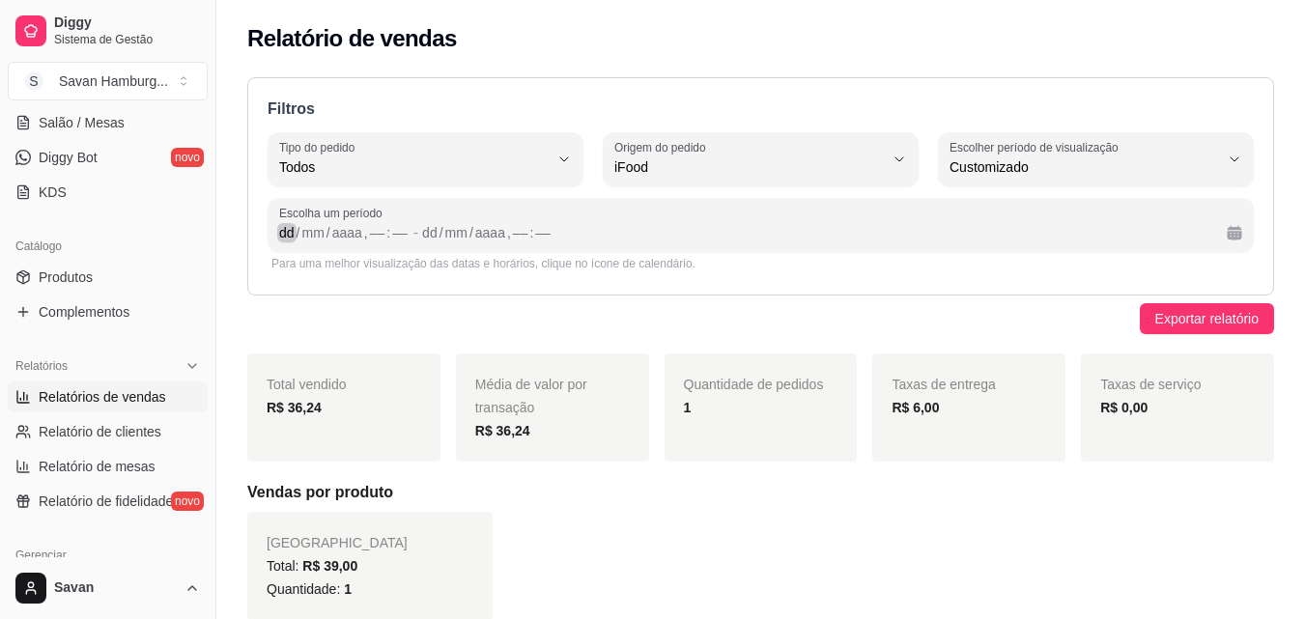
click at [278, 234] on div "dd" at bounding box center [286, 232] width 19 height 19
click at [994, 492] on h5 "Vendas por produto" at bounding box center [760, 492] width 1027 height 23
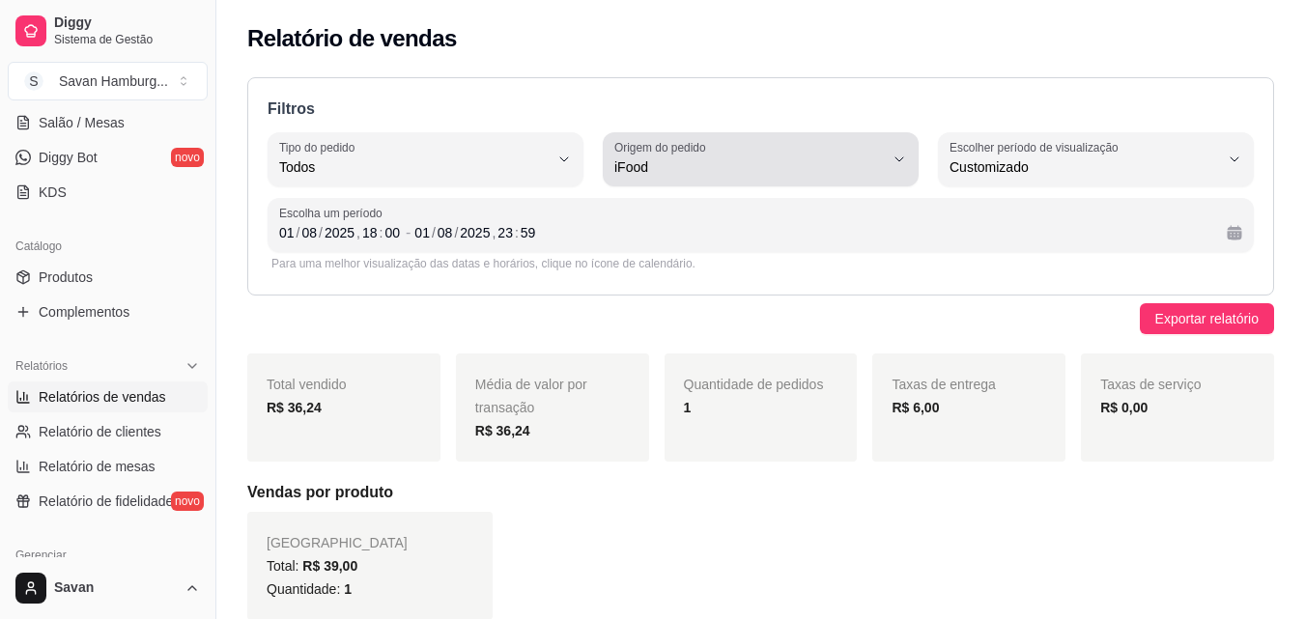
click at [827, 168] on span "iFood" at bounding box center [750, 166] width 270 height 19
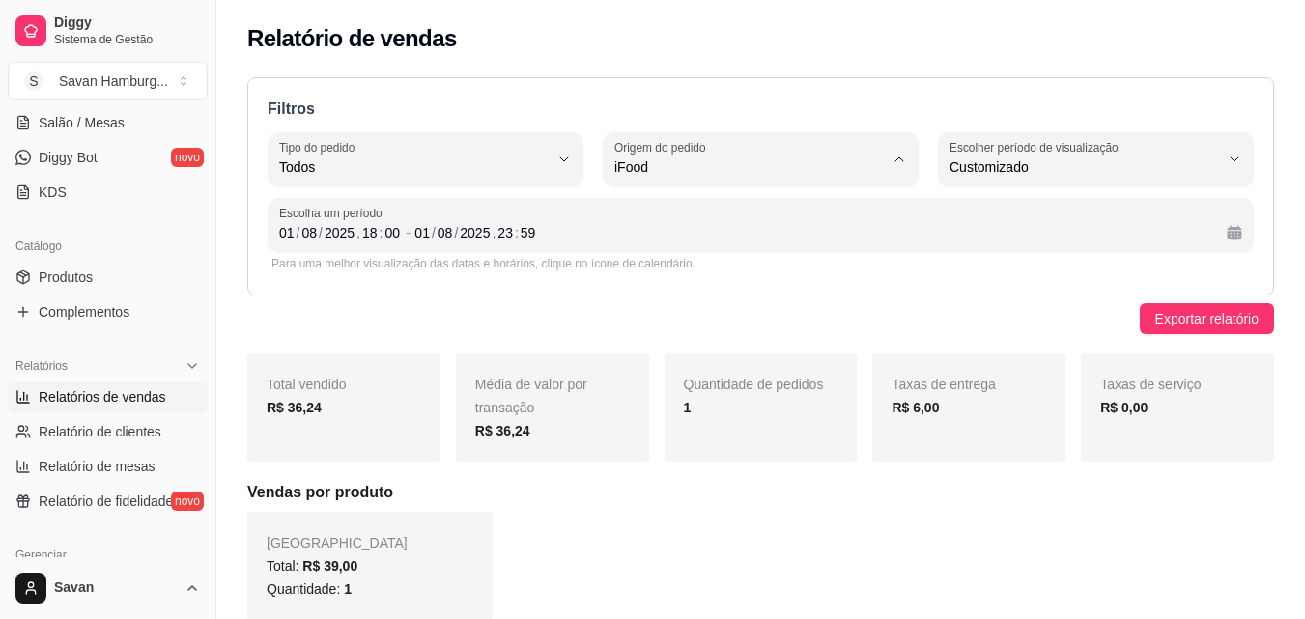
click at [702, 258] on li "Diggy" at bounding box center [760, 245] width 289 height 30
type input "DIGGY"
select select "DIGGY"
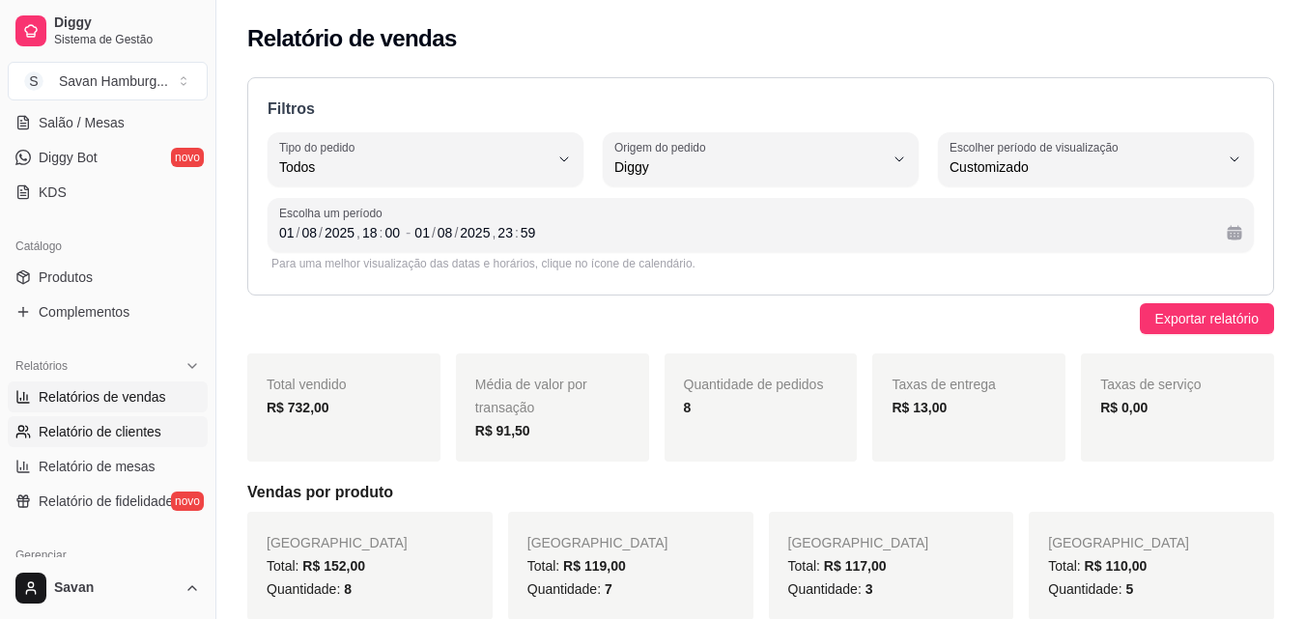
click at [147, 438] on span "Relatório de clientes" at bounding box center [100, 431] width 123 height 19
select select "30"
select select "HIGHEST_TOTAL_SPENT_WITH_ORDERS"
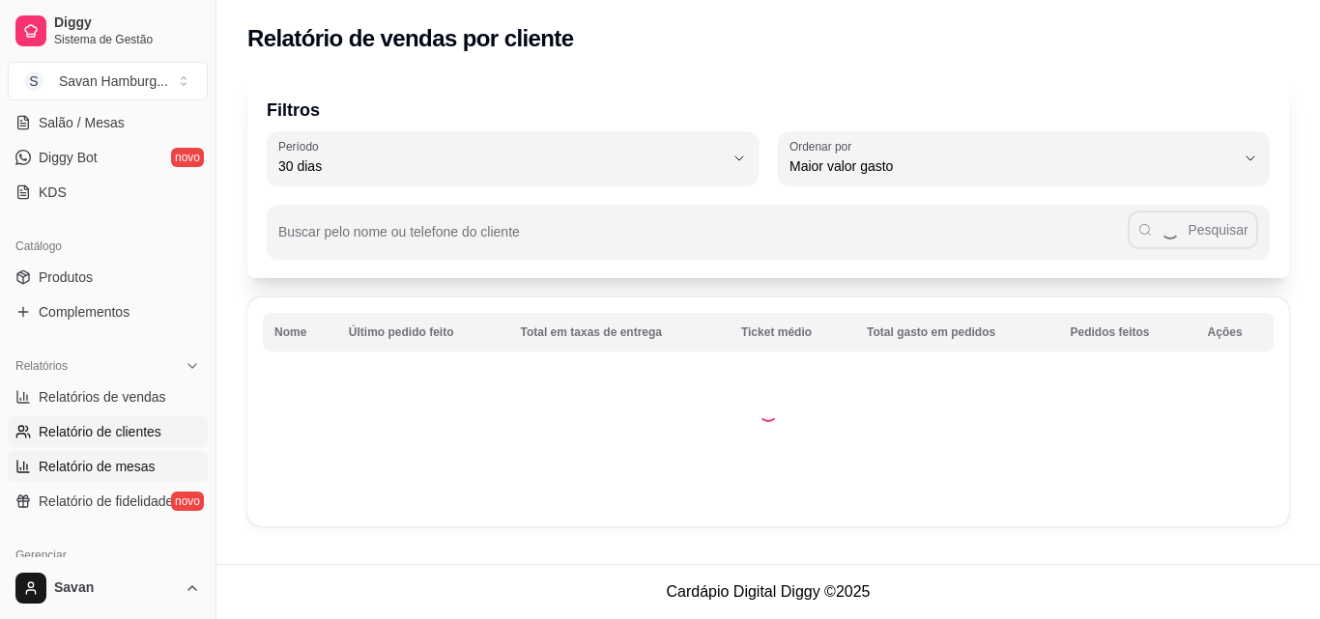
click at [144, 460] on span "Relatório de mesas" at bounding box center [97, 466] width 117 height 19
select select "TOTAL_OF_ORDERS"
select select "7"
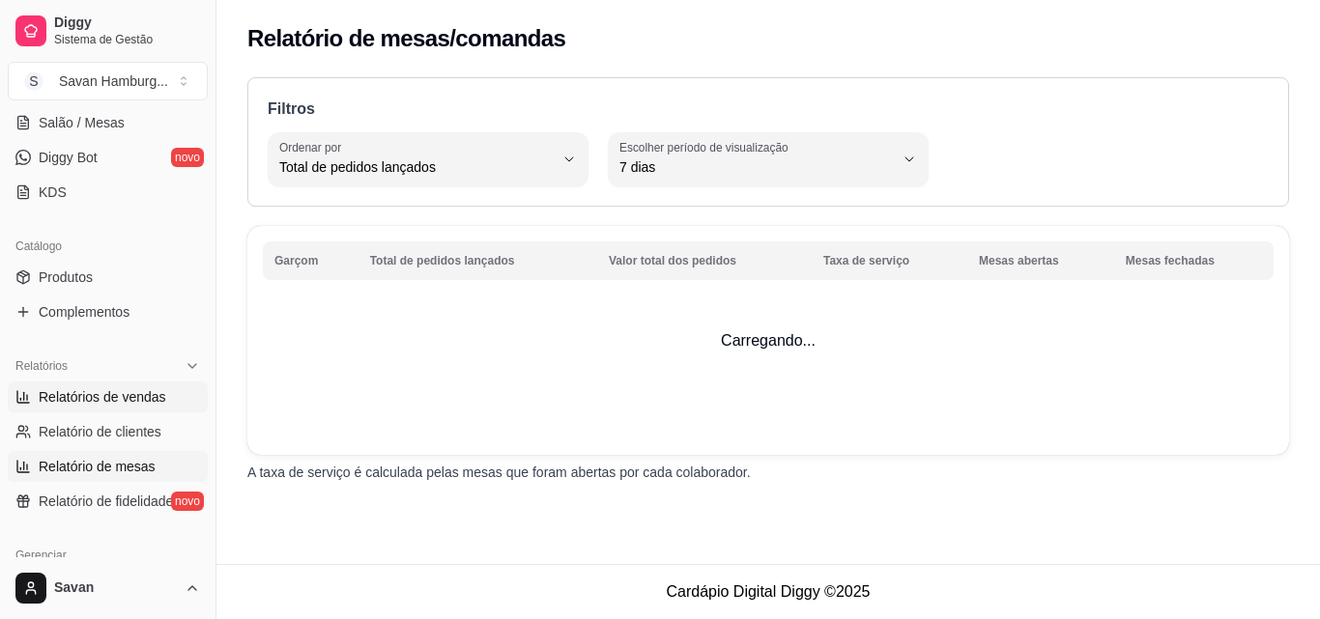
click at [146, 399] on span "Relatórios de vendas" at bounding box center [103, 396] width 128 height 19
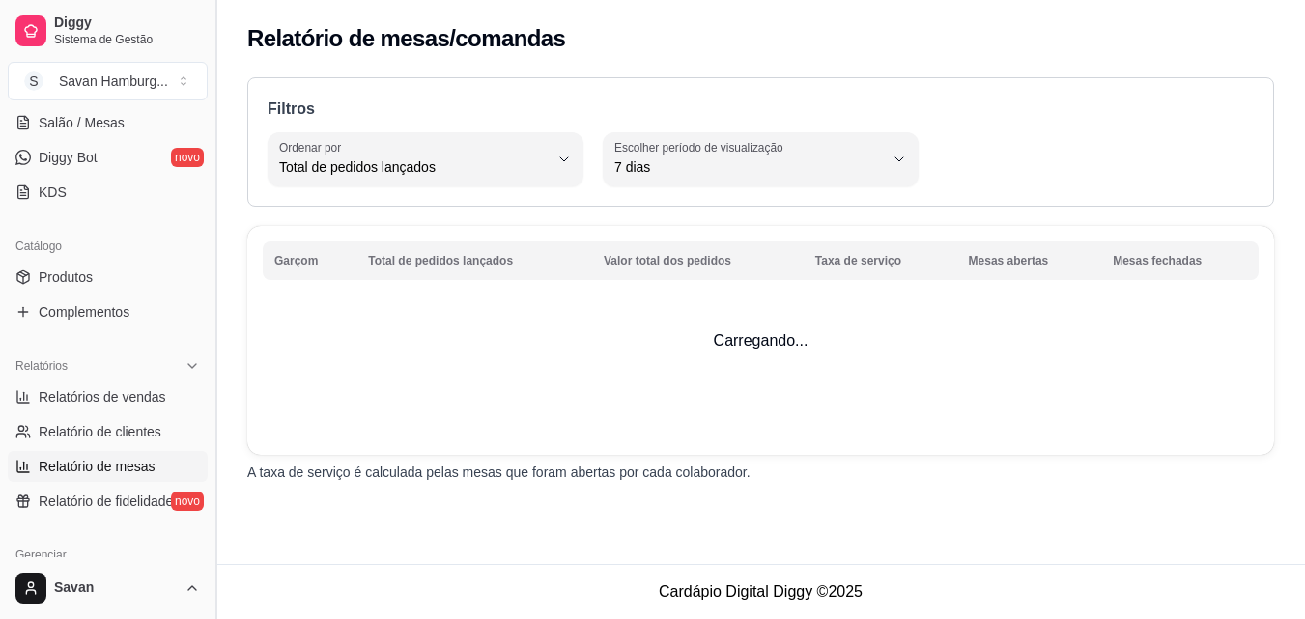
select select "ALL"
select select "0"
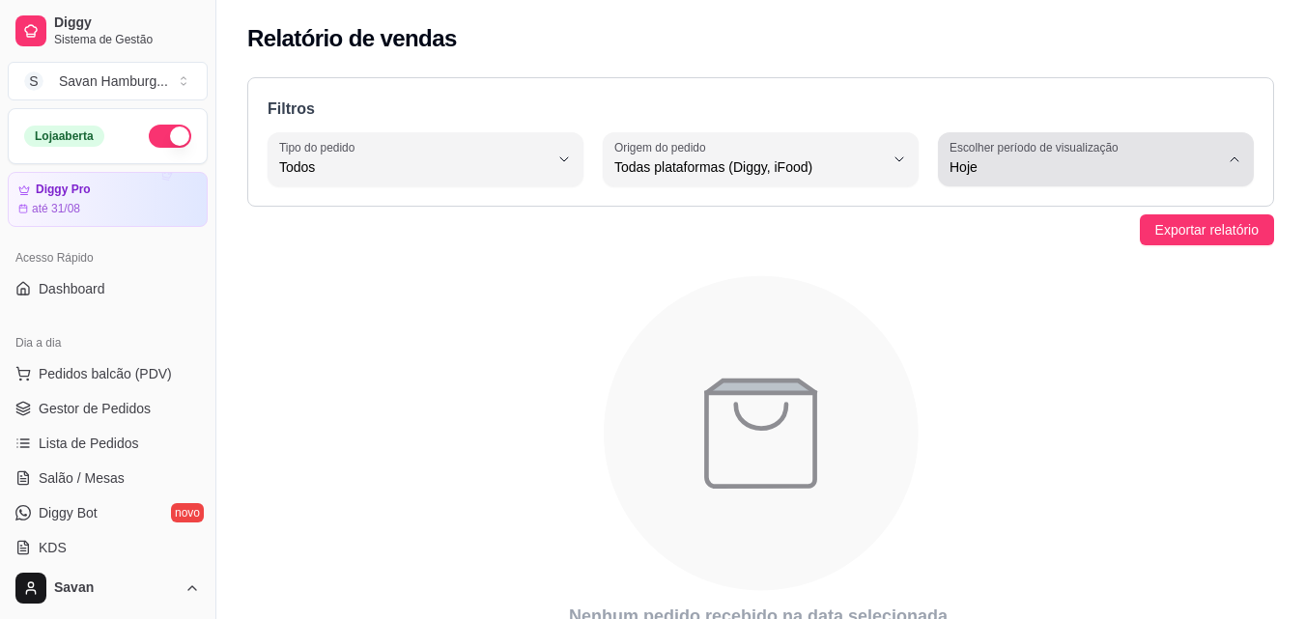
click at [1042, 149] on label "Escolher período de visualização" at bounding box center [1037, 147] width 175 height 16
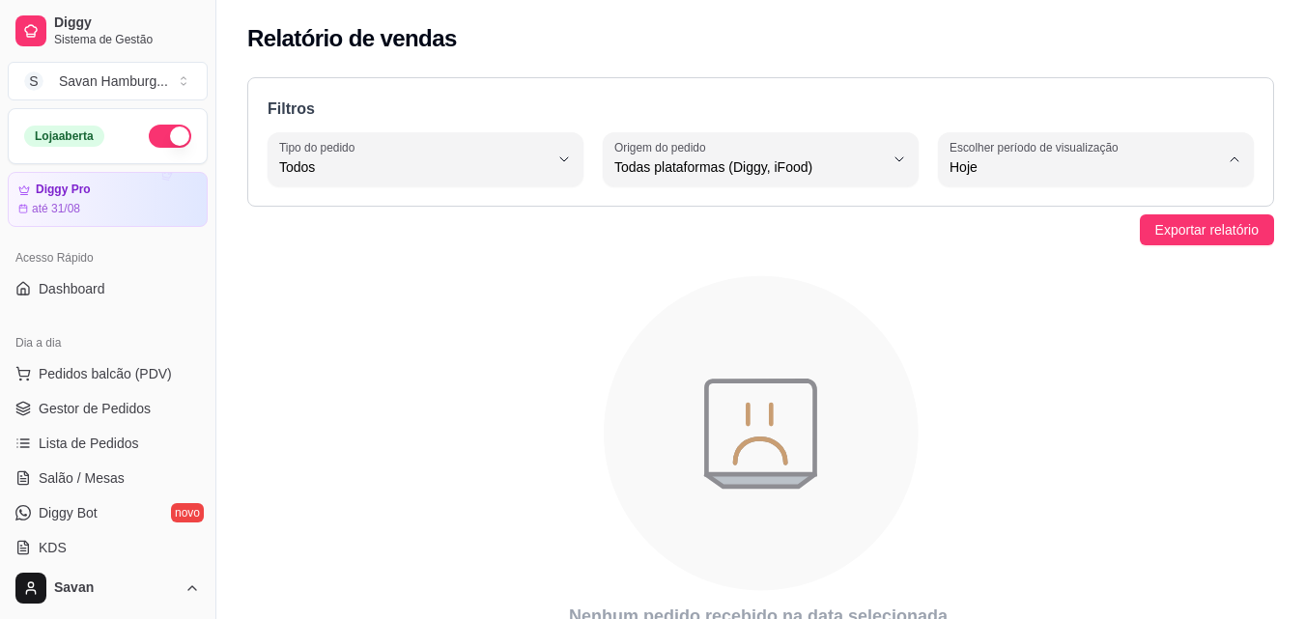
click at [1000, 315] on span "15 dias" at bounding box center [1086, 308] width 255 height 18
type input "15"
select select "15"
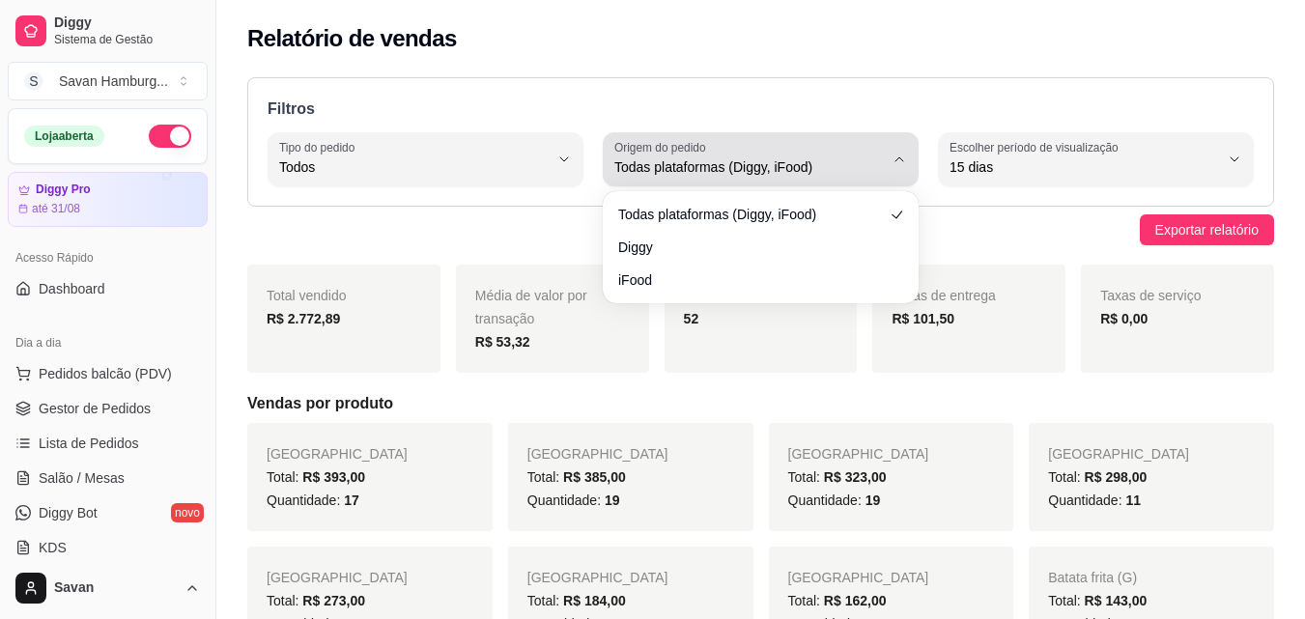
click at [699, 161] on span "Todas plataformas (Diggy, iFood)" at bounding box center [750, 166] width 270 height 19
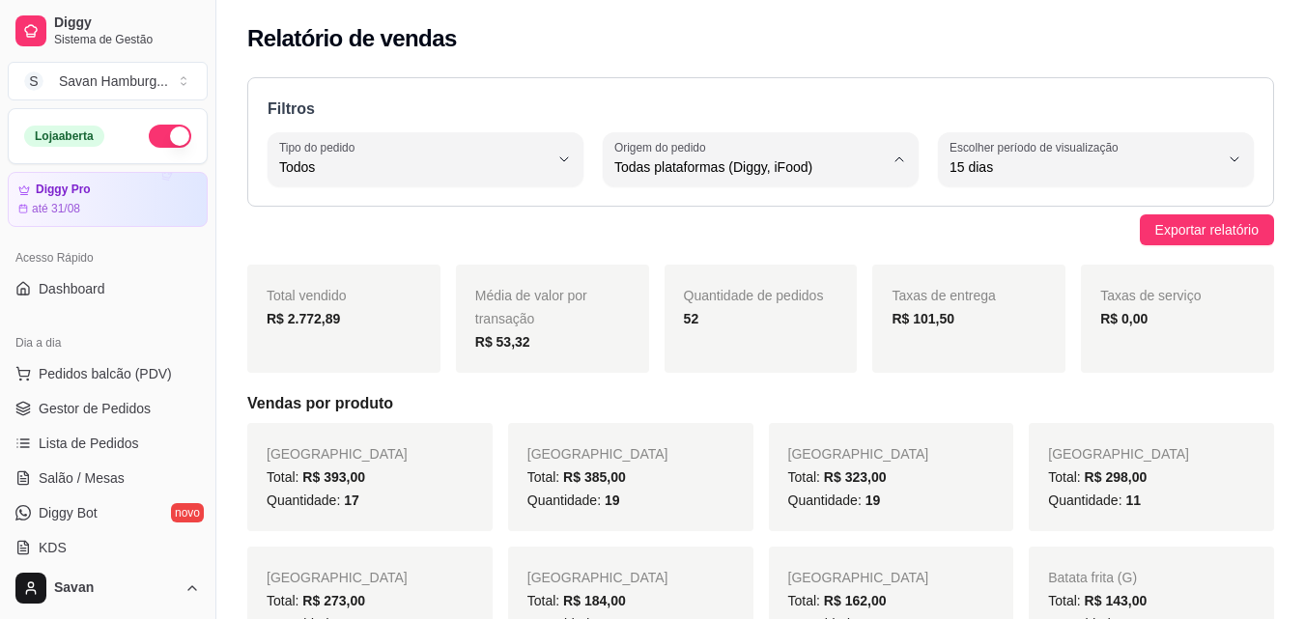
click at [648, 253] on span "Diggy" at bounding box center [751, 245] width 255 height 18
type input "DIGGY"
select select "DIGGY"
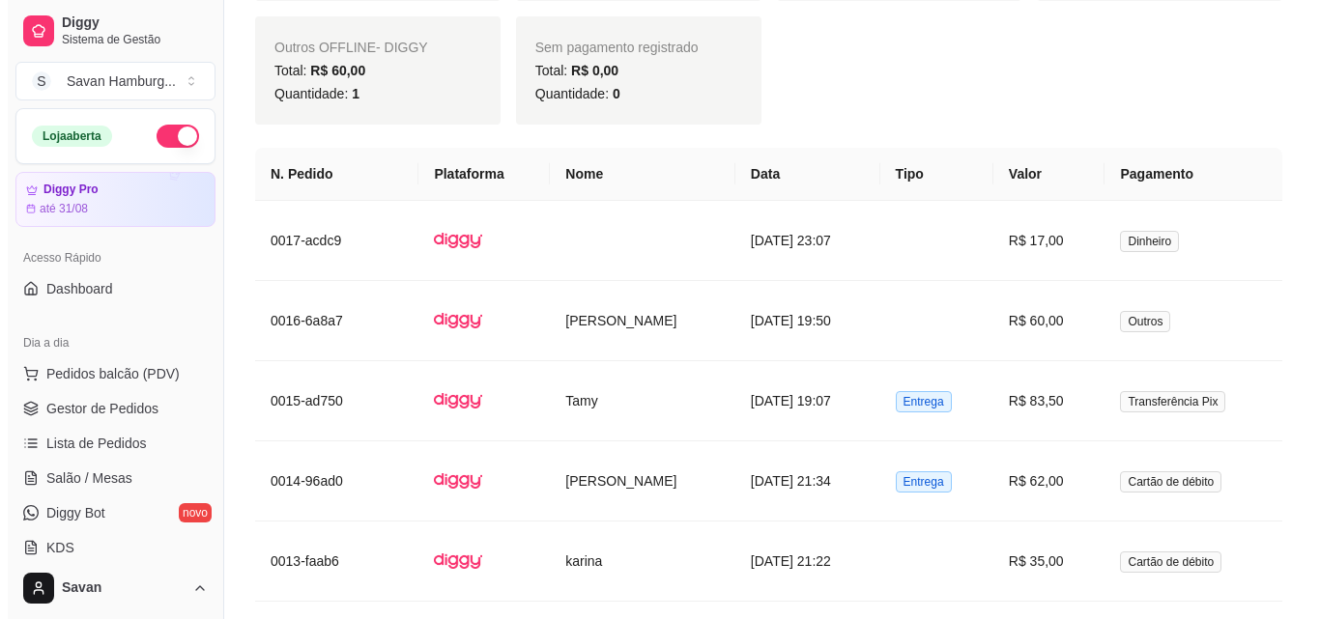
scroll to position [944, 0]
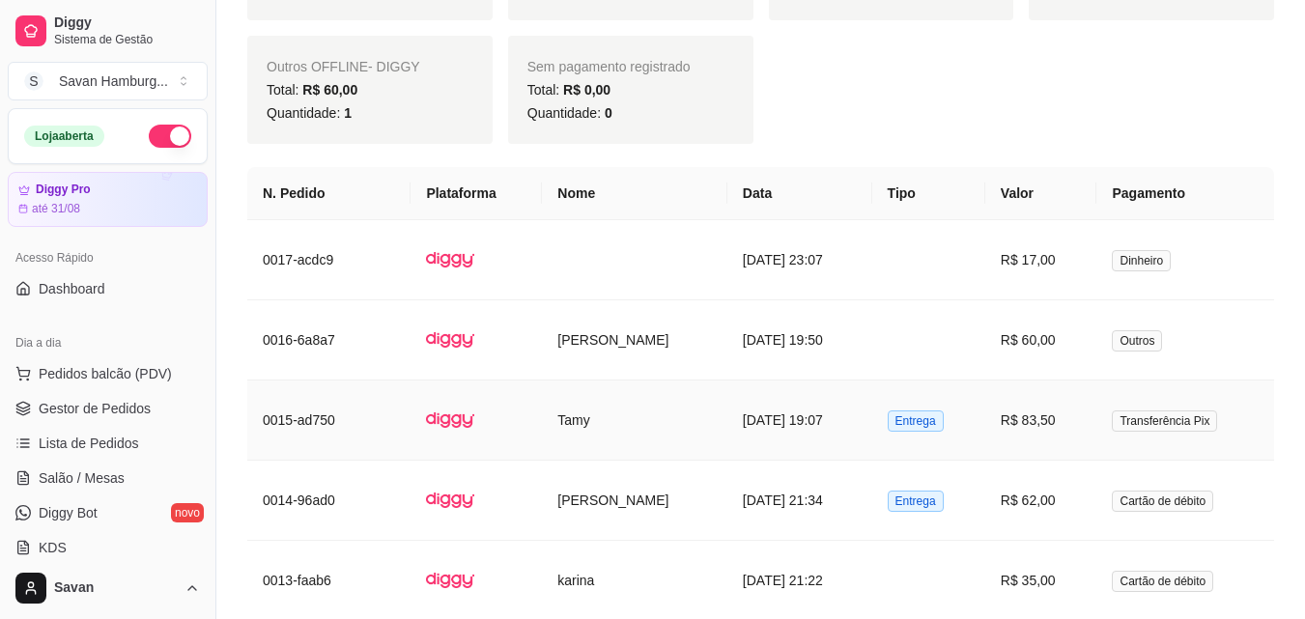
click at [944, 421] on span "Entrega" at bounding box center [916, 421] width 56 height 21
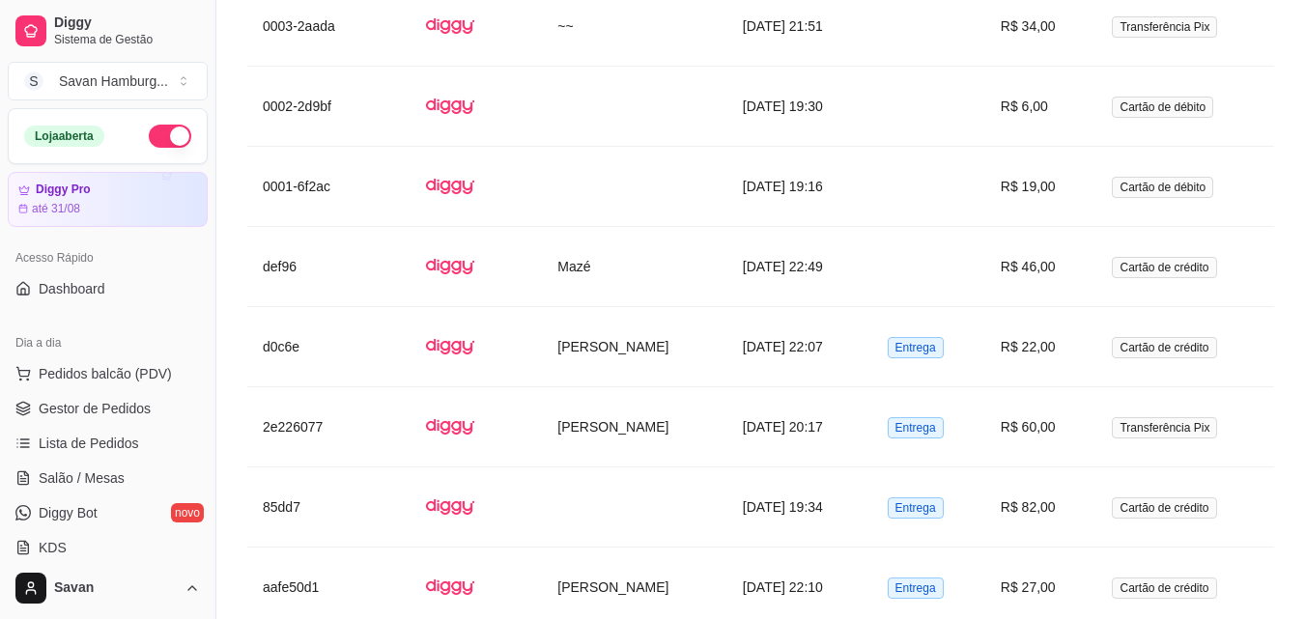
scroll to position [3091, 0]
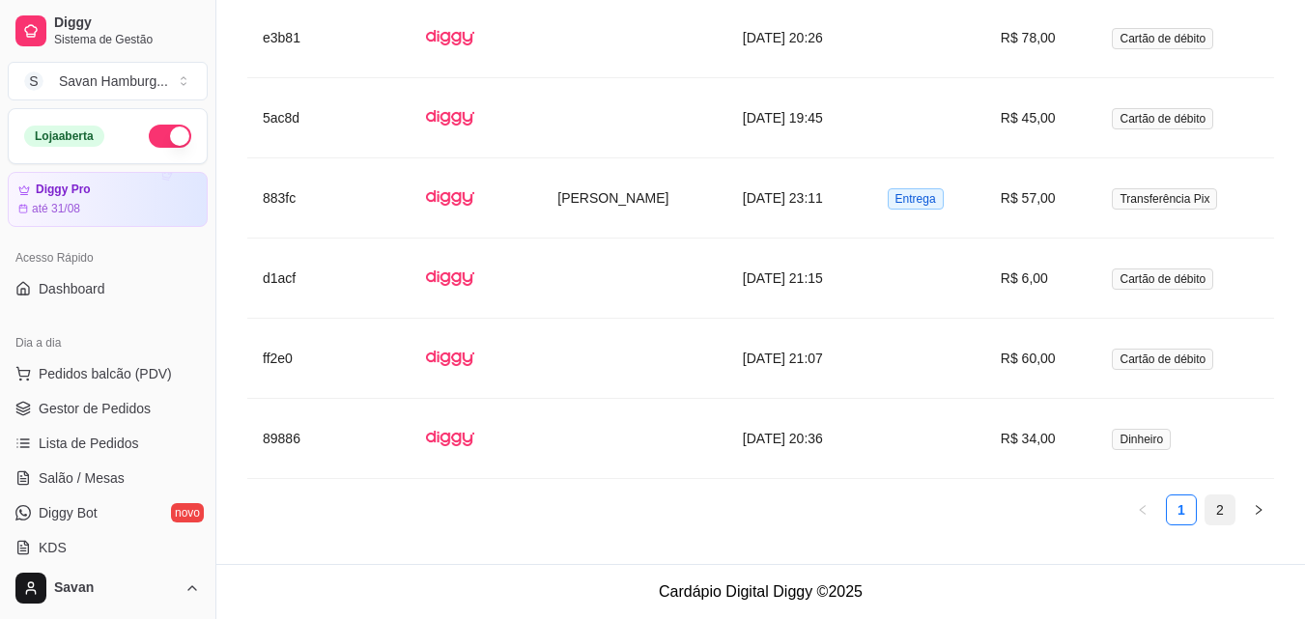
click at [1216, 503] on link "2" at bounding box center [1220, 510] width 29 height 29
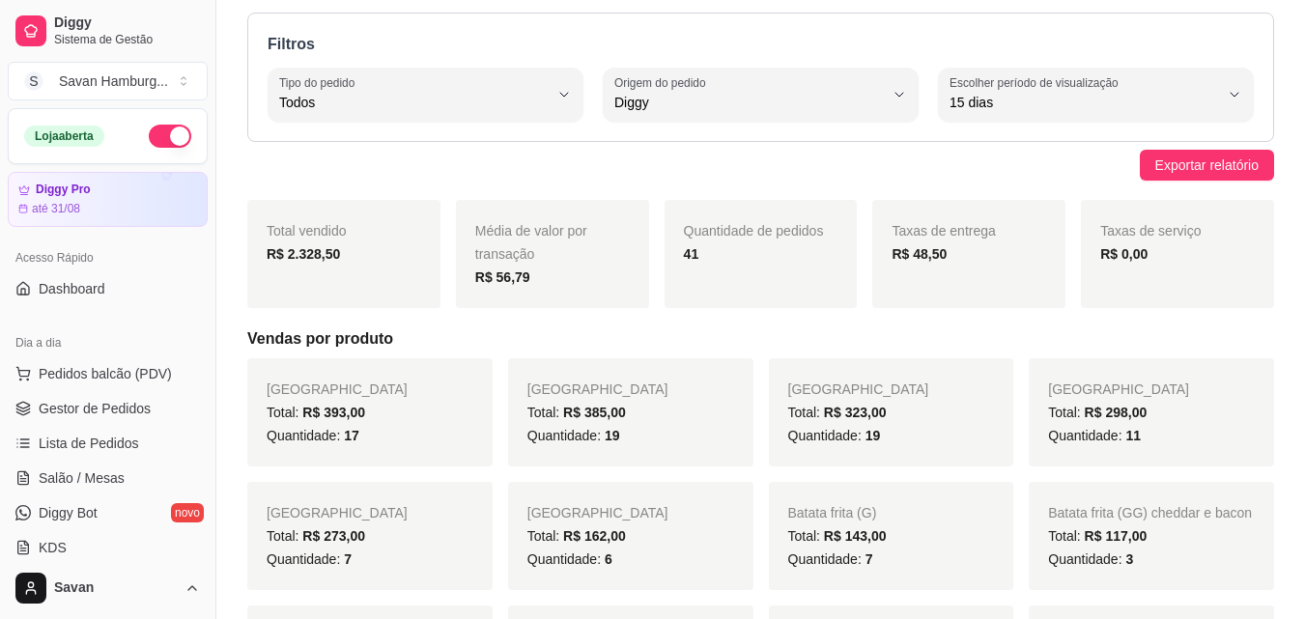
scroll to position [0, 0]
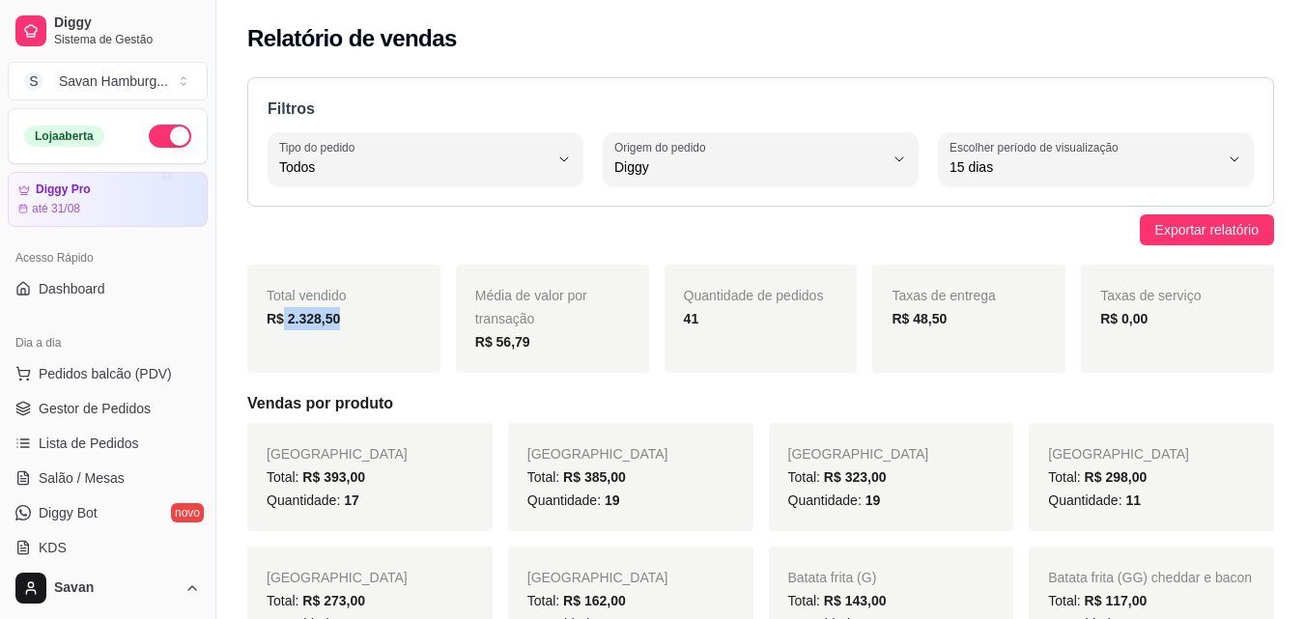
drag, startPoint x: 336, startPoint y: 322, endPoint x: 283, endPoint y: 316, distance: 53.5
click at [283, 316] on strong "R$ 2.328,50" at bounding box center [303, 318] width 73 height 15
copy strong "2.328,50"
click at [452, 230] on div "Exportar relatório" at bounding box center [760, 230] width 1027 height 31
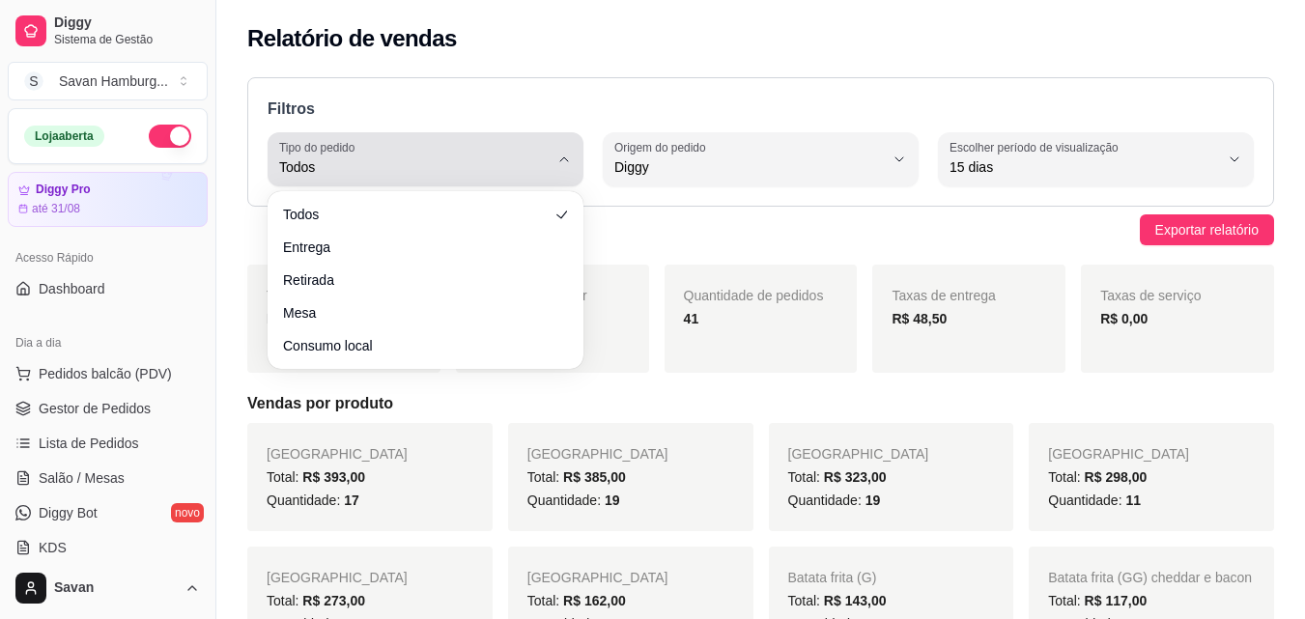
click at [521, 170] on span "Todos" at bounding box center [414, 166] width 270 height 19
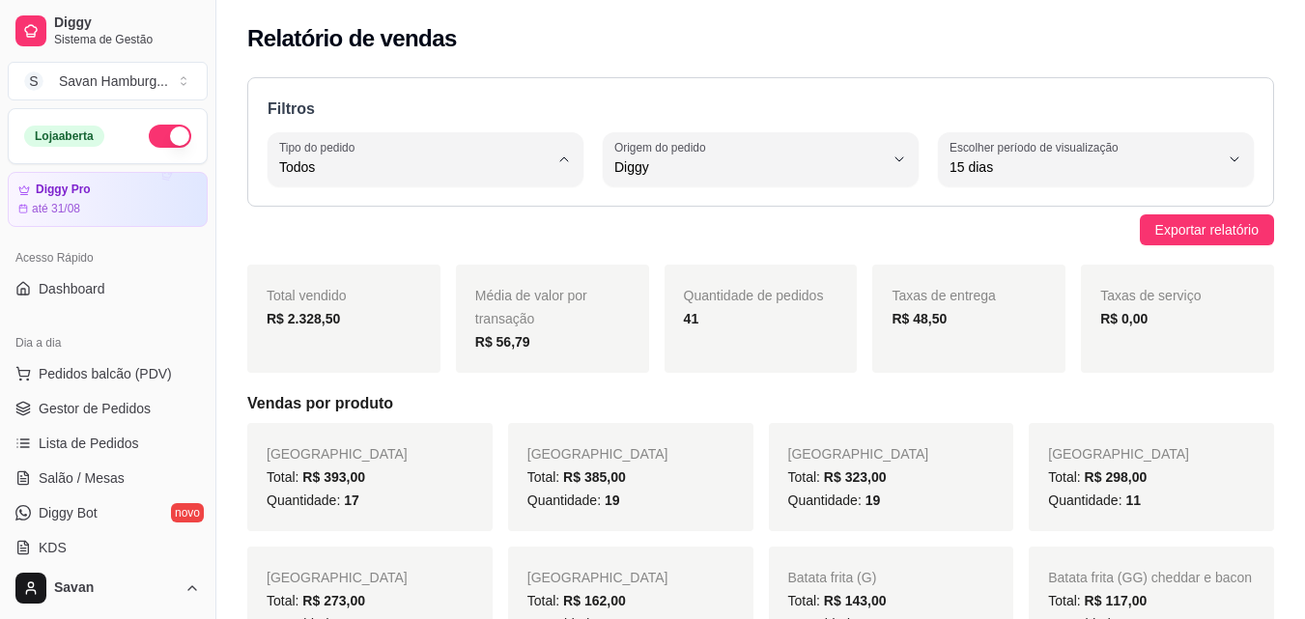
click at [410, 278] on span "Retirada" at bounding box center [416, 277] width 255 height 18
type input "PICKUP"
select select "PICKUP"
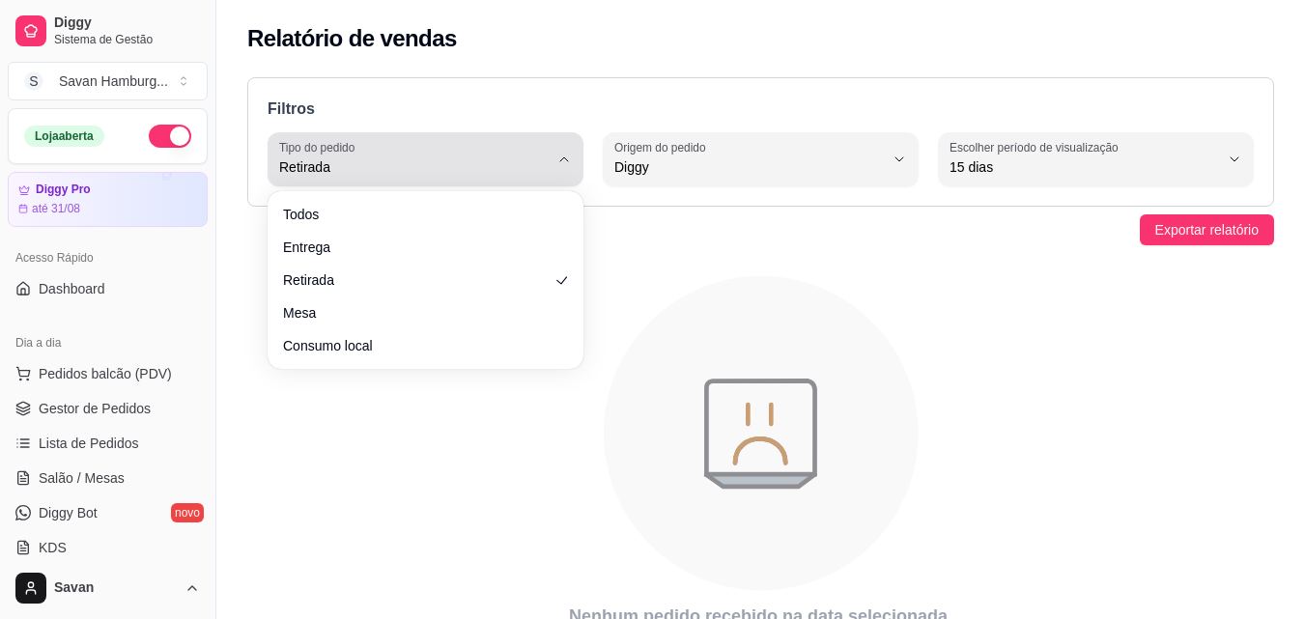
click at [557, 156] on icon "button" at bounding box center [564, 159] width 15 height 15
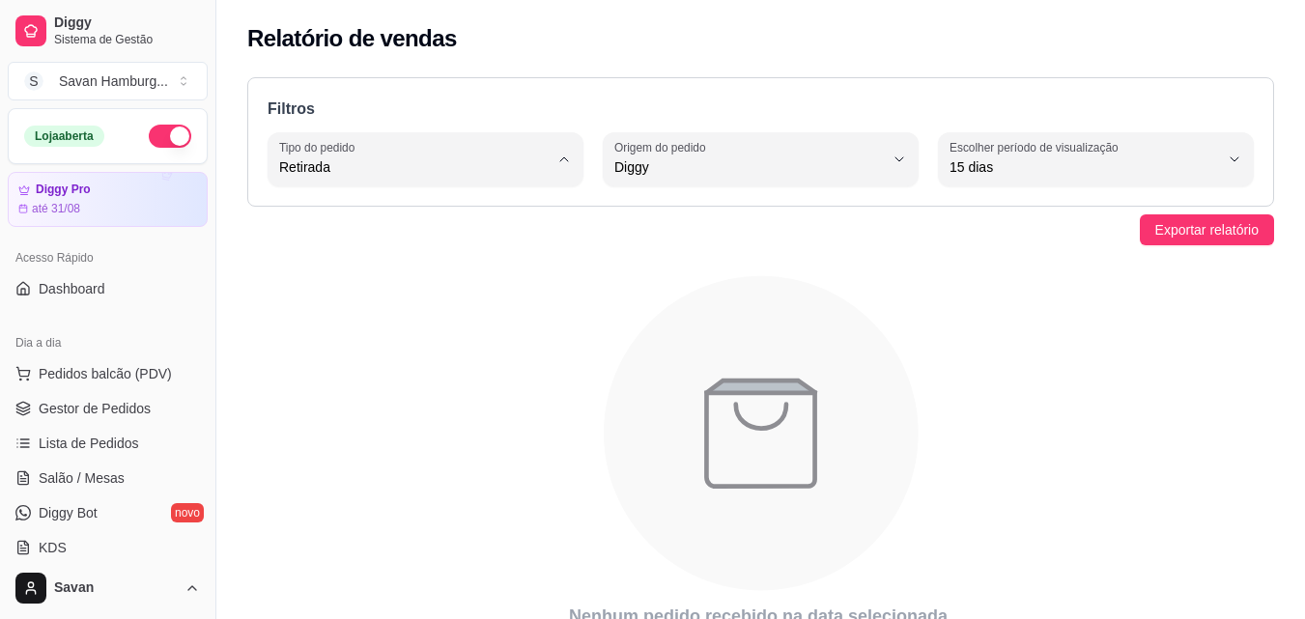
click at [412, 251] on span "Entrega" at bounding box center [416, 245] width 255 height 18
type input "DELIVERY"
select select "DELIVERY"
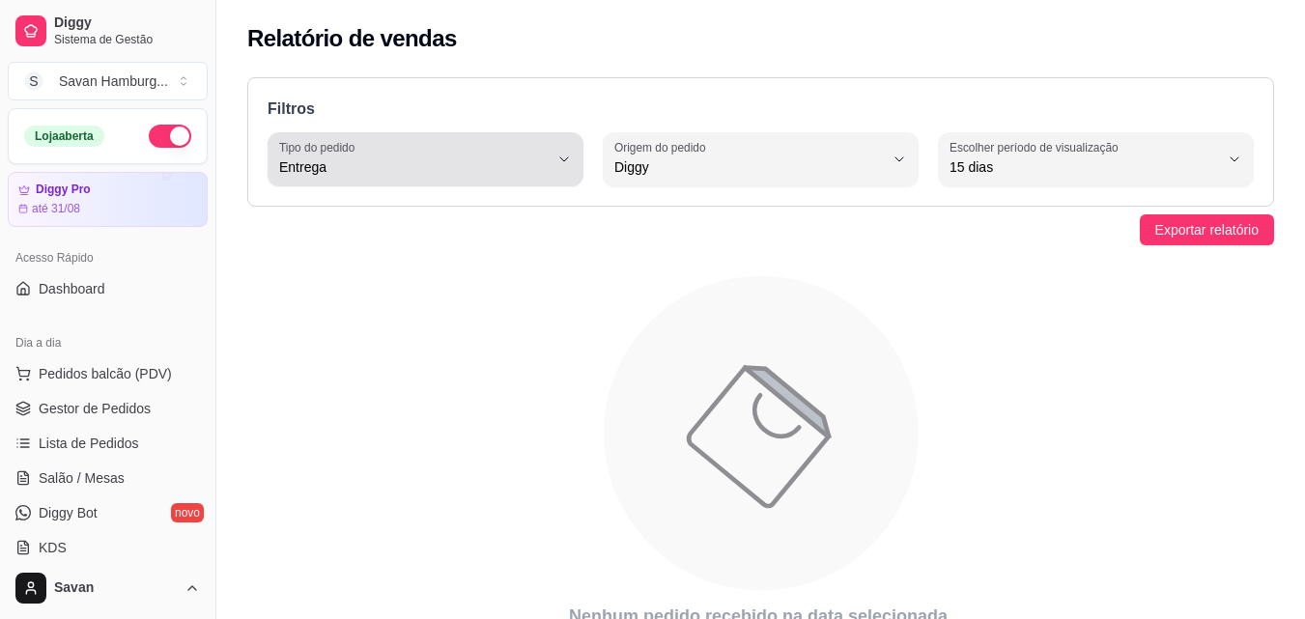
click at [565, 165] on icon "button" at bounding box center [564, 159] width 15 height 15
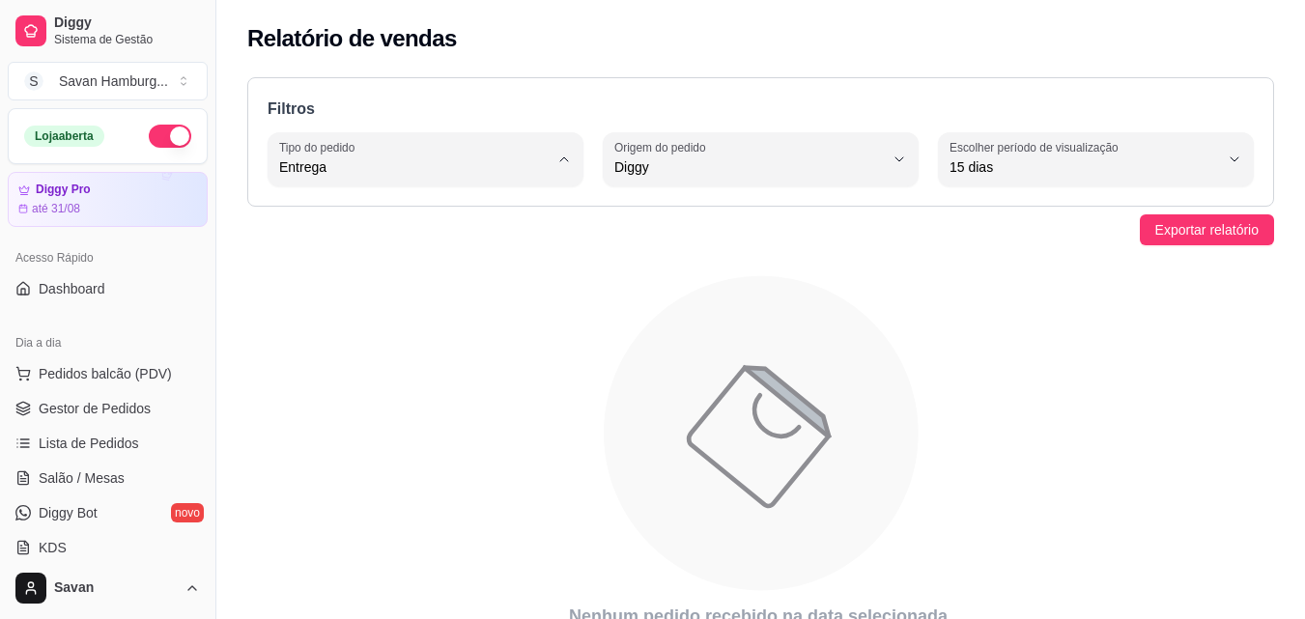
click at [501, 210] on span "Todos" at bounding box center [416, 213] width 255 height 18
type input "ALL"
select select "ALL"
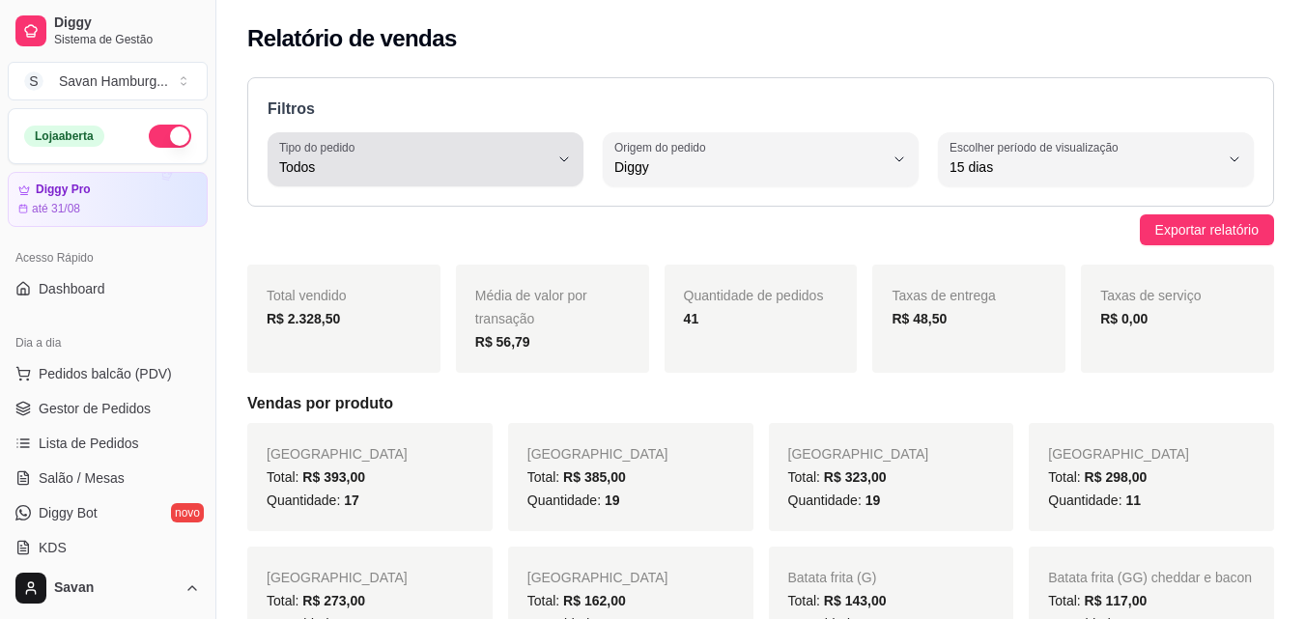
click at [561, 155] on icon "button" at bounding box center [564, 159] width 15 height 15
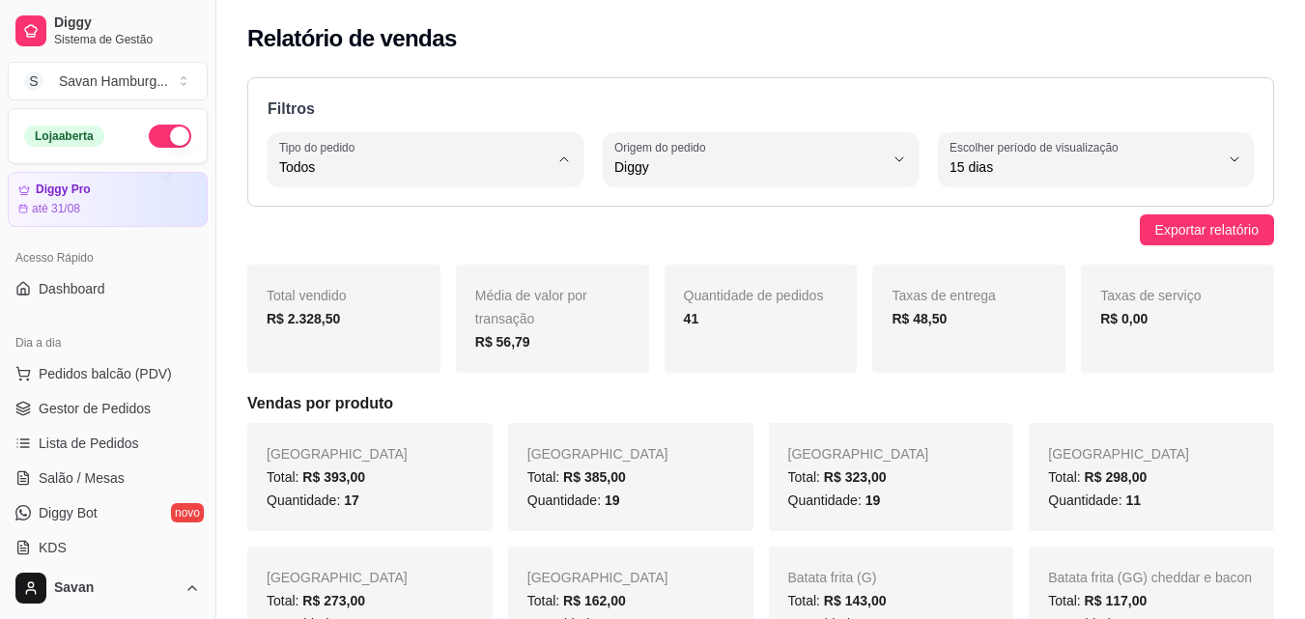
click at [405, 257] on li "Entrega" at bounding box center [425, 245] width 289 height 30
type input "DELIVERY"
select select "DELIVERY"
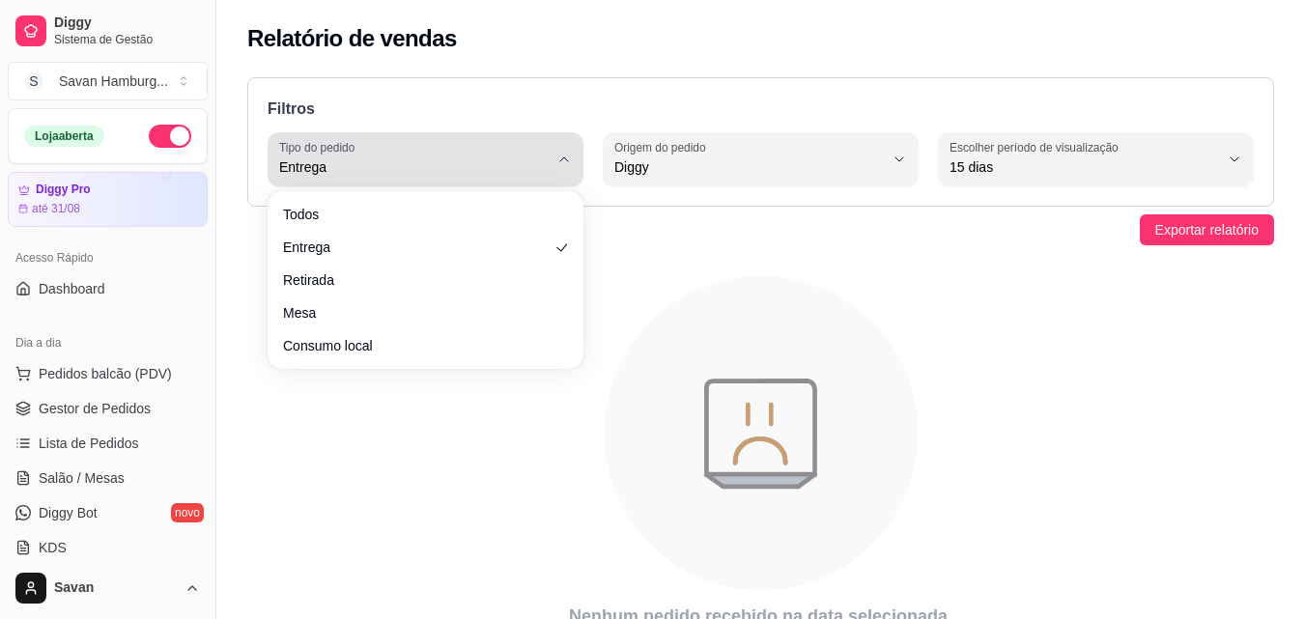
click at [464, 166] on span "Entrega" at bounding box center [414, 166] width 270 height 19
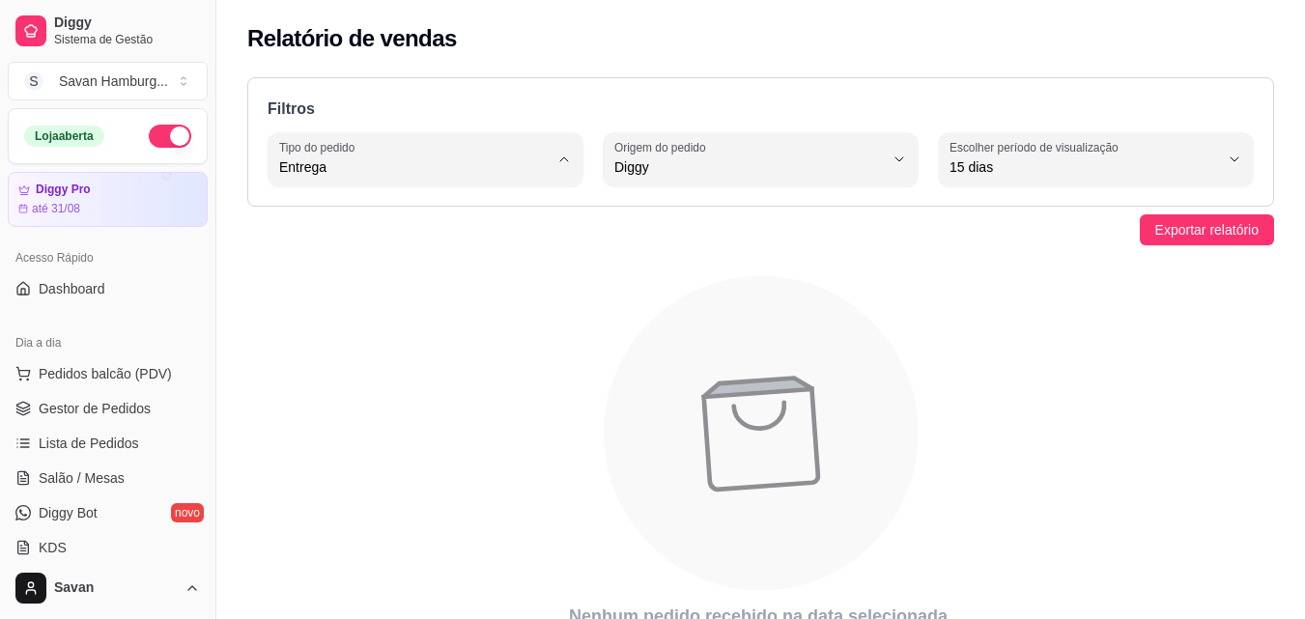
click at [370, 333] on li "Consumo local" at bounding box center [425, 340] width 289 height 30
type input "EAT_IN"
select select "EAT_IN"
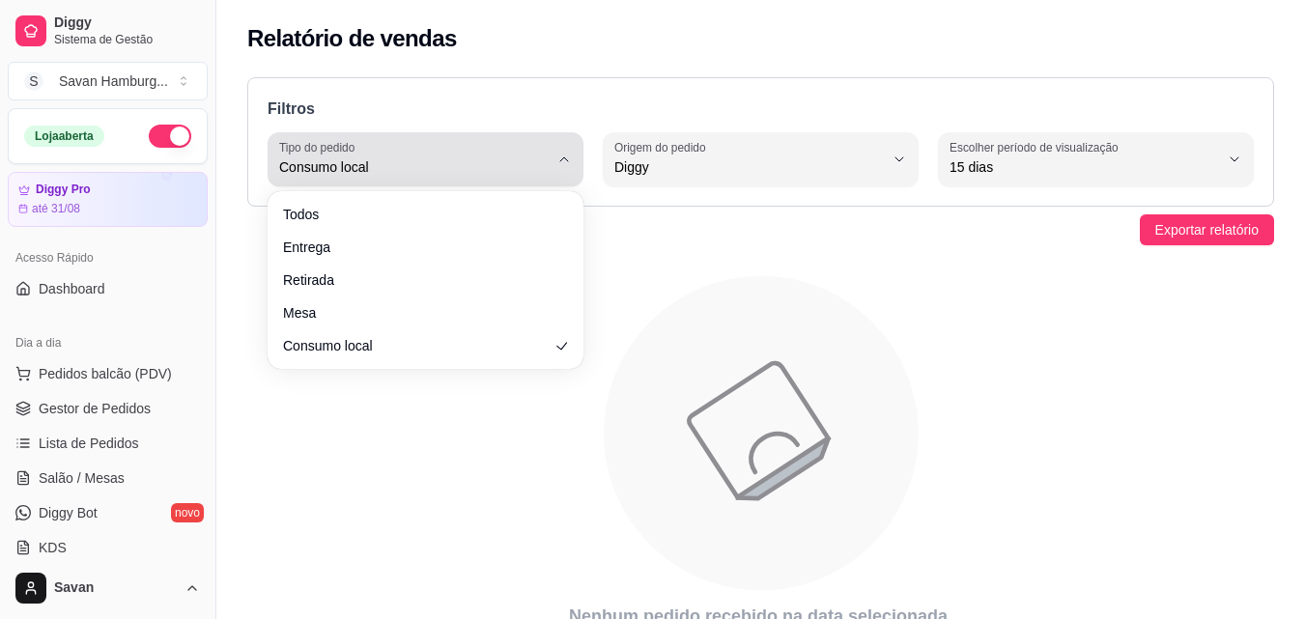
click at [405, 170] on span "Consumo local" at bounding box center [414, 166] width 270 height 19
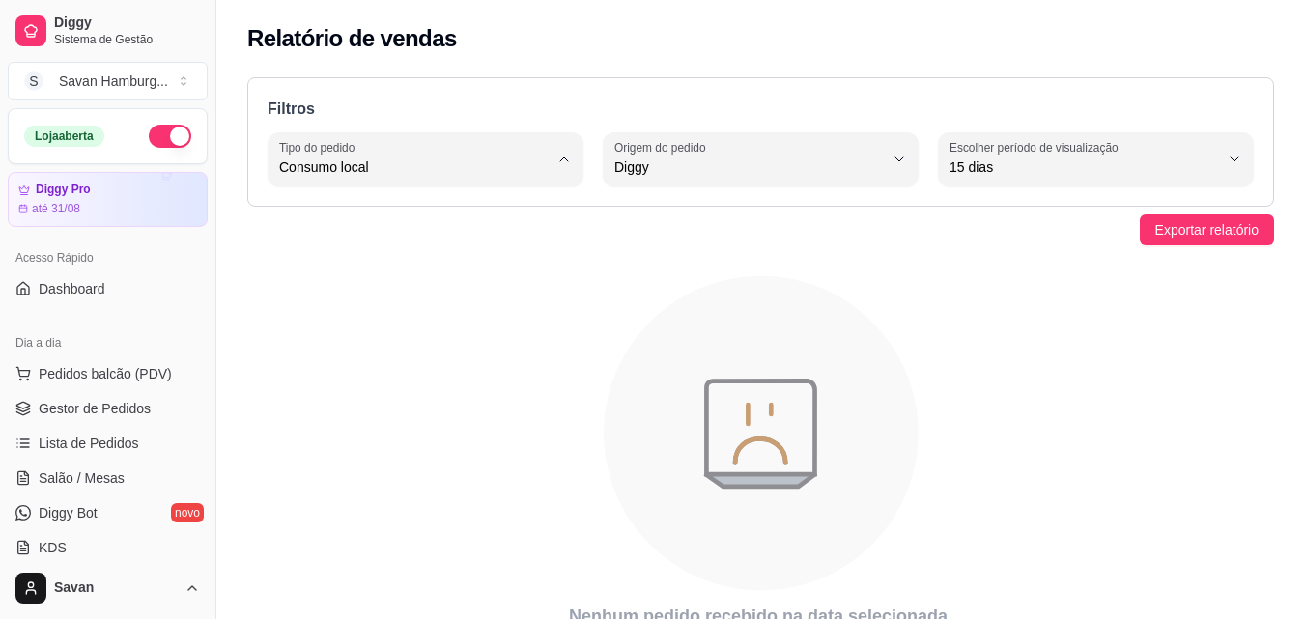
click at [301, 308] on span "Mesa" at bounding box center [416, 308] width 255 height 18
type input "IN_STORE"
select select "IN_STORE"
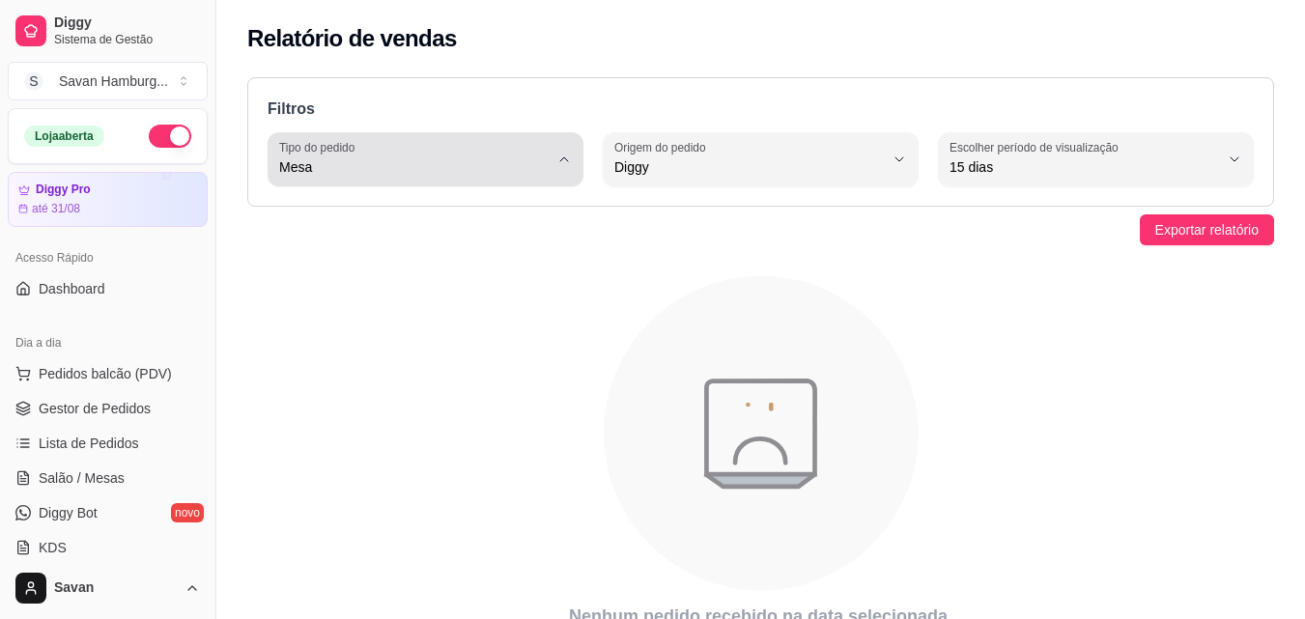
click at [373, 169] on span "Mesa" at bounding box center [414, 166] width 270 height 19
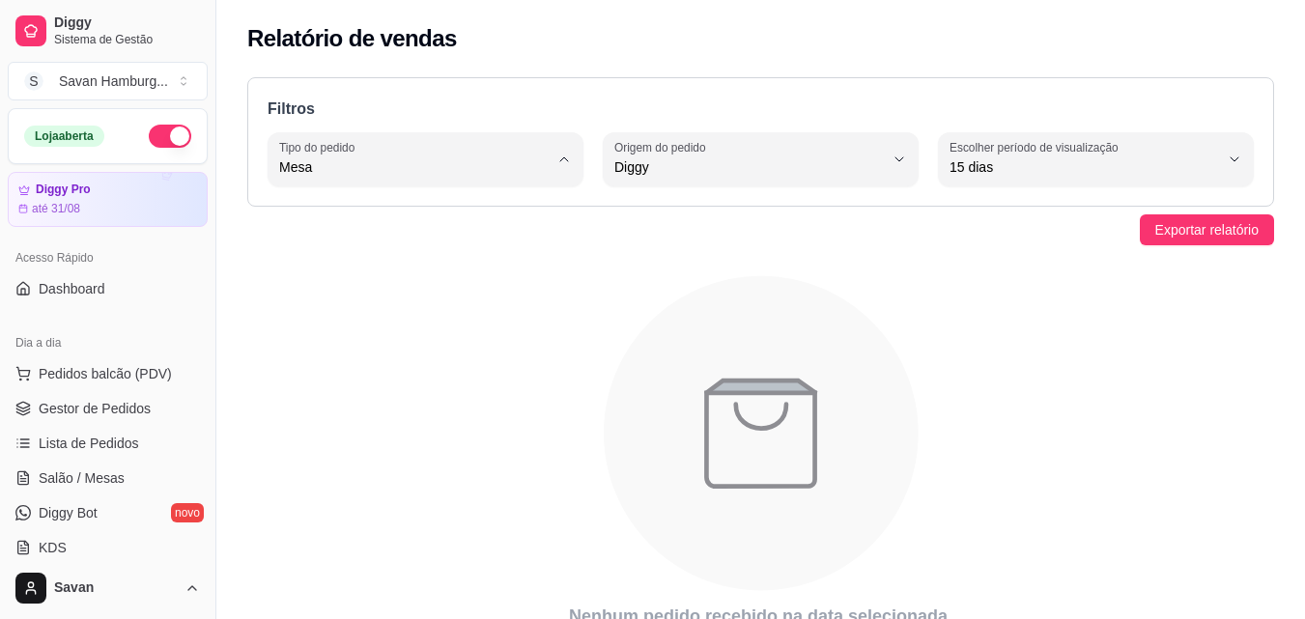
click at [337, 222] on span "Todos" at bounding box center [416, 213] width 255 height 18
type input "ALL"
select select "ALL"
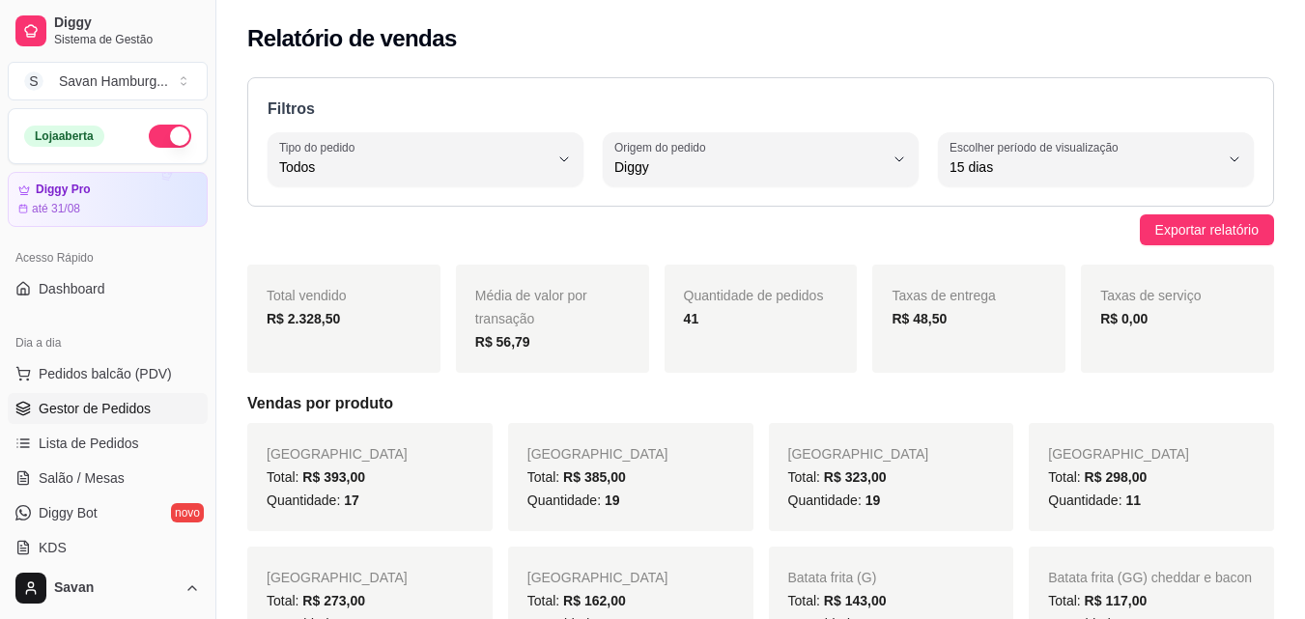
click at [120, 405] on span "Gestor de Pedidos" at bounding box center [95, 408] width 112 height 19
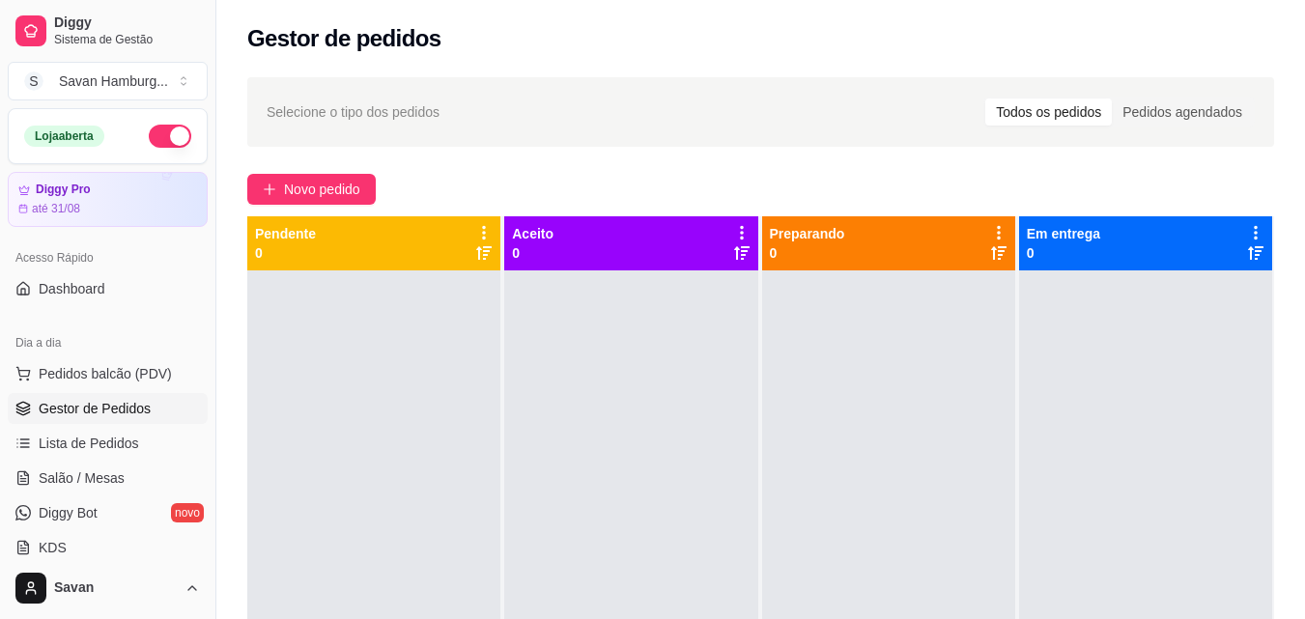
click at [990, 231] on icon at bounding box center [998, 232] width 17 height 17
click at [733, 228] on icon at bounding box center [741, 232] width 17 height 17
click at [717, 118] on div "Selecione o tipo dos pedidos Todos os pedidos Pedidos agendados" at bounding box center [761, 112] width 988 height 31
click at [478, 231] on icon at bounding box center [483, 232] width 17 height 17
click at [561, 133] on div "Selecione o tipo dos pedidos Todos os pedidos Pedidos agendados" at bounding box center [760, 112] width 1027 height 70
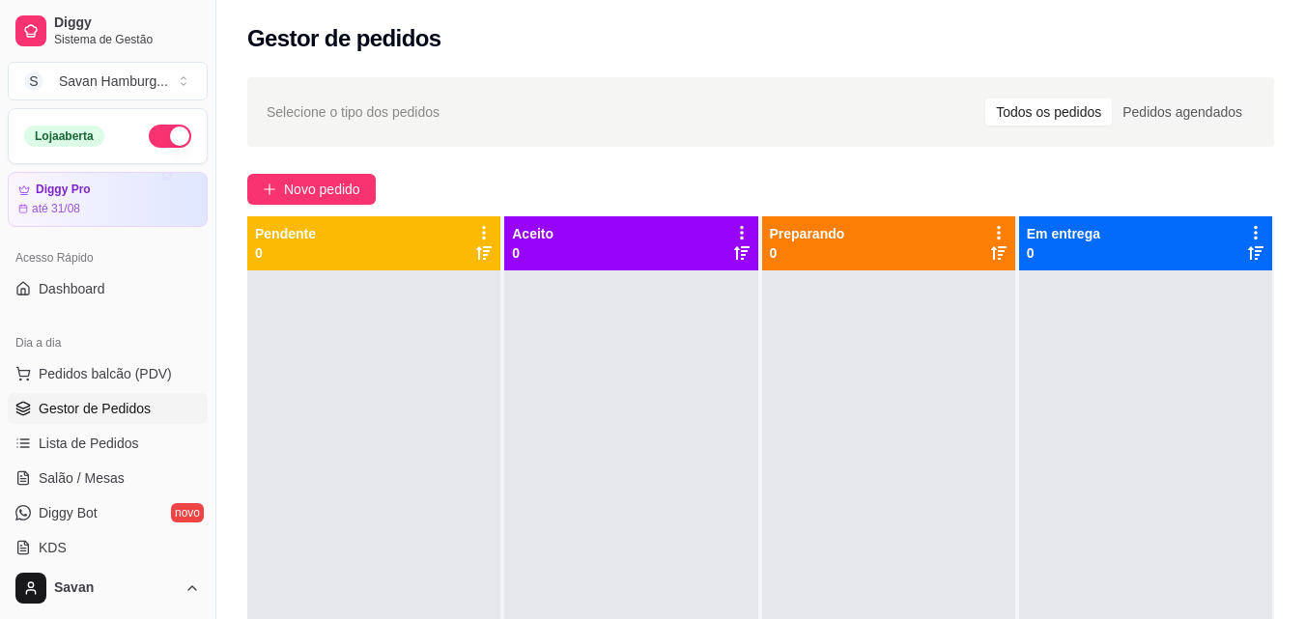
click at [1247, 231] on icon at bounding box center [1255, 232] width 17 height 17
click at [894, 148] on div "Selecione o tipo dos pedidos Todos os pedidos Pedidos agendados Novo pedido Pen…" at bounding box center [760, 462] width 1089 height 793
click at [118, 485] on span "Salão / Mesas" at bounding box center [82, 478] width 86 height 19
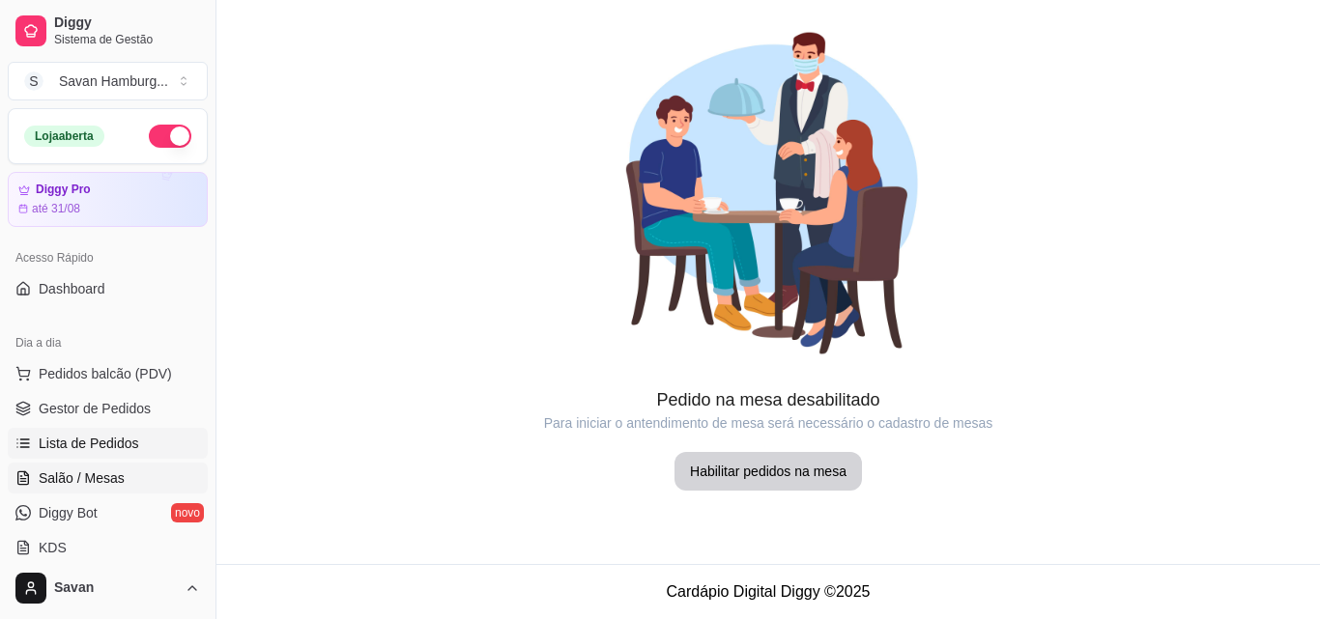
click at [115, 448] on span "Lista de Pedidos" at bounding box center [89, 443] width 100 height 19
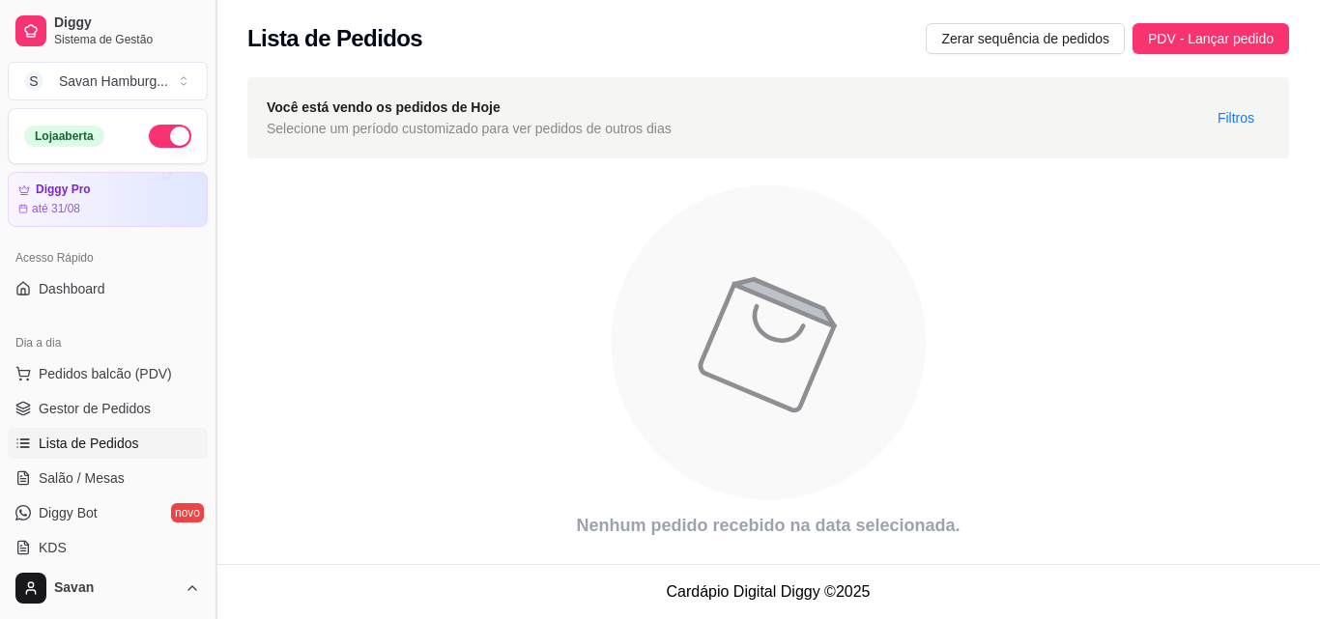
drag, startPoint x: 212, startPoint y: 264, endPoint x: 212, endPoint y: 297, distance: 32.9
click at [212, 297] on button "Toggle Sidebar" at bounding box center [215, 309] width 15 height 619
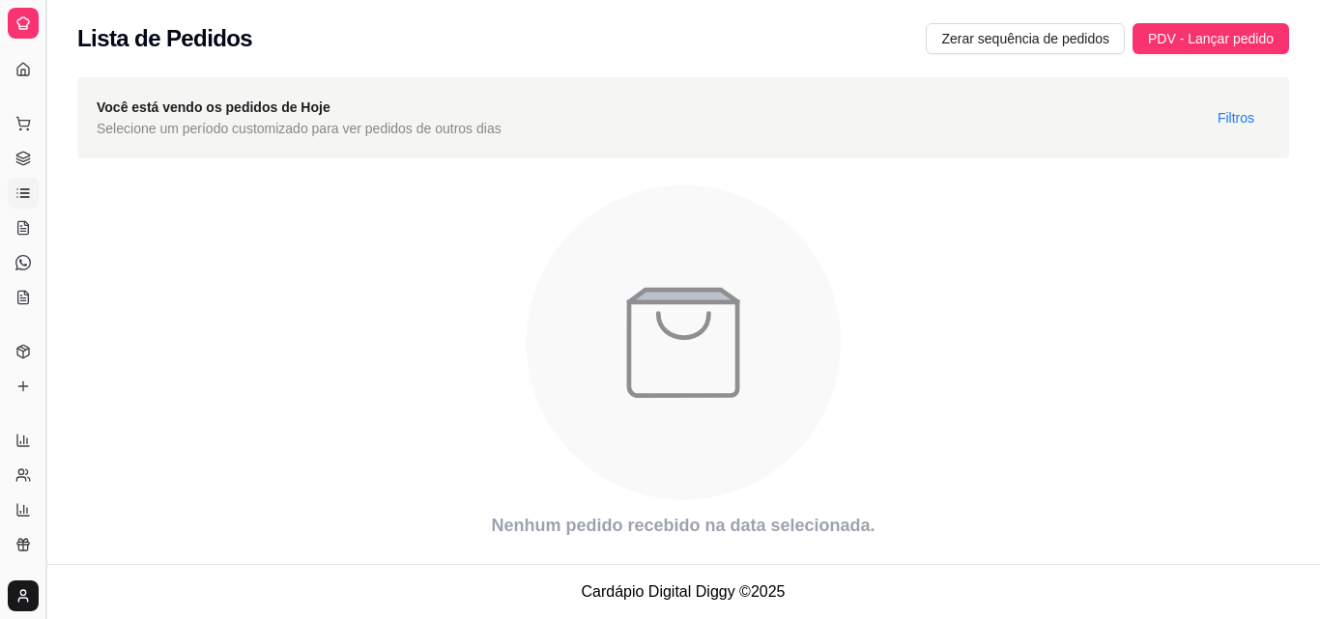
drag, startPoint x: 46, startPoint y: 152, endPoint x: 44, endPoint y: 283, distance: 131.4
click at [44, 283] on button "Toggle Sidebar" at bounding box center [45, 309] width 15 height 619
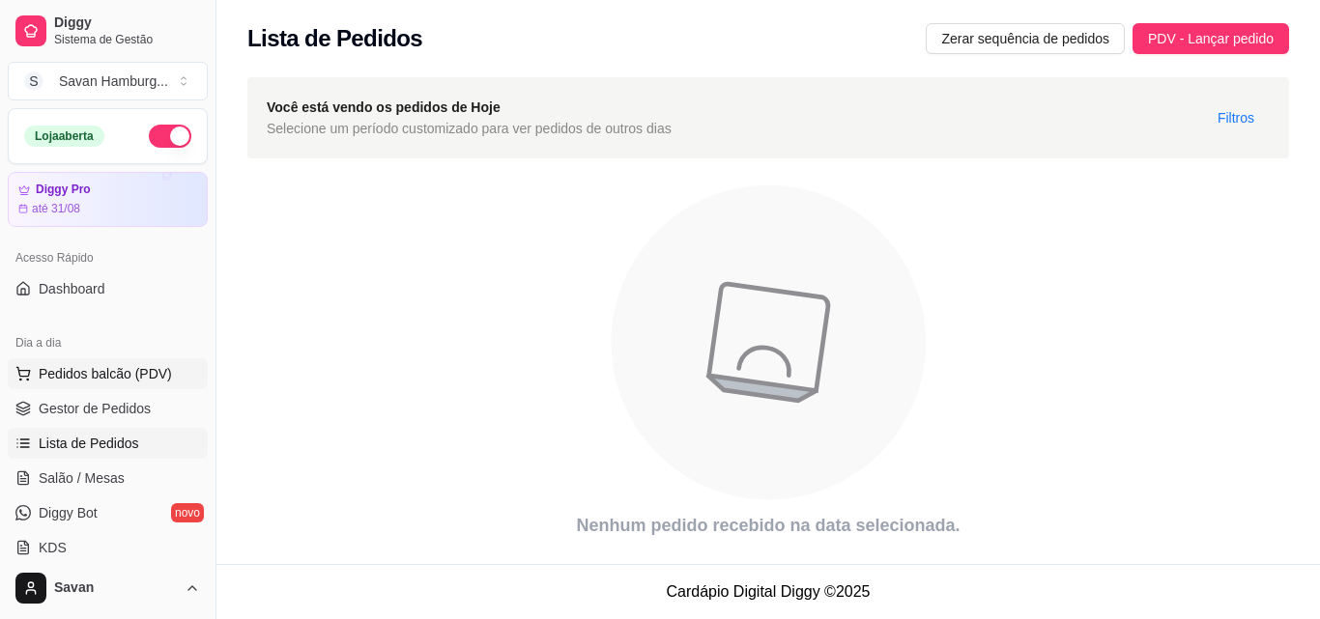
click at [139, 379] on span "Pedidos balcão (PDV)" at bounding box center [105, 373] width 133 height 19
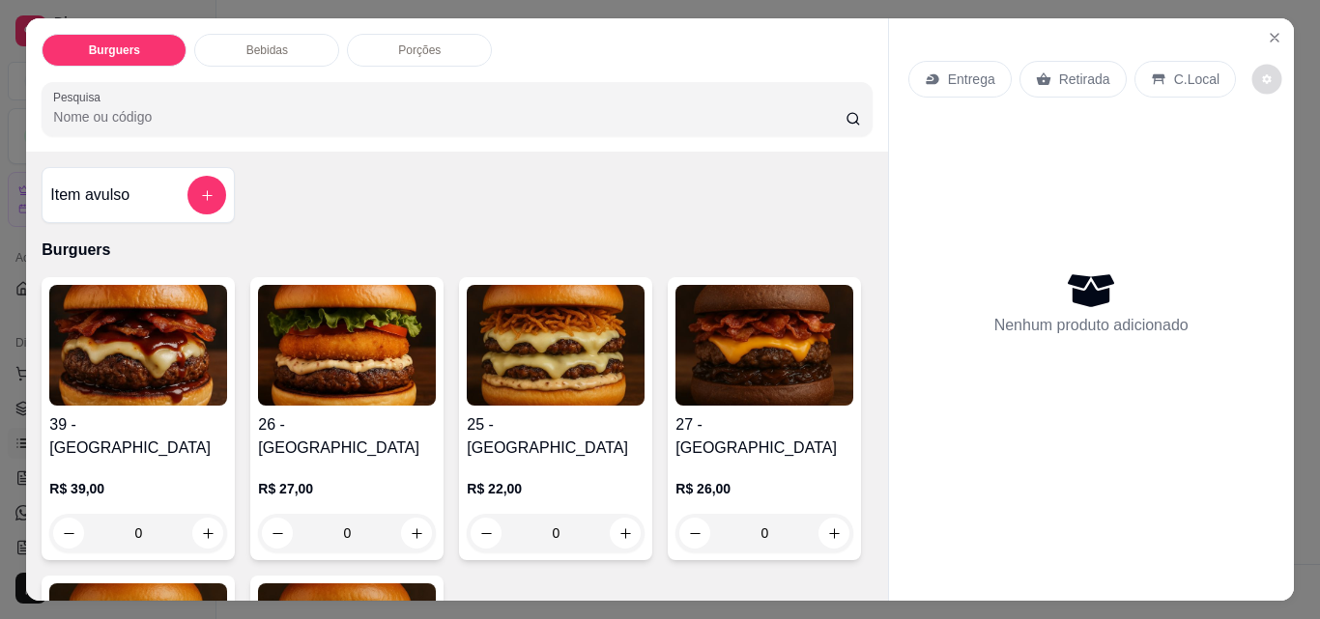
click at [1261, 77] on icon "decrease-product-quantity" at bounding box center [1267, 79] width 12 height 12
click at [1259, 76] on button "decrease-product-quantity" at bounding box center [1267, 80] width 30 height 30
click at [1269, 34] on icon "Close" at bounding box center [1274, 37] width 15 height 15
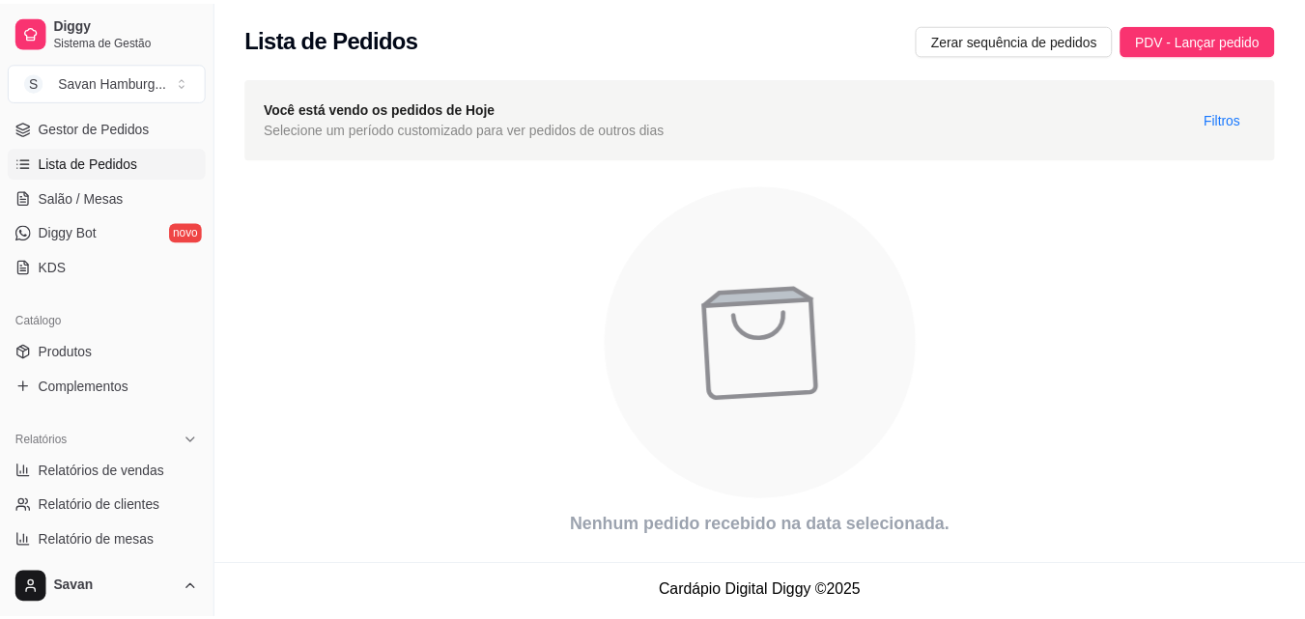
scroll to position [282, 0]
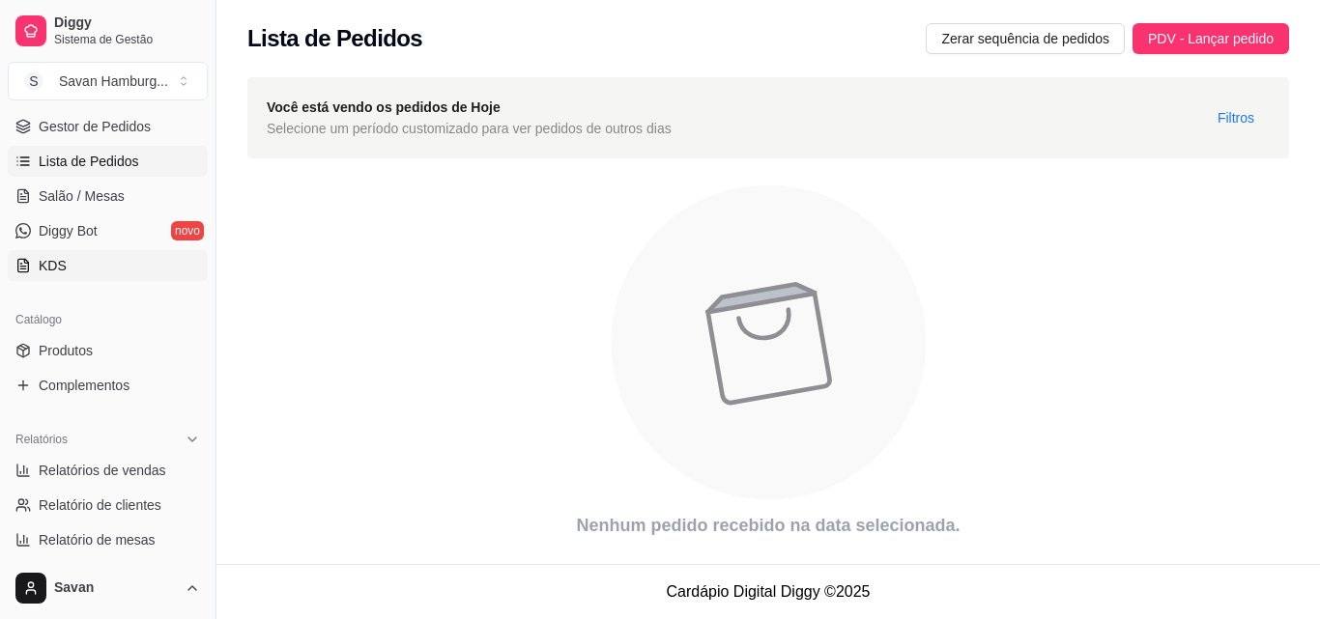
click at [90, 265] on link "KDS" at bounding box center [108, 265] width 200 height 31
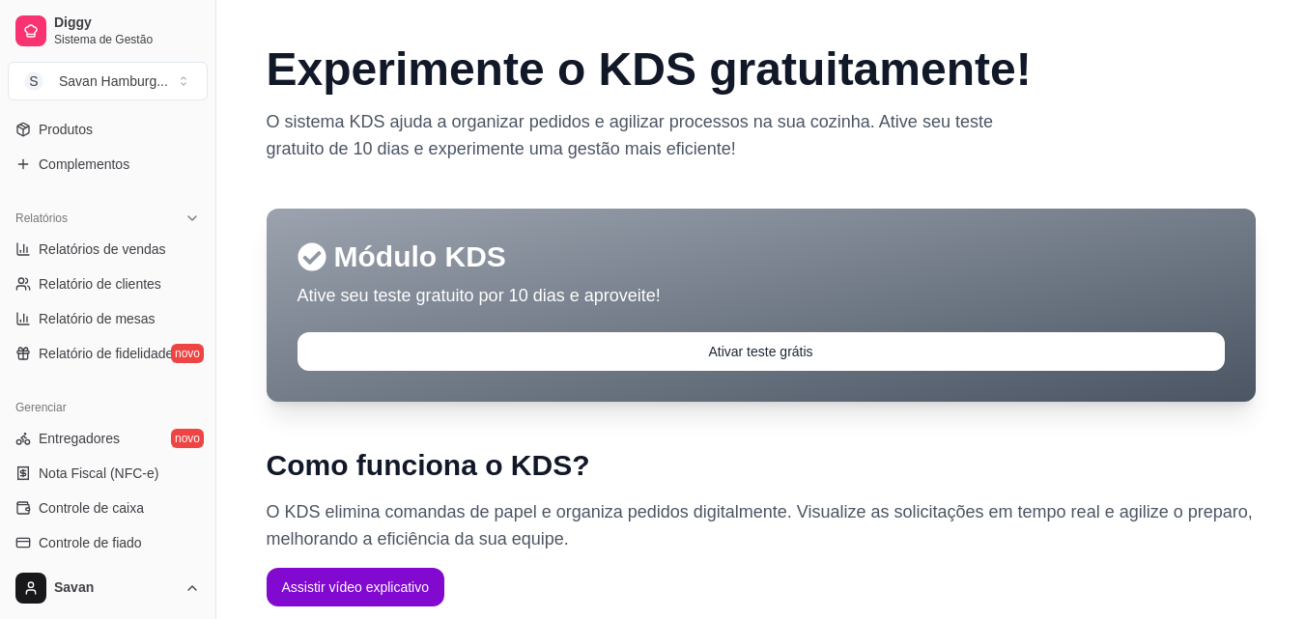
scroll to position [506, 0]
click at [123, 301] on link "Relatório de mesas" at bounding box center [108, 315] width 200 height 31
select select "TOTAL_OF_ORDERS"
select select "7"
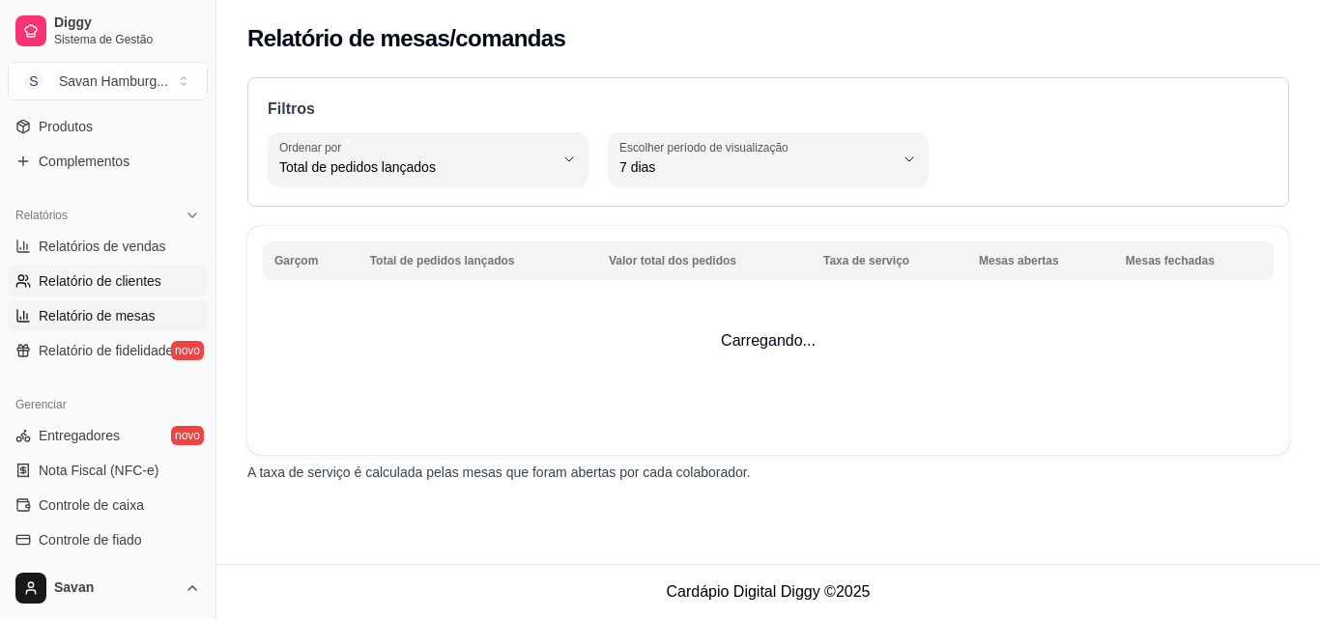
click at [126, 277] on span "Relatório de clientes" at bounding box center [100, 281] width 123 height 19
select select "30"
select select "HIGHEST_TOTAL_SPENT_WITH_ORDERS"
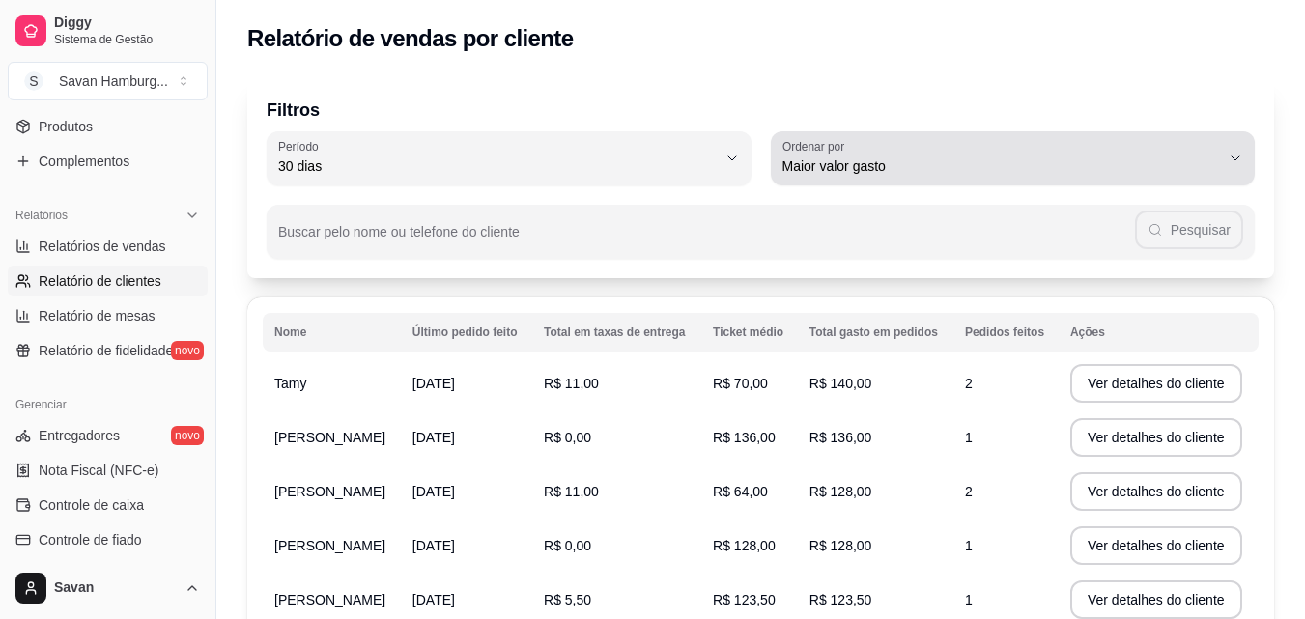
click at [835, 169] on span "Maior valor gasto" at bounding box center [1002, 166] width 439 height 19
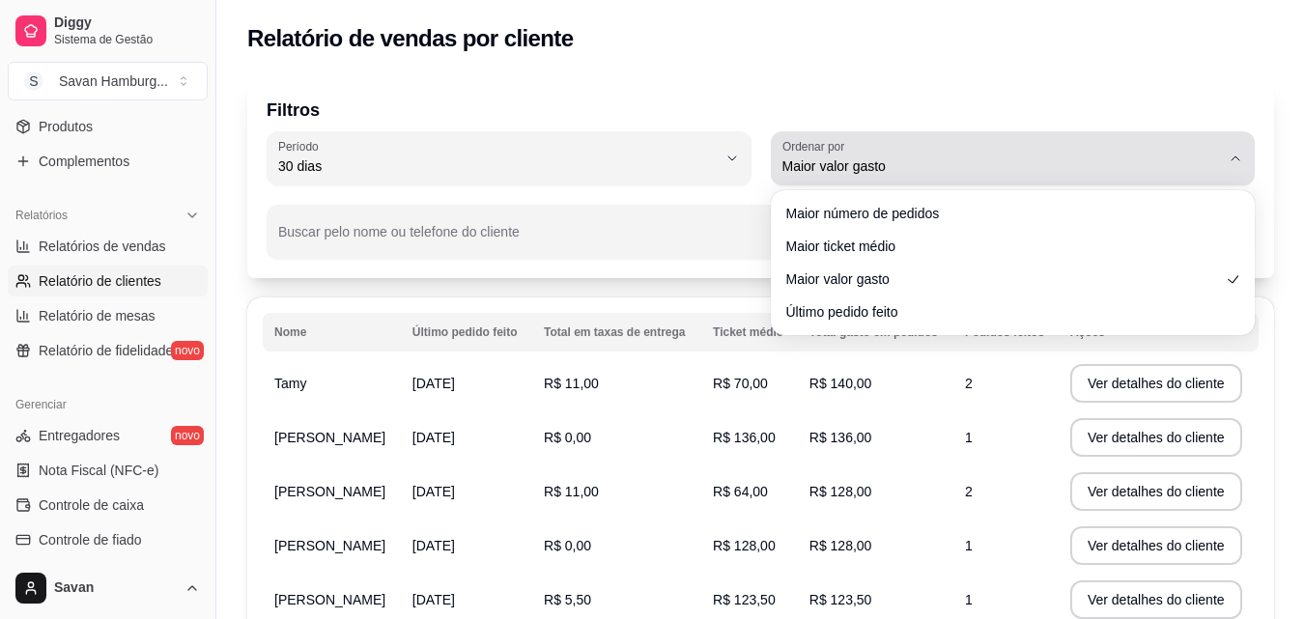
click at [835, 169] on span "Maior valor gasto" at bounding box center [1002, 166] width 439 height 19
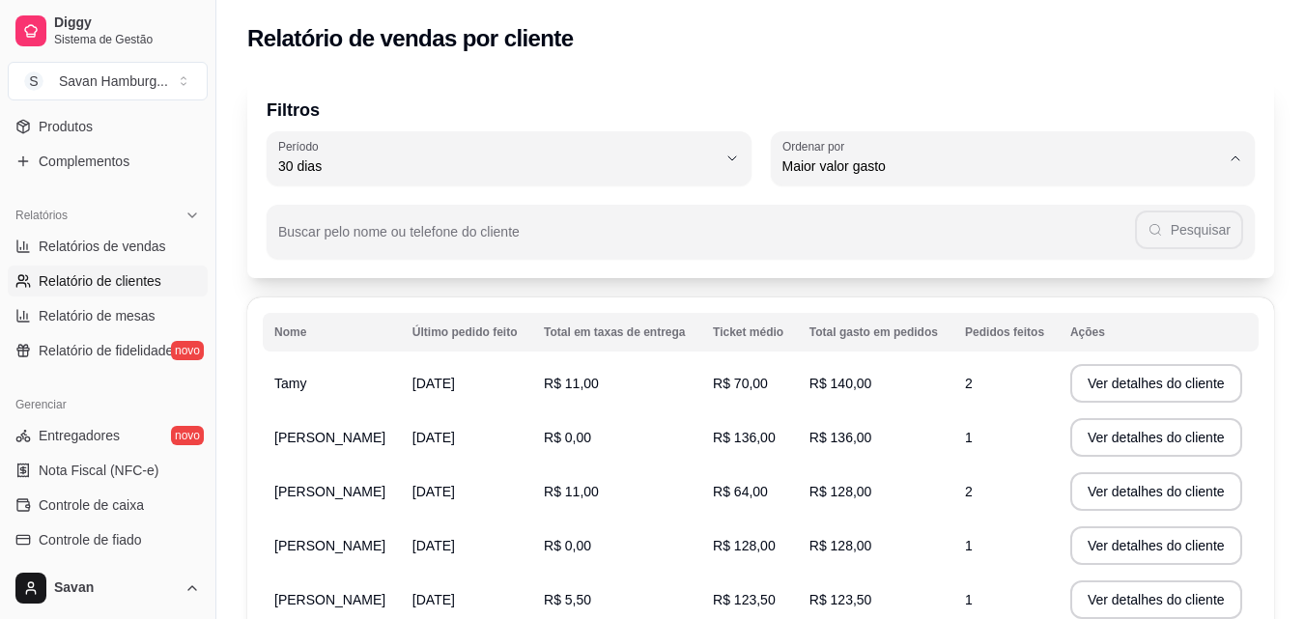
click at [841, 215] on span "Maior número de pedidos" at bounding box center [1003, 212] width 417 height 18
type input "HIGHEST_ORDER_COUNT"
select select "HIGHEST_ORDER_COUNT"
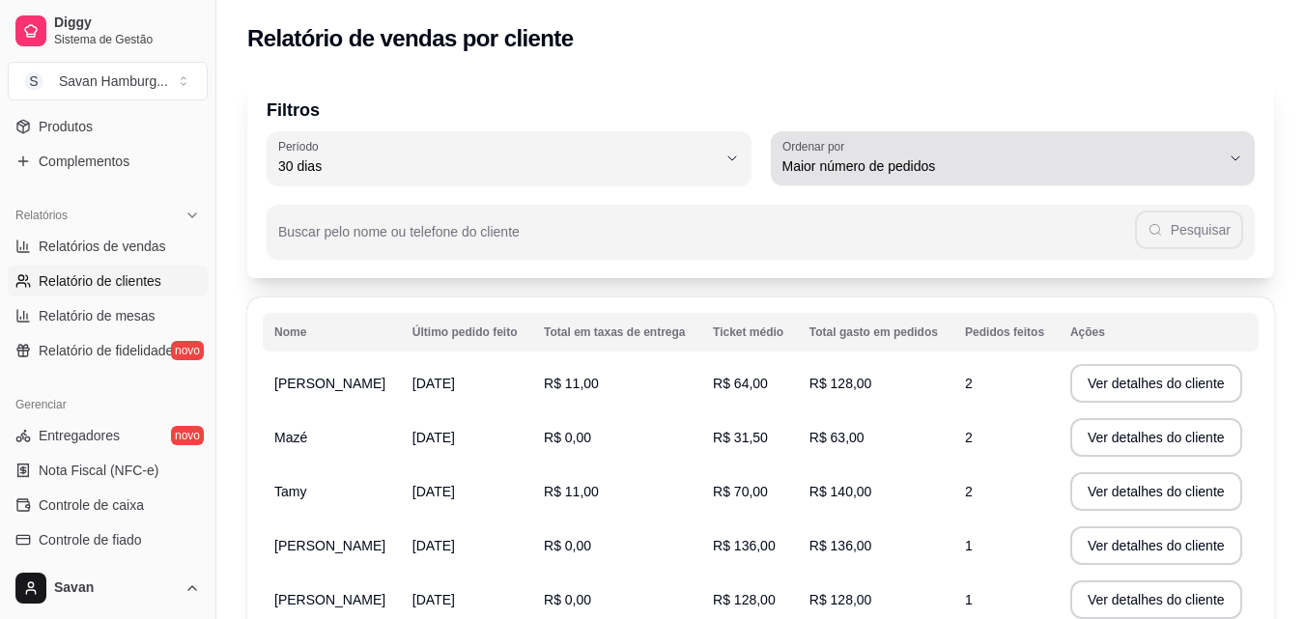
click at [850, 171] on span "Maior número de pedidos" at bounding box center [1002, 166] width 439 height 19
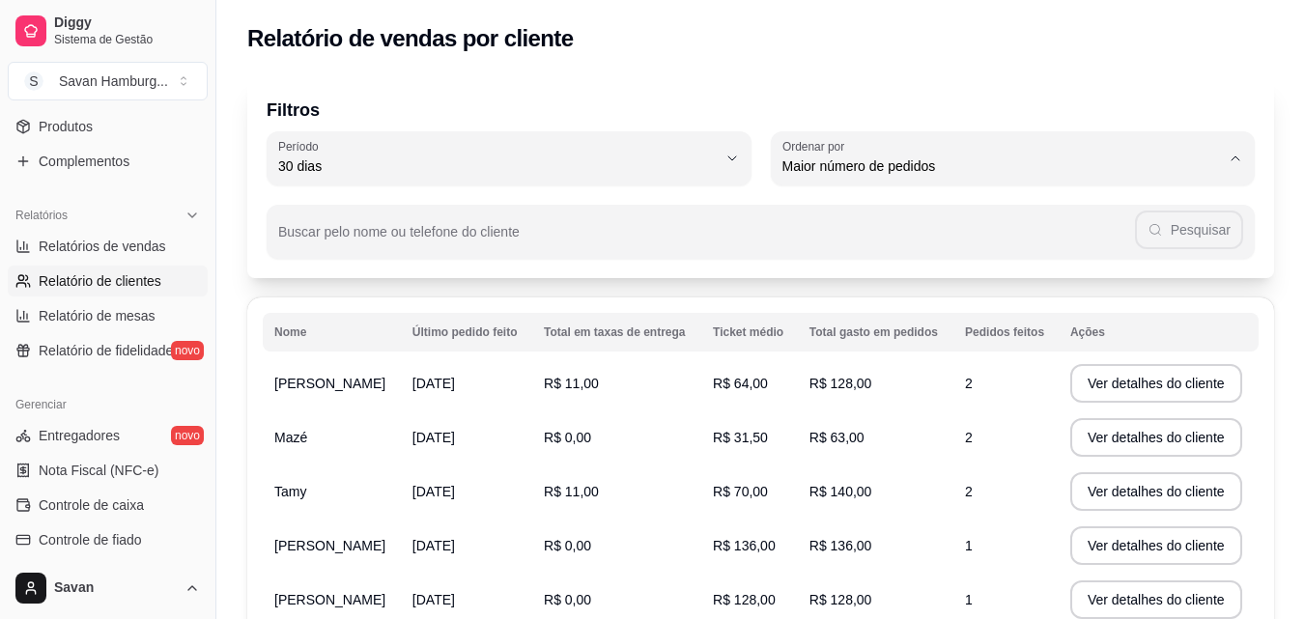
click at [833, 278] on span "Maior valor gasto" at bounding box center [1003, 276] width 417 height 18
type input "HIGHEST_TOTAL_SPENT_WITH_ORDERS"
select select "HIGHEST_TOTAL_SPENT_WITH_ORDERS"
